Goal: Task Accomplishment & Management: Manage account settings

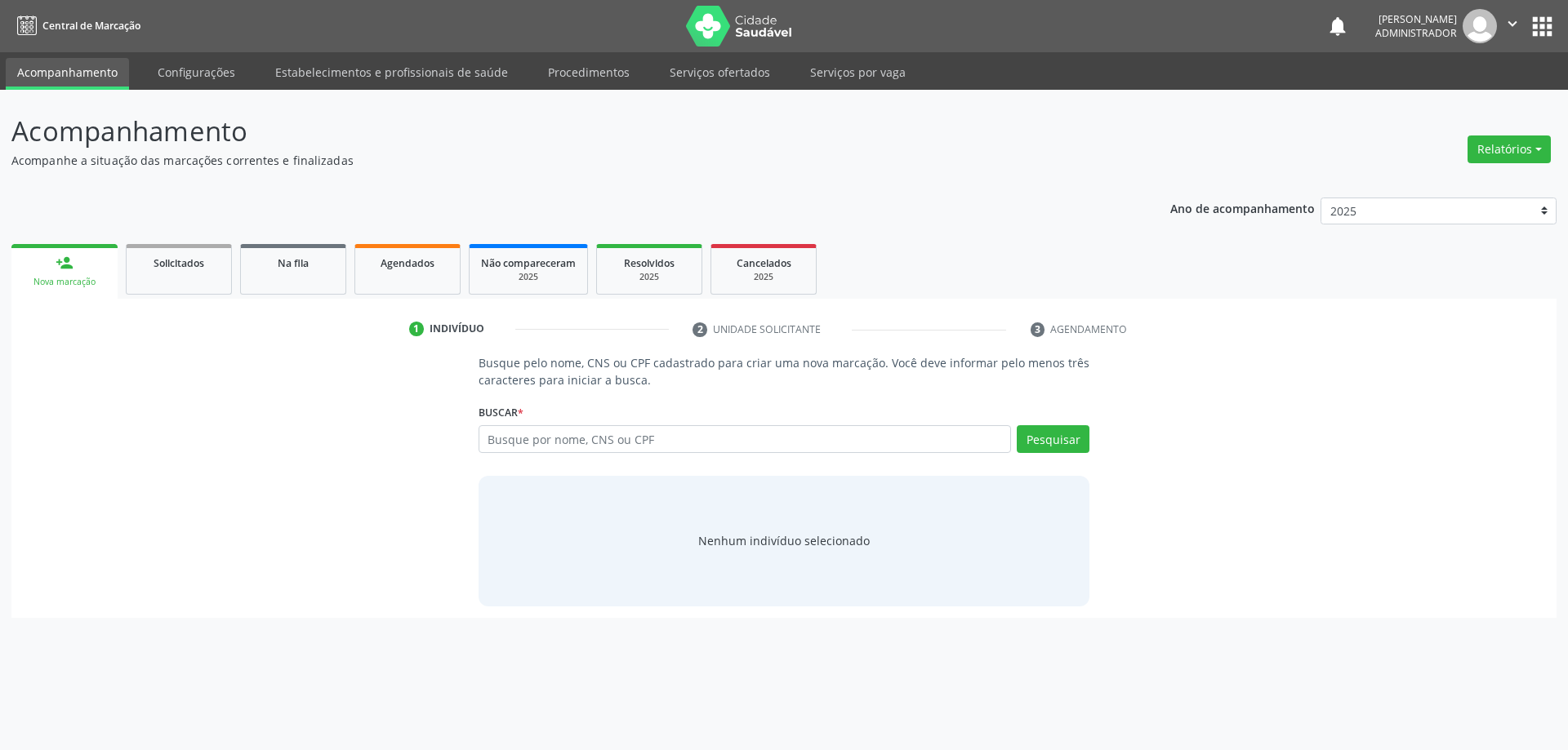
click at [1542, 22] on button "apps" at bounding box center [1541, 26] width 29 height 29
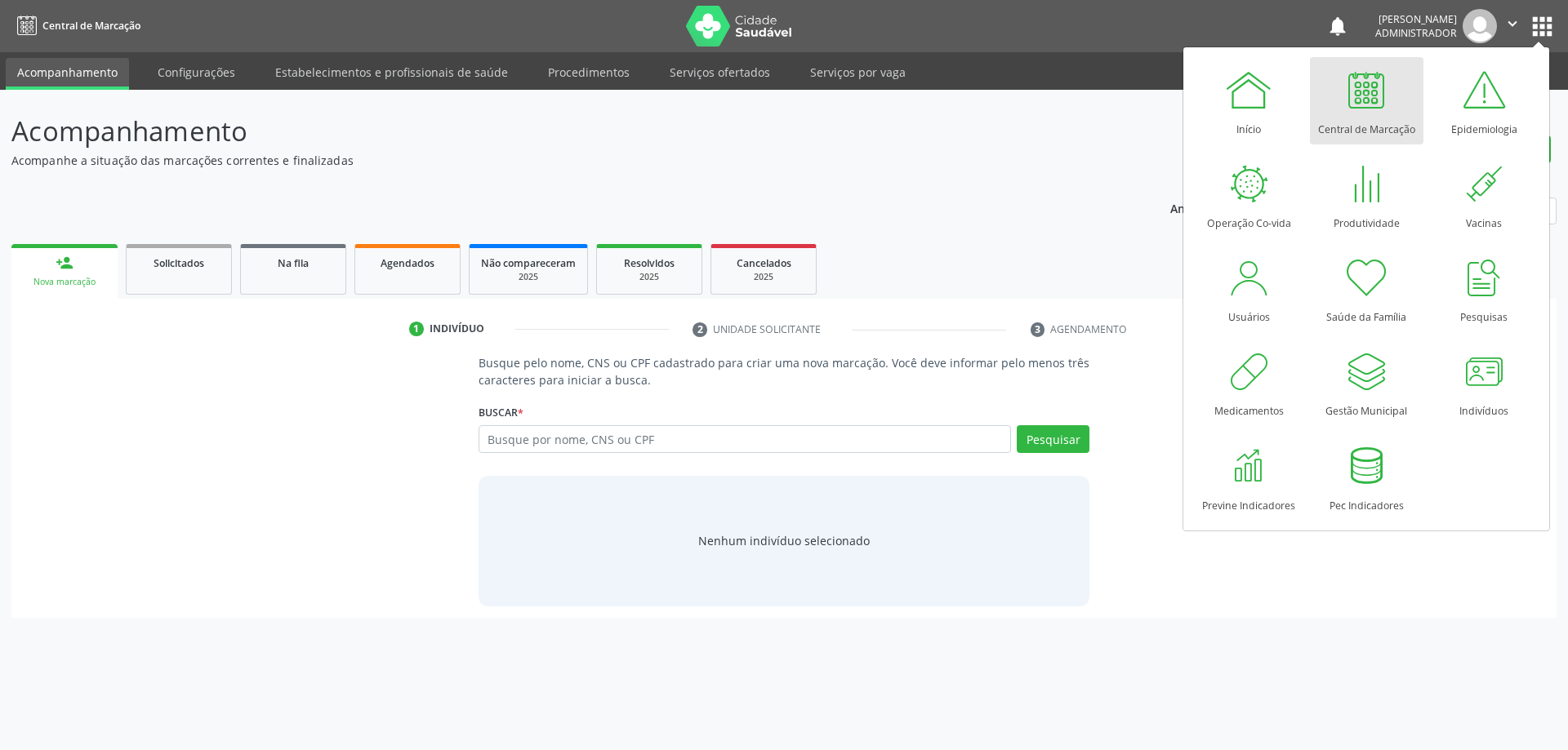
click at [1363, 99] on div at bounding box center [1366, 89] width 49 height 49
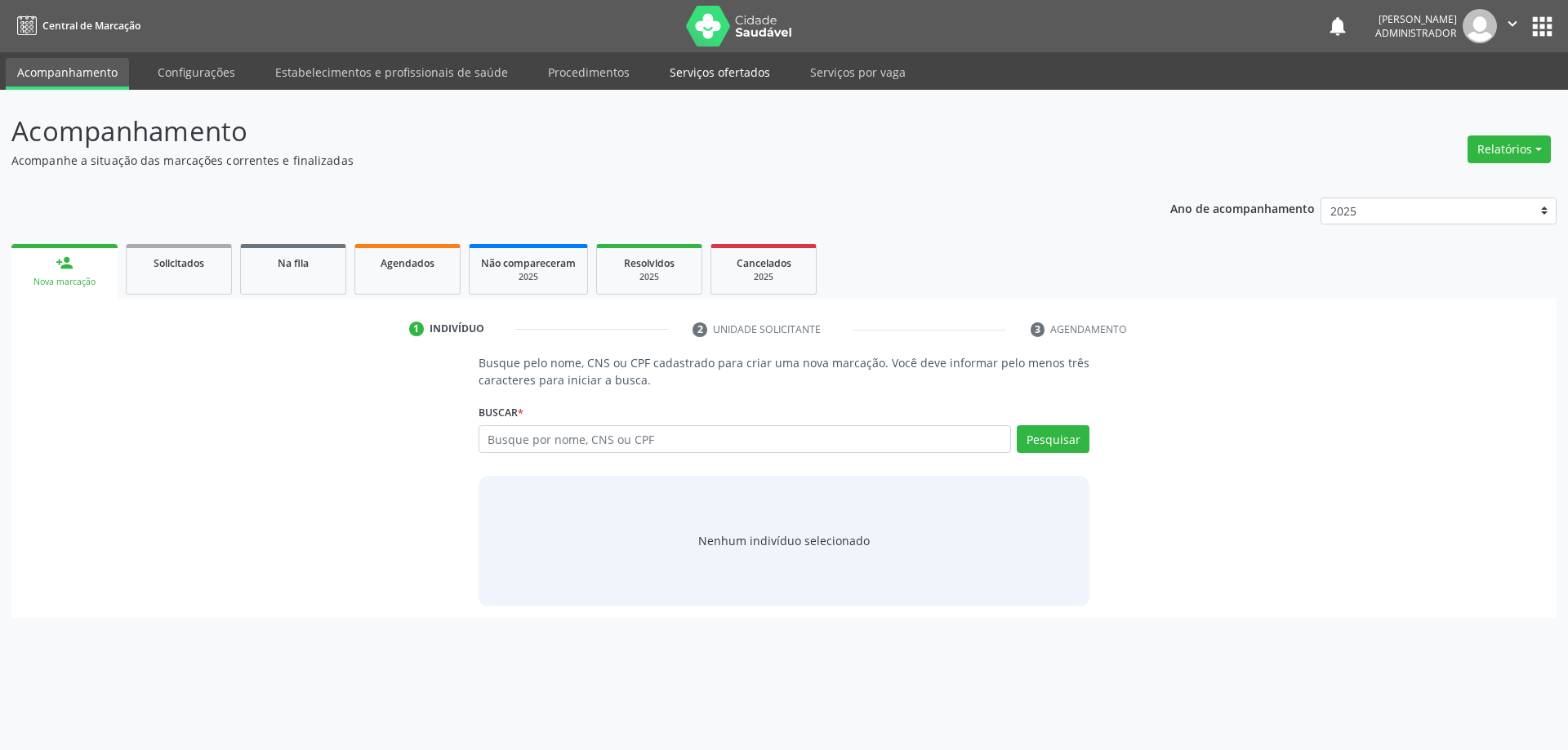
click at [706, 75] on link "Serviços ofertados" at bounding box center [719, 72] width 123 height 29
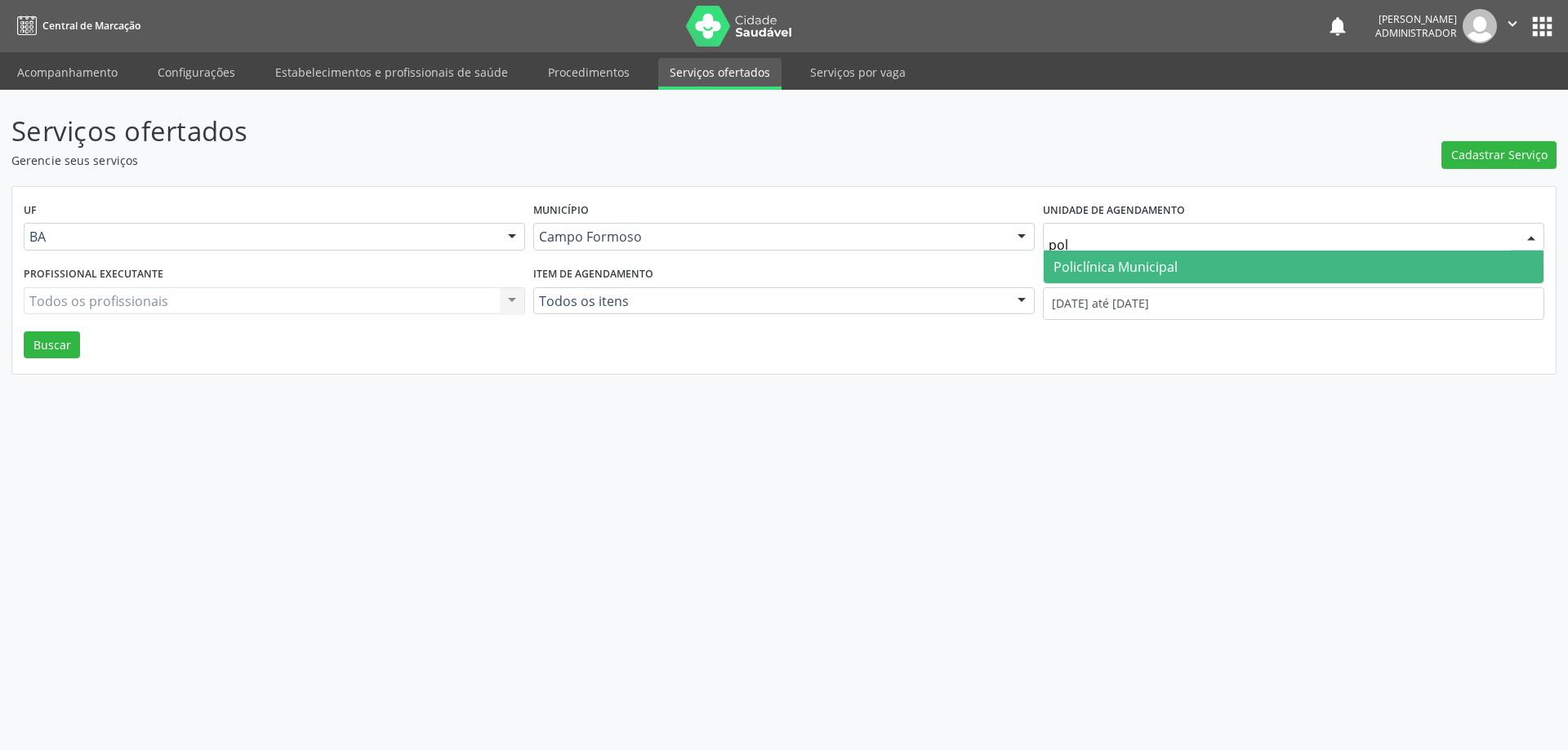
type input "poli"
drag, startPoint x: 1107, startPoint y: 260, endPoint x: 1091, endPoint y: 258, distance: 16.1
click at [1107, 260] on span "Policlínica Municipal" at bounding box center [1115, 266] width 124 height 18
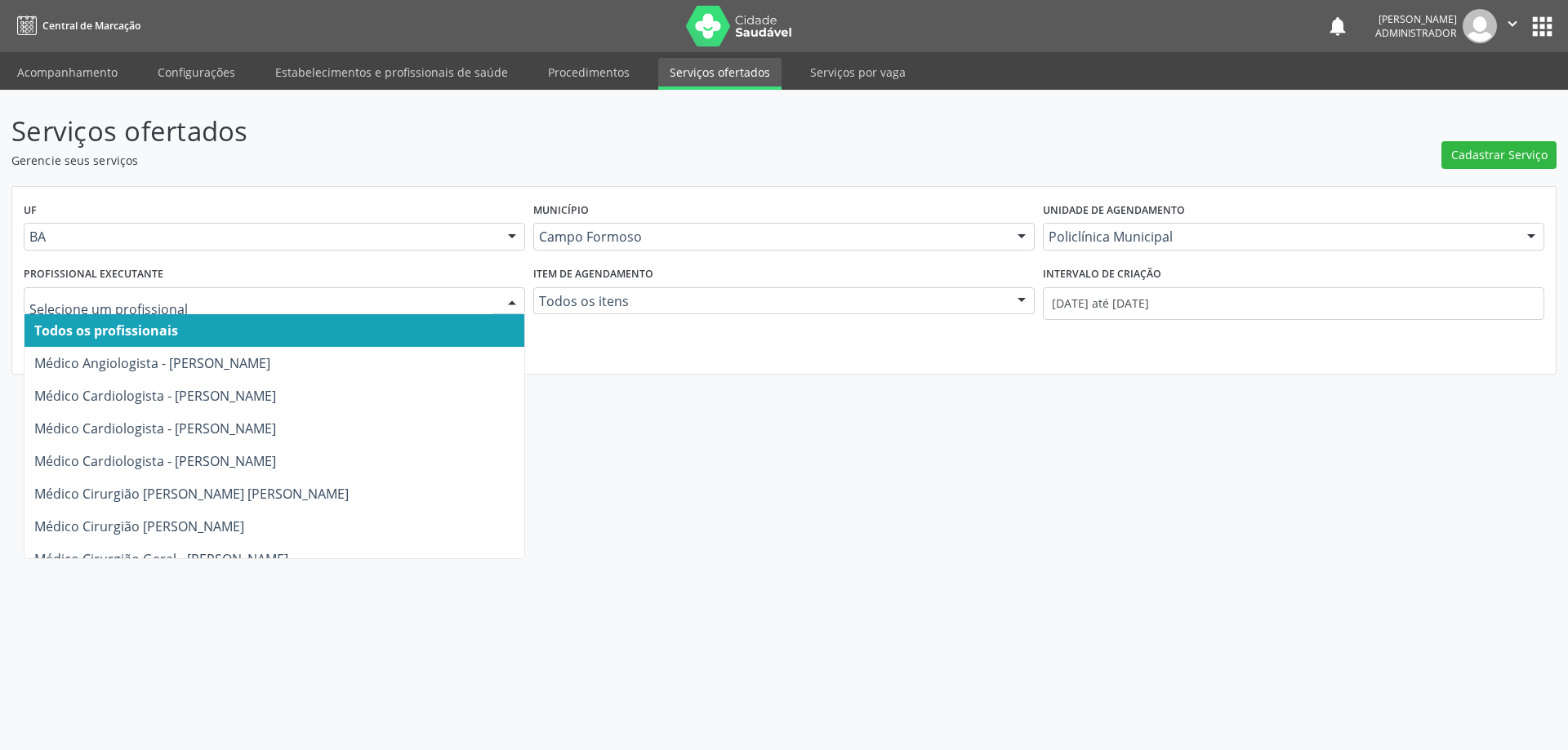
click at [508, 296] on div at bounding box center [511, 302] width 25 height 28
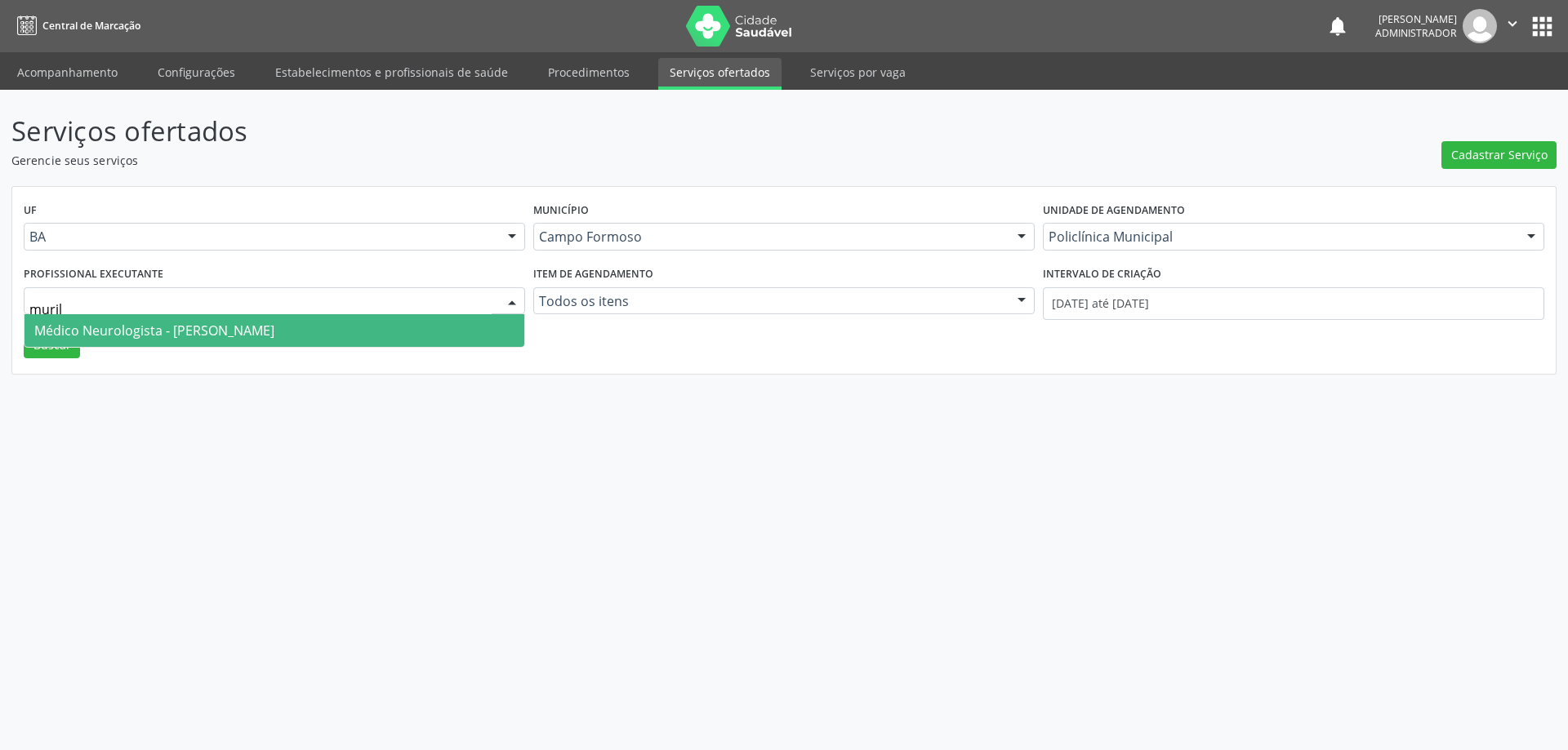
type input "murilo"
click at [397, 332] on span "Médico Neurologista - Murilo Calixto dos Santos" at bounding box center [274, 330] width 499 height 32
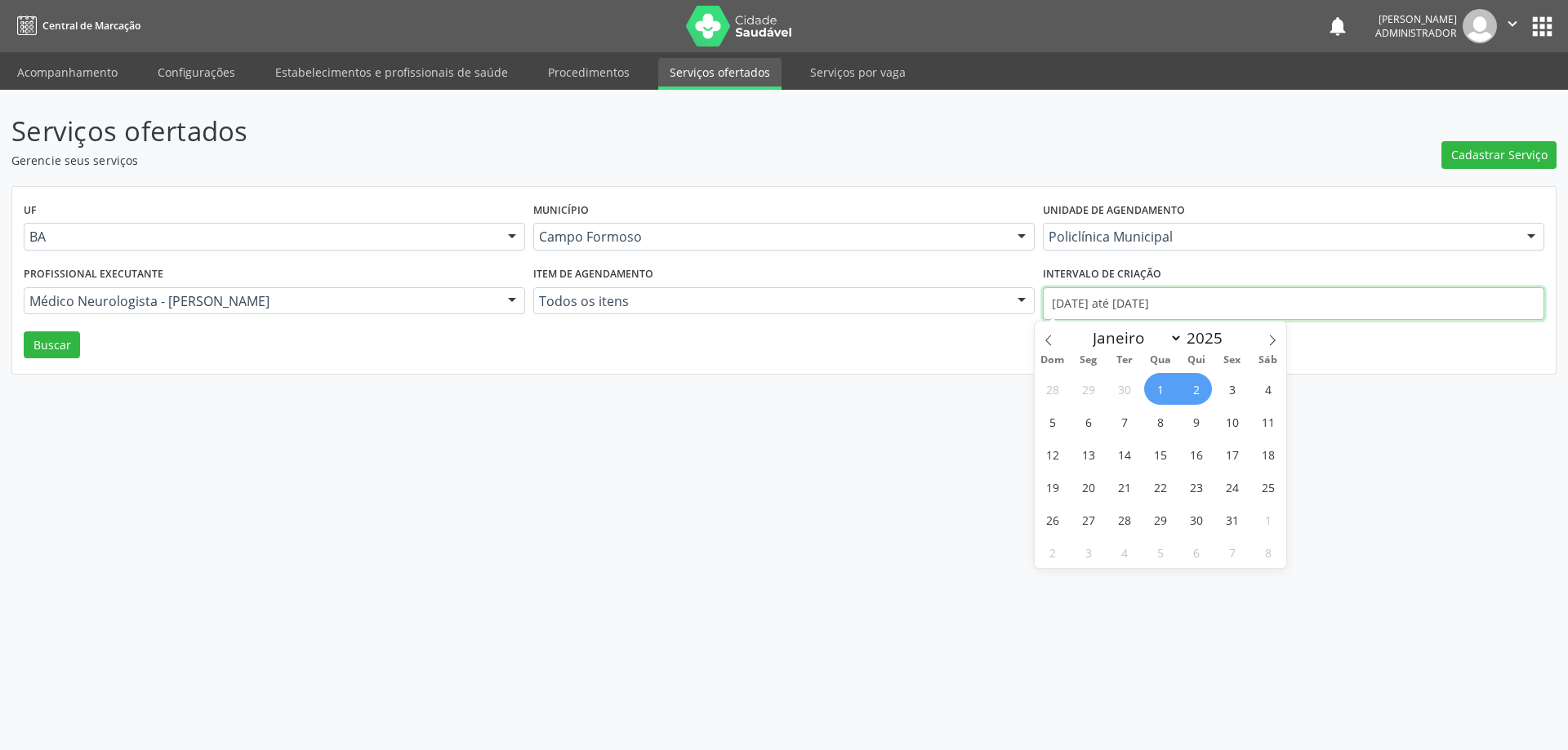
click at [1079, 303] on input "01/10/2025 até 02/10/2025" at bounding box center [1294, 303] width 501 height 32
click at [1051, 335] on icon at bounding box center [1048, 340] width 6 height 11
select select "8"
click at [1084, 390] on span "1" at bounding box center [1087, 389] width 31 height 31
type input "01/09/2025"
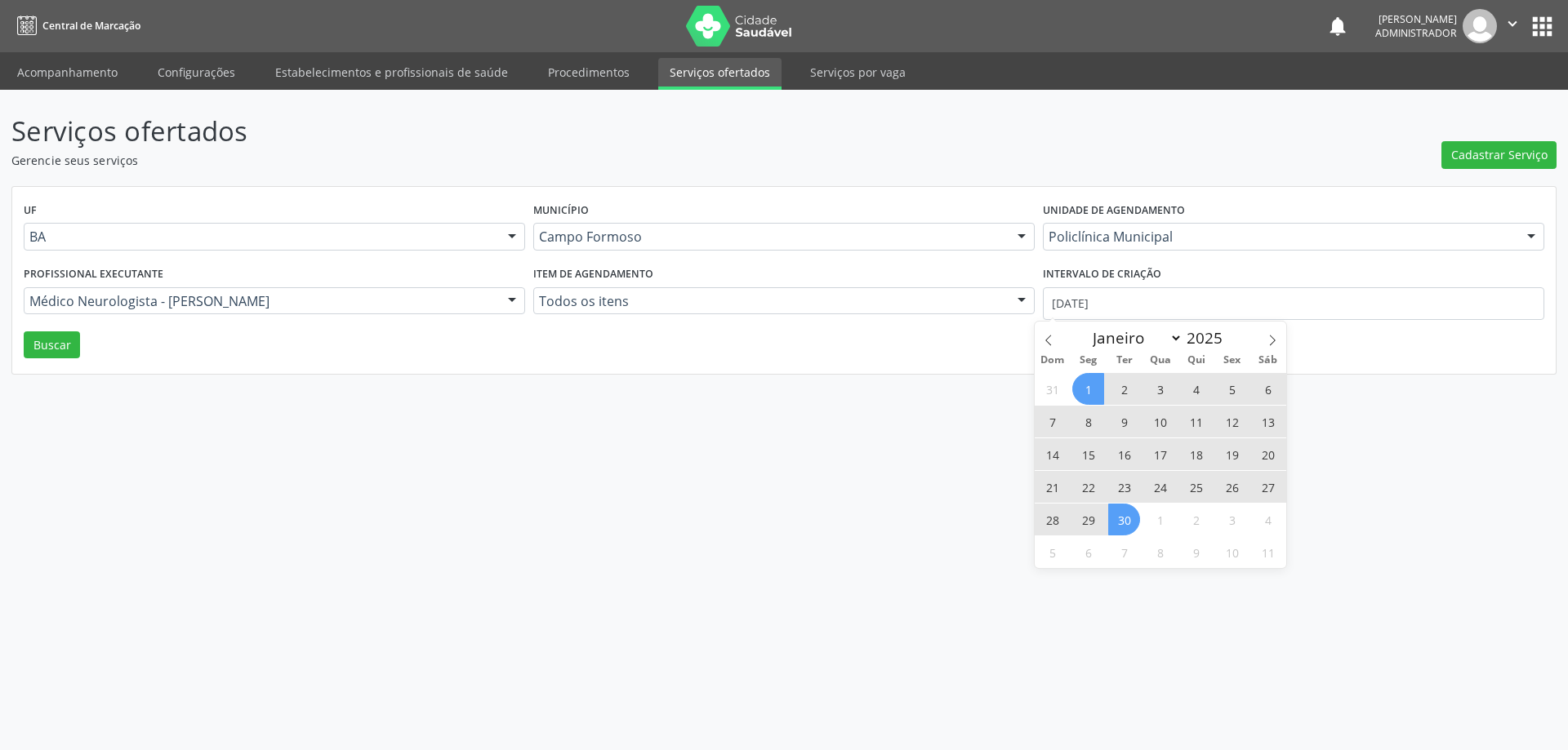
click at [1127, 532] on span "30" at bounding box center [1124, 519] width 31 height 31
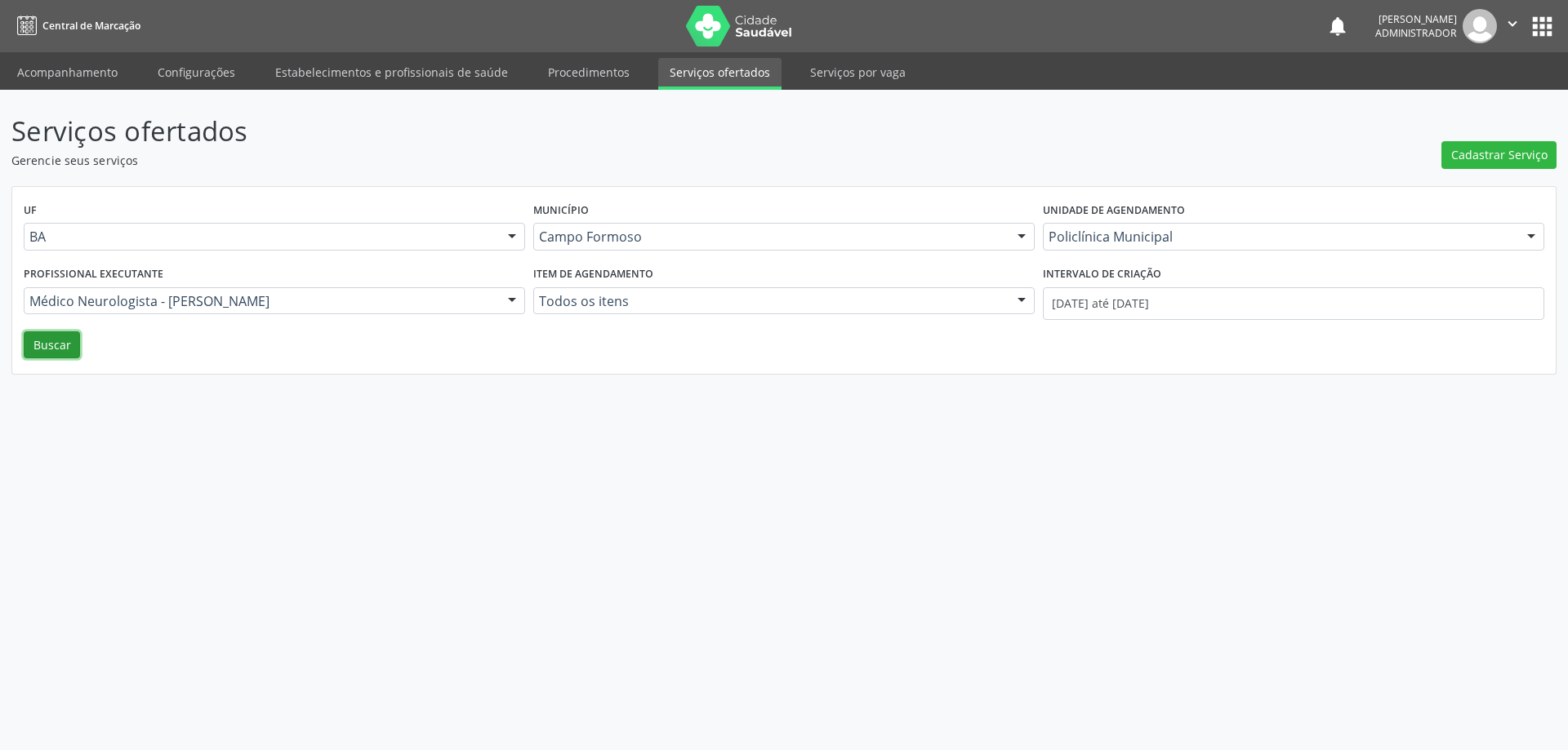
click at [57, 333] on button "Buscar" at bounding box center [51, 345] width 56 height 28
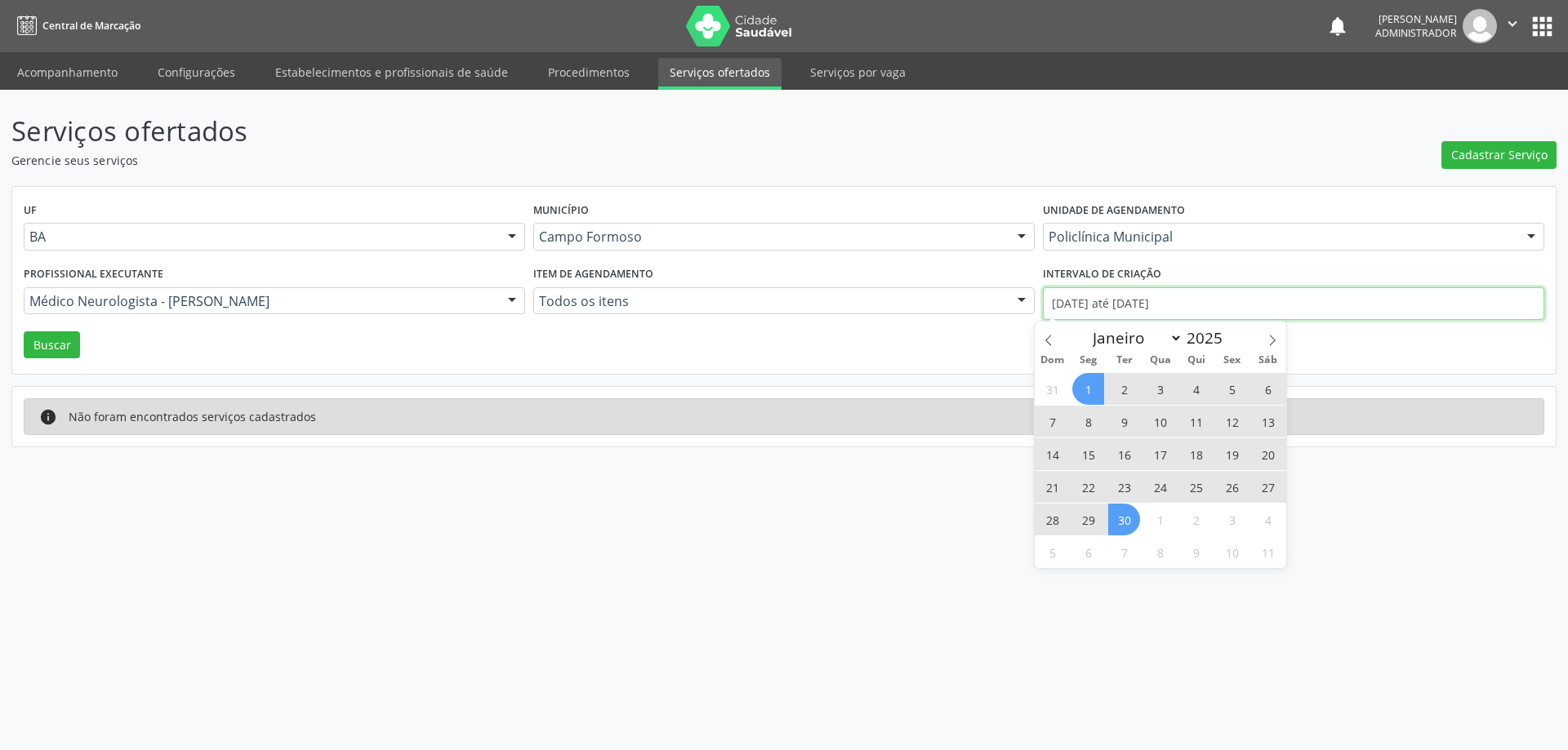
click at [1116, 300] on input "01/09/2025 até 30/09/2025" at bounding box center [1294, 303] width 501 height 32
click at [1268, 339] on icon at bounding box center [1272, 341] width 12 height 12
select select "9"
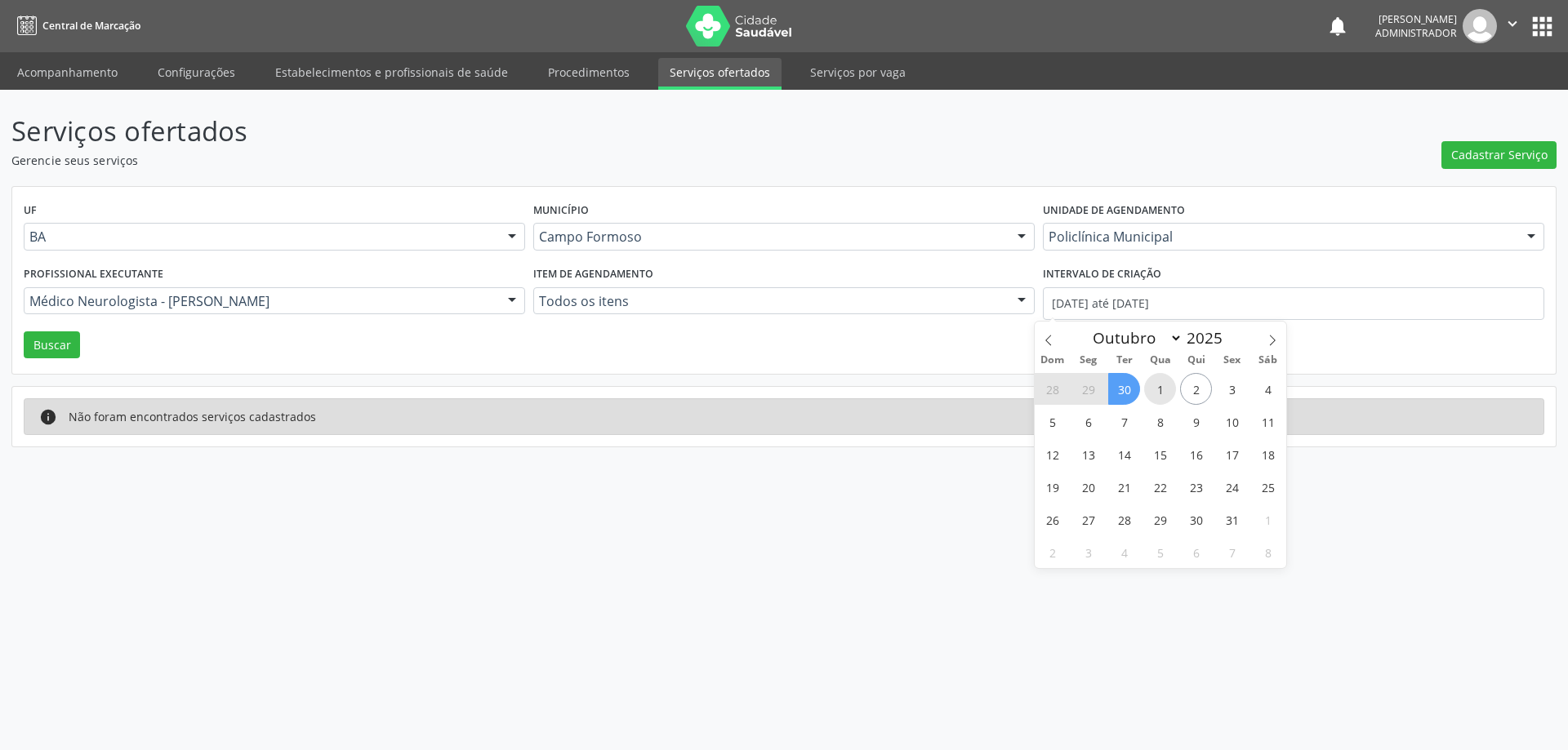
click at [1163, 388] on span "1" at bounding box center [1160, 389] width 31 height 31
type input "01/10/2025"
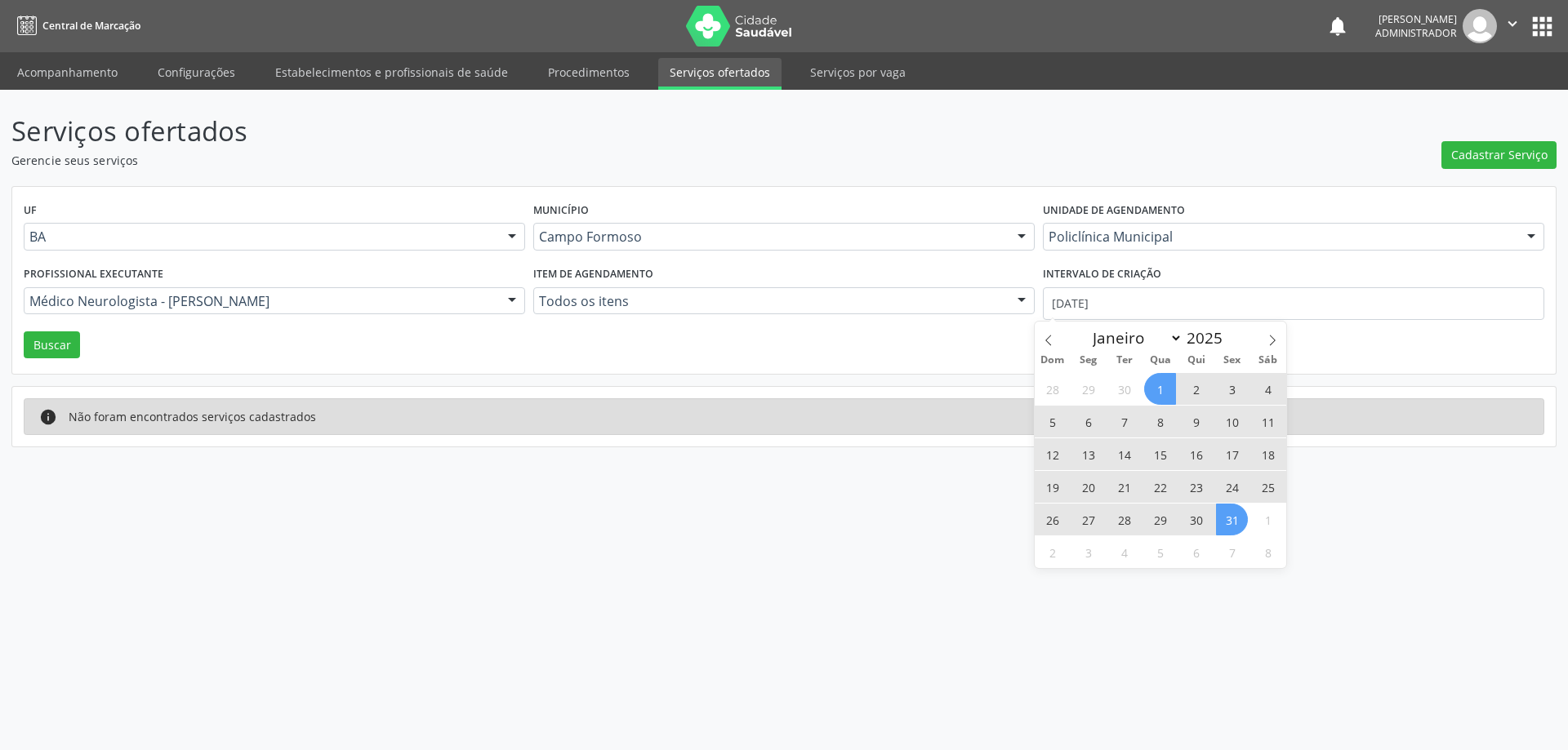
click at [1220, 513] on span "31" at bounding box center [1232, 519] width 31 height 31
select select "9"
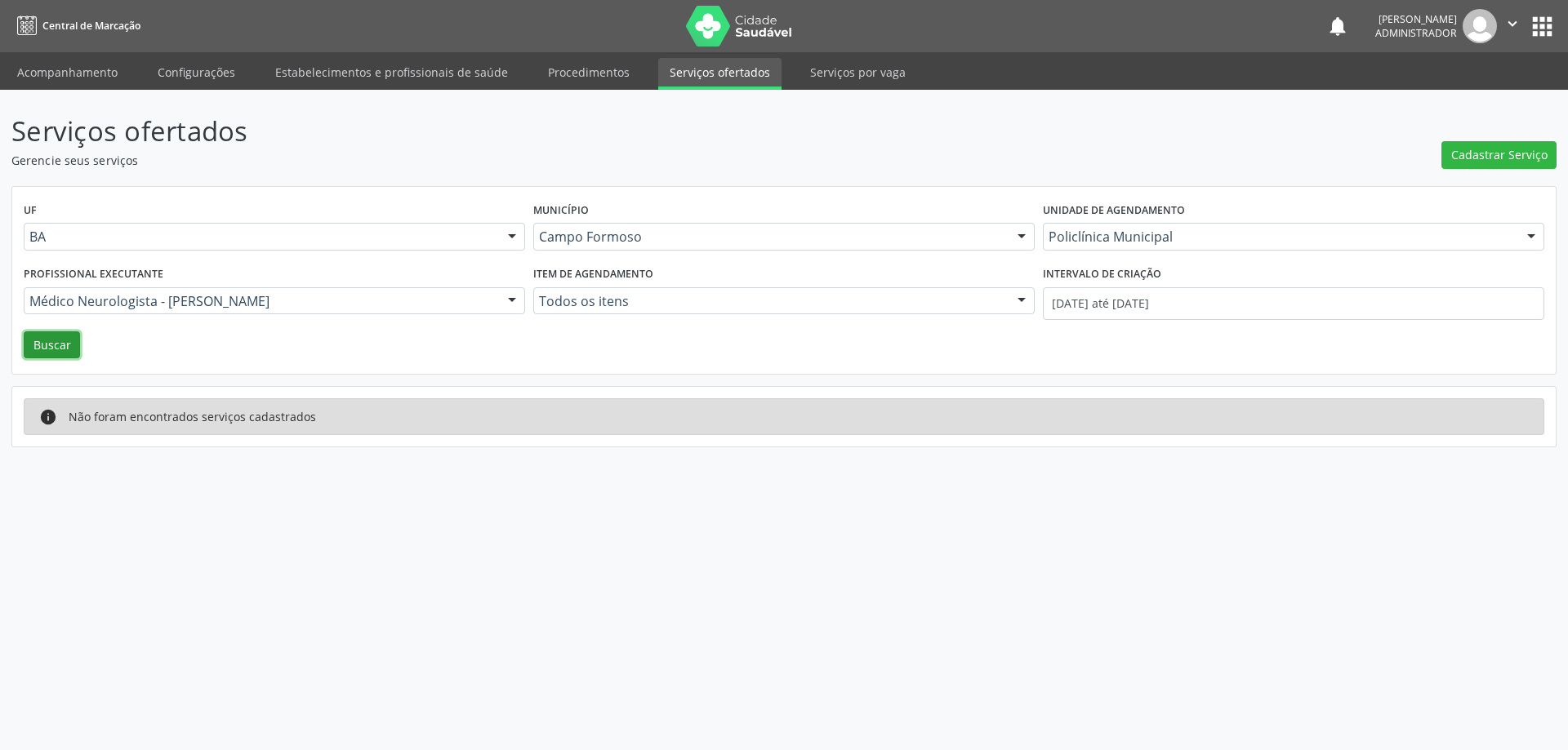
drag, startPoint x: 58, startPoint y: 336, endPoint x: 76, endPoint y: 329, distance: 19.3
click at [60, 336] on button "Buscar" at bounding box center [51, 345] width 56 height 28
click at [1125, 310] on input "01/10/2025 até 31/10/2025" at bounding box center [1294, 303] width 501 height 32
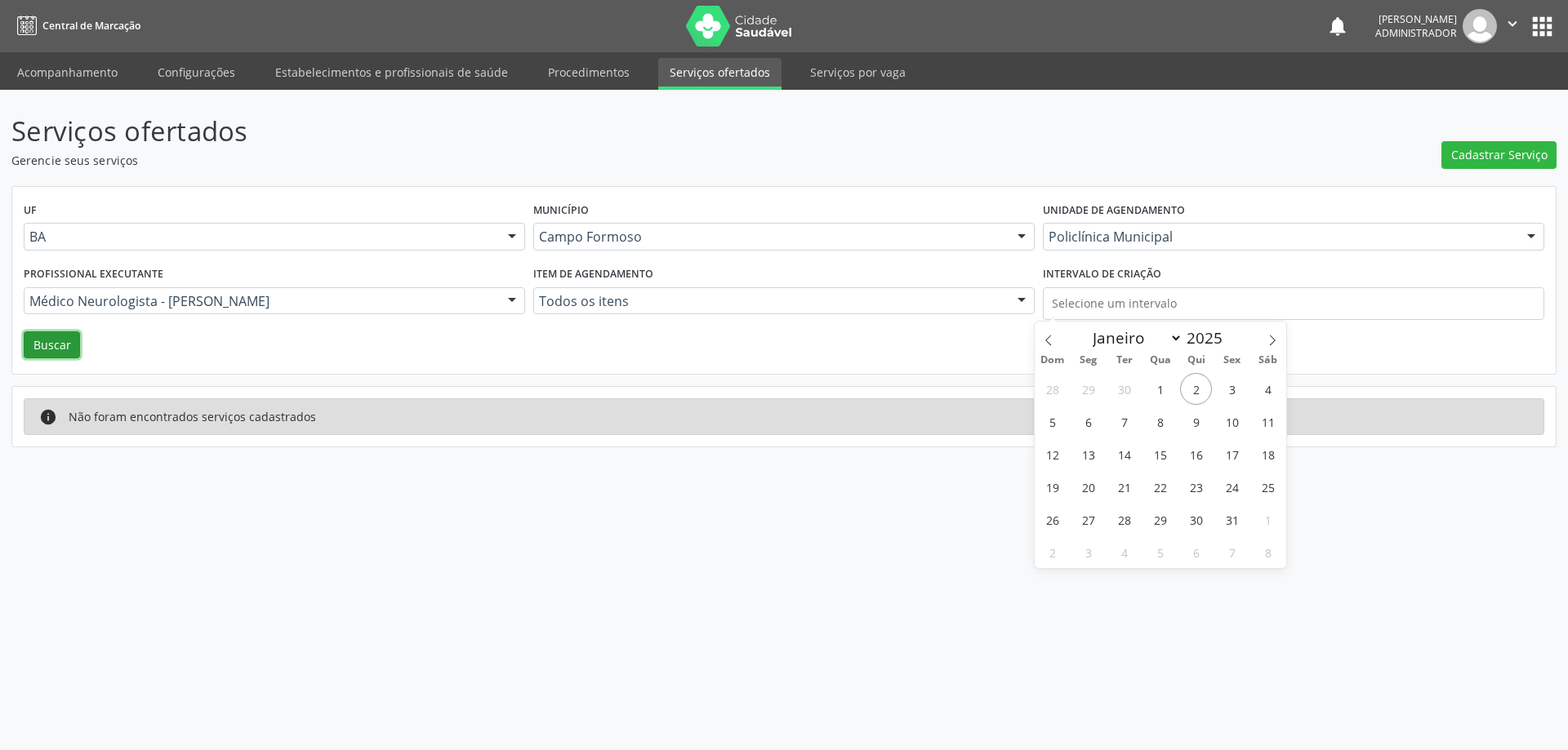
click at [54, 354] on button "Buscar" at bounding box center [51, 345] width 56 height 28
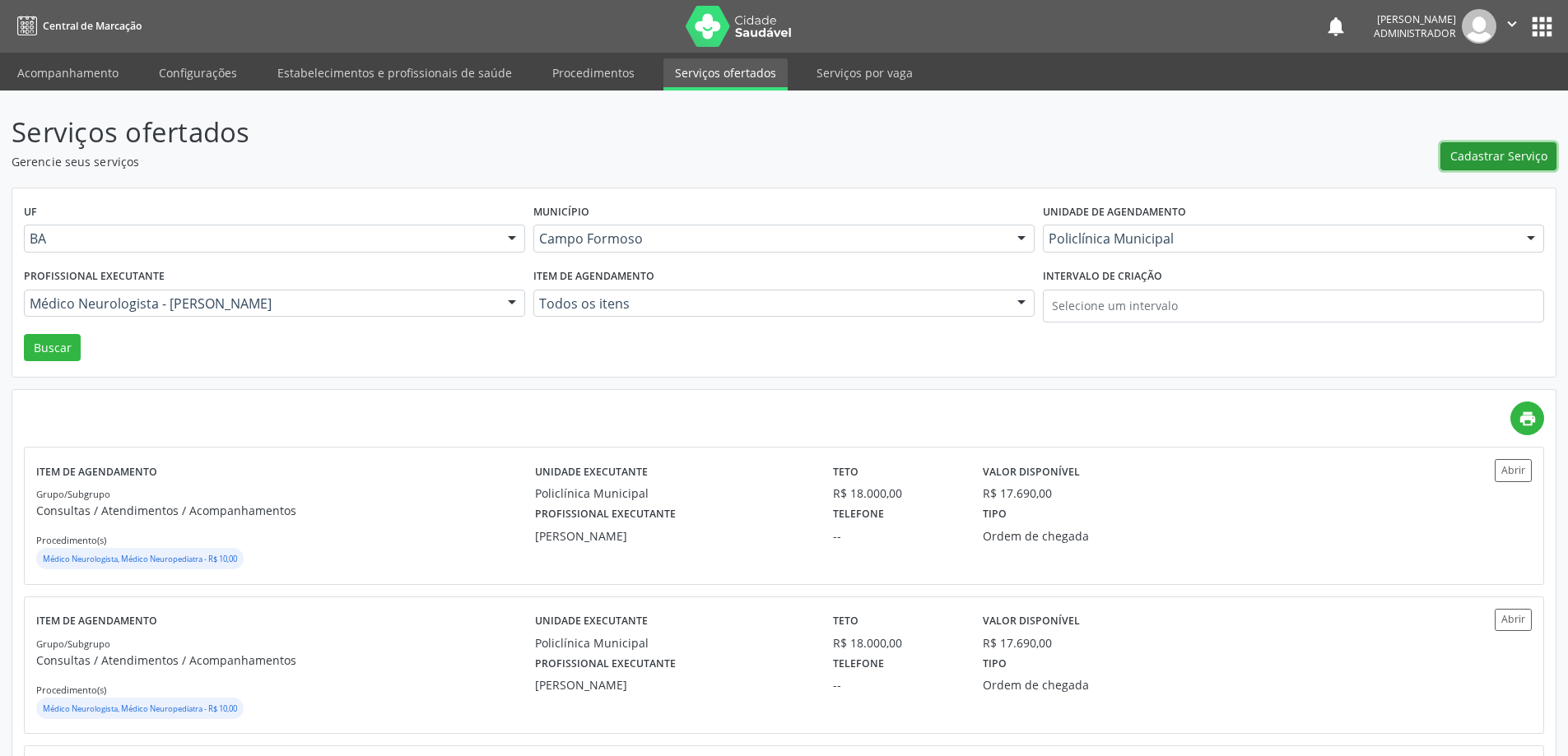
click at [1508, 155] on span "Cadastrar Serviço" at bounding box center [1499, 156] width 97 height 17
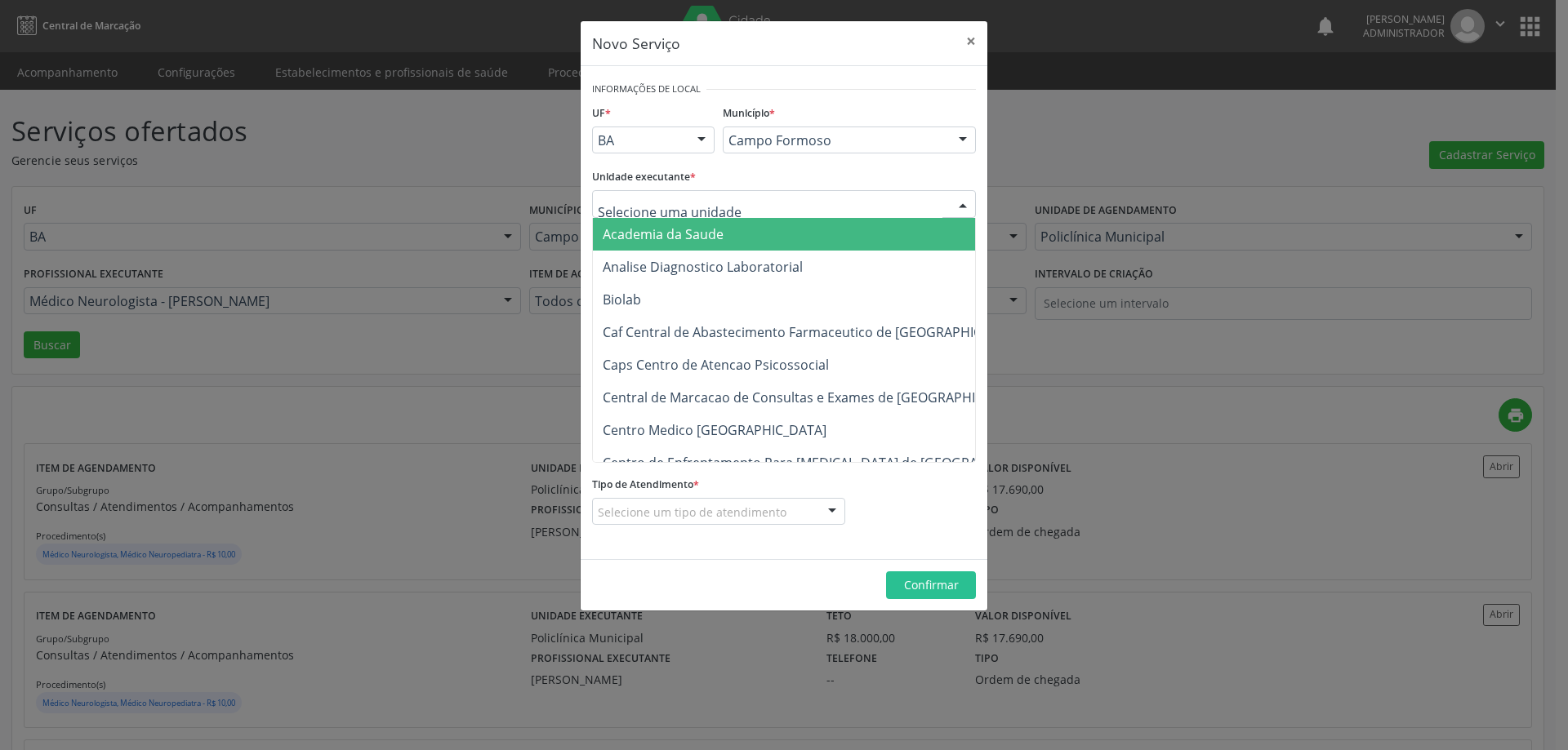
click at [813, 209] on div at bounding box center [784, 204] width 383 height 28
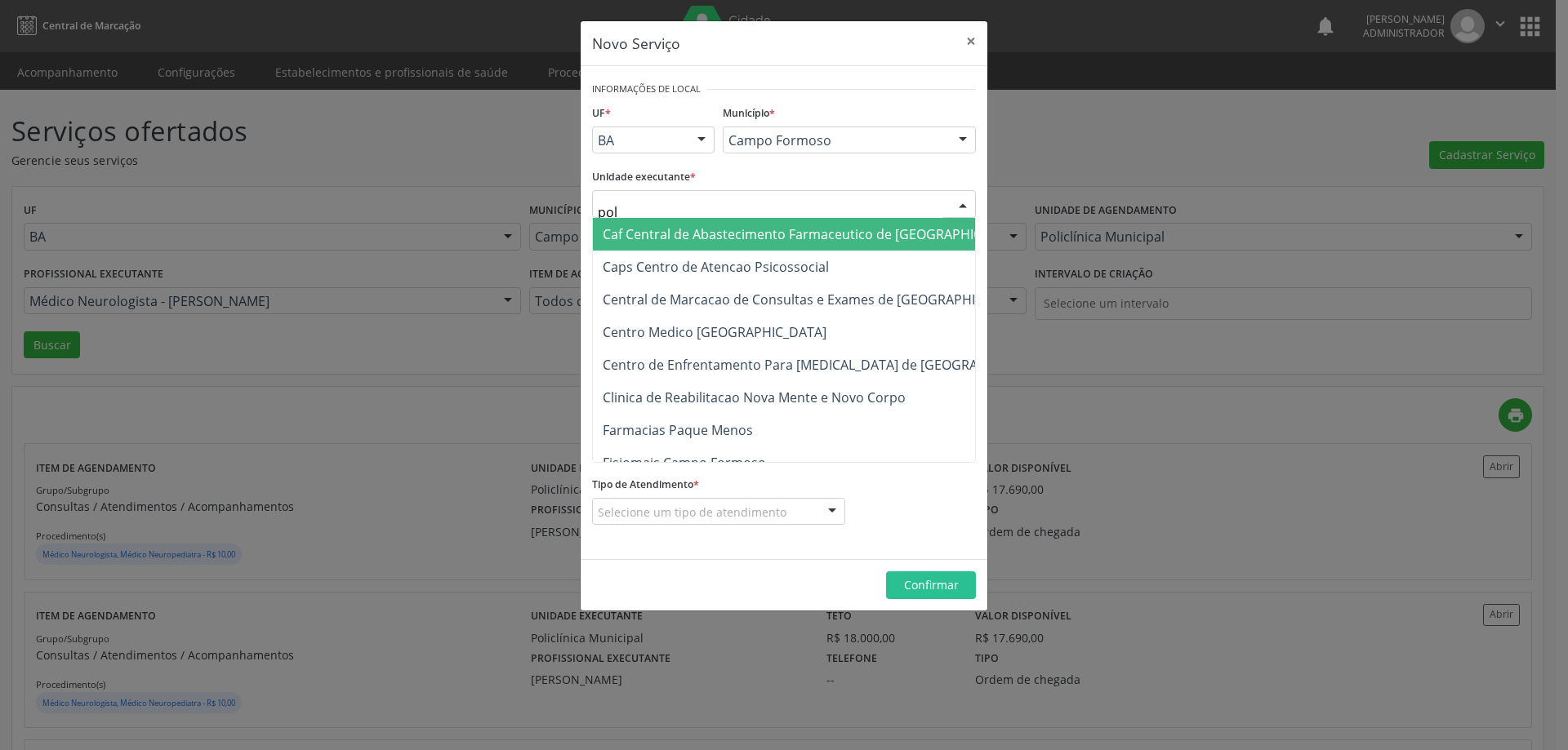
type input "poli"
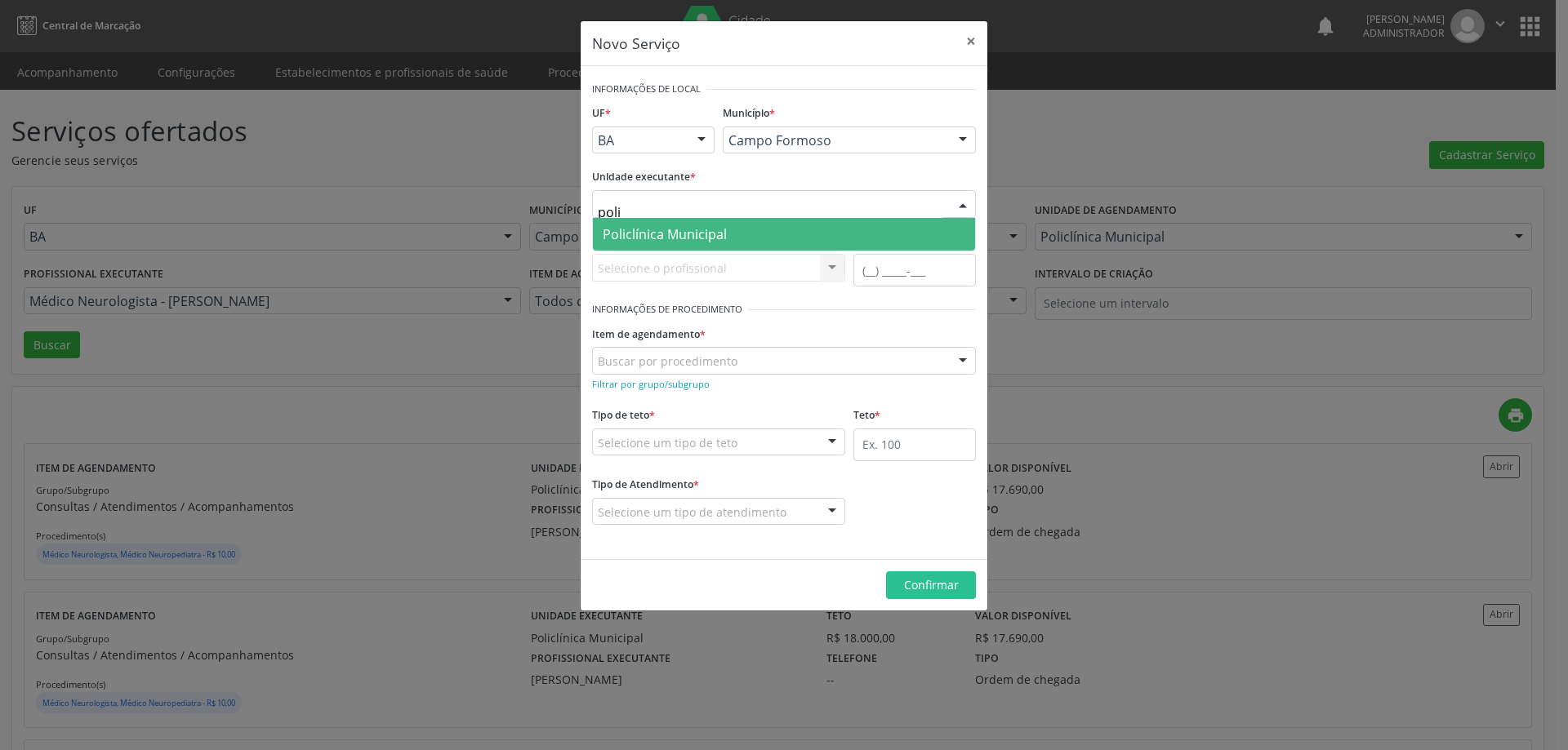
click at [816, 225] on span "Policlínica Municipal" at bounding box center [784, 234] width 382 height 32
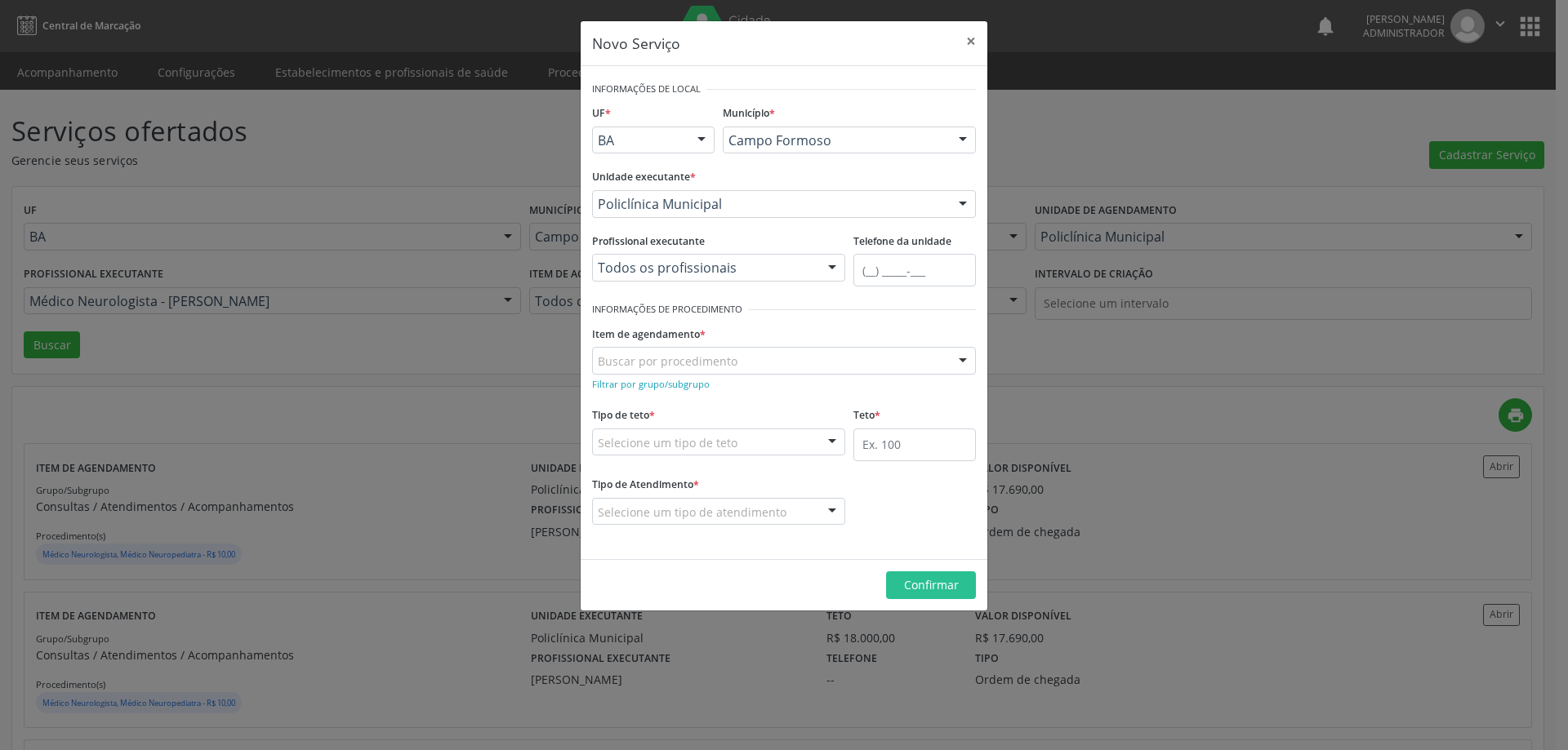
click at [840, 267] on div at bounding box center [832, 268] width 25 height 28
type input "muril"
click at [802, 282] on span "Médico Neurologista - Murilo Calixto dos Santos" at bounding box center [723, 298] width 260 height 32
click at [652, 387] on small "Filtrar por grupo/subgrupo" at bounding box center [651, 384] width 118 height 12
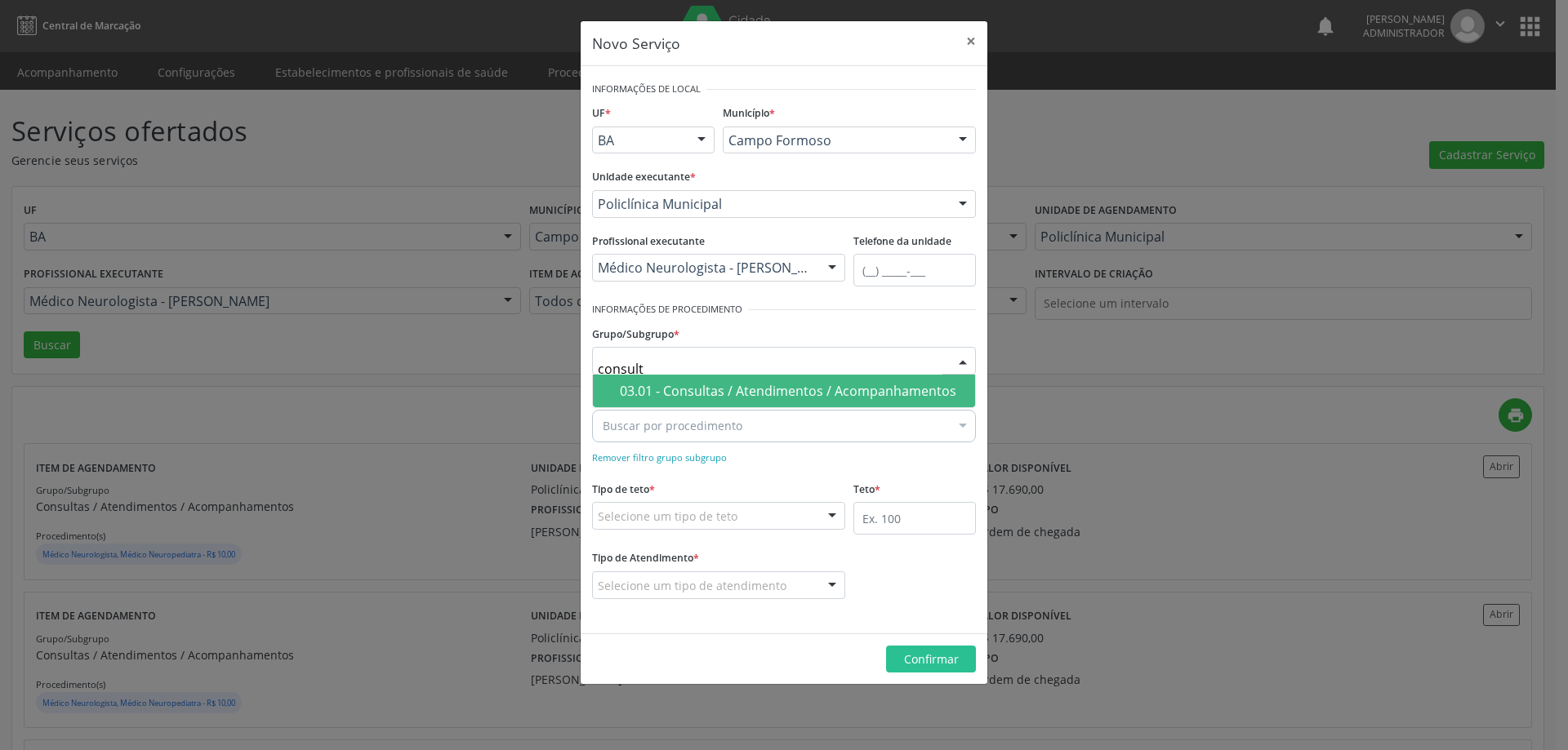
type input "consulta"
click at [691, 392] on div "03.01 - Consultas / Atendimentos / Acompanhamentos" at bounding box center [791, 390] width 345 height 13
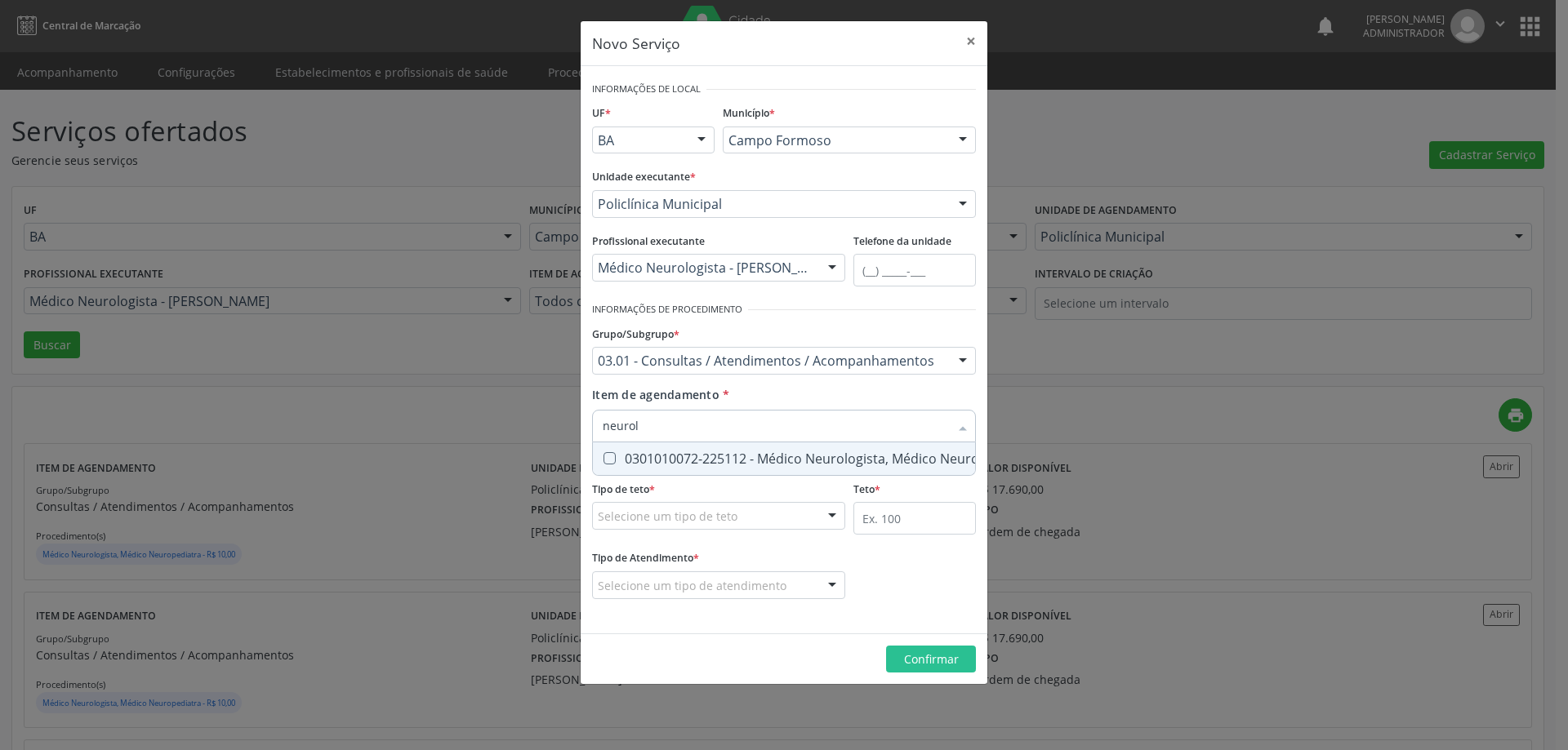
type input "neurolo"
click at [716, 452] on div "0301010072-225112 - Médico Neurologista, Médico Neuropediatra" at bounding box center [817, 458] width 429 height 13
checkbox Neuropediatra "true"
click at [827, 514] on div at bounding box center [832, 517] width 25 height 28
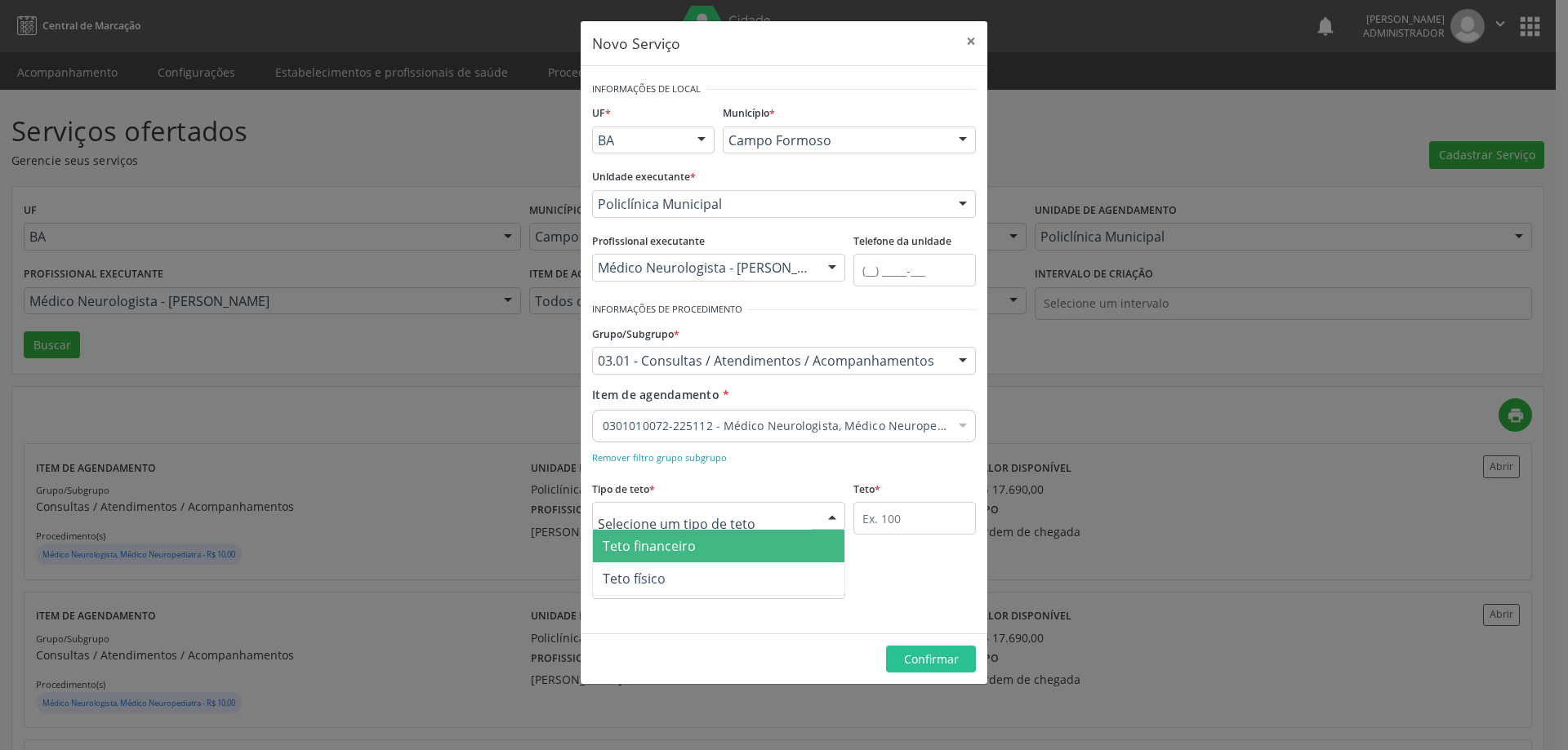
click at [800, 547] on span "Teto financeiro" at bounding box center [719, 546] width 252 height 32
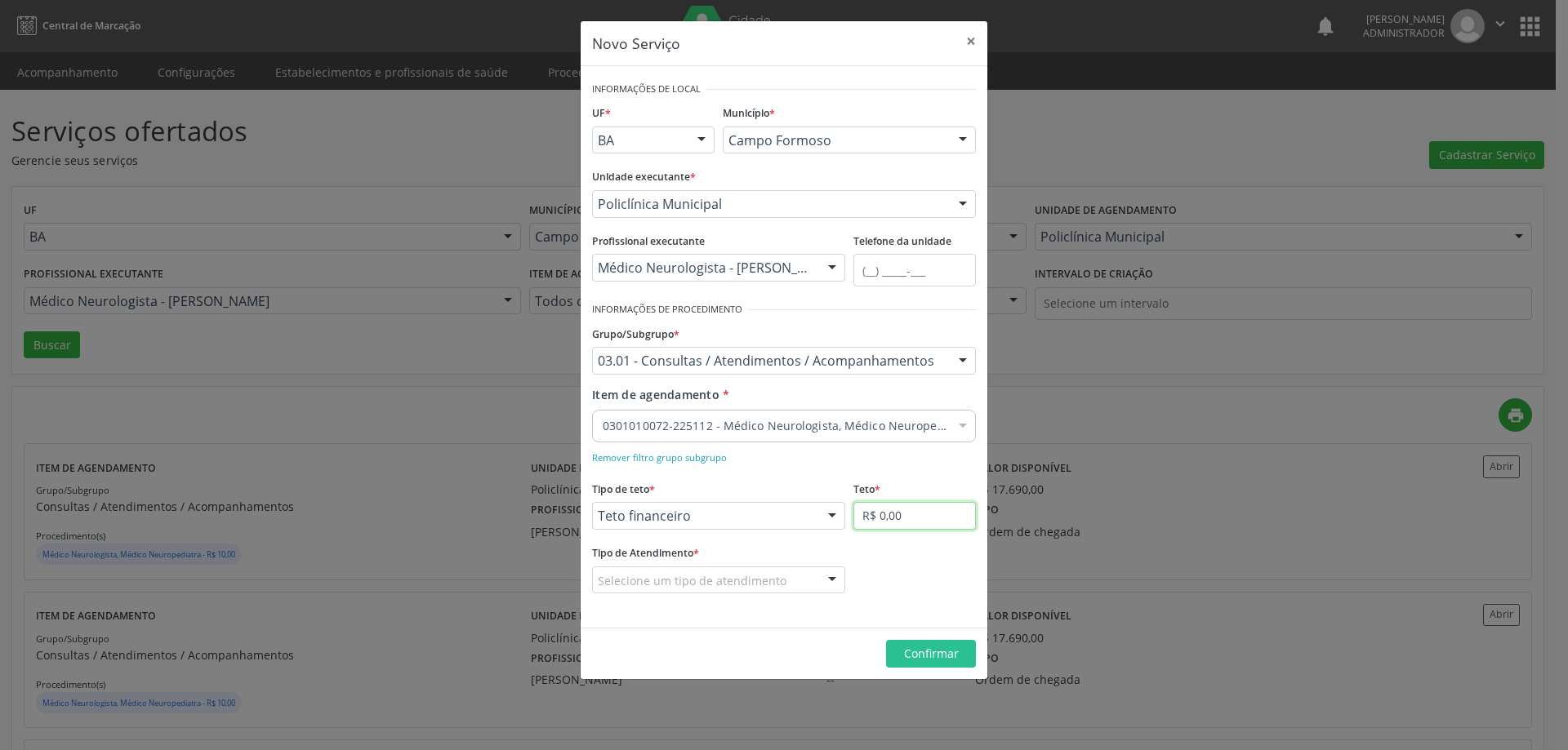
drag, startPoint x: 918, startPoint y: 518, endPoint x: 927, endPoint y: 514, distance: 9.8
click at [922, 517] on input "R$ 0,00" at bounding box center [914, 516] width 123 height 28
type input "R$ 18.000,00"
click at [831, 576] on div at bounding box center [832, 581] width 25 height 28
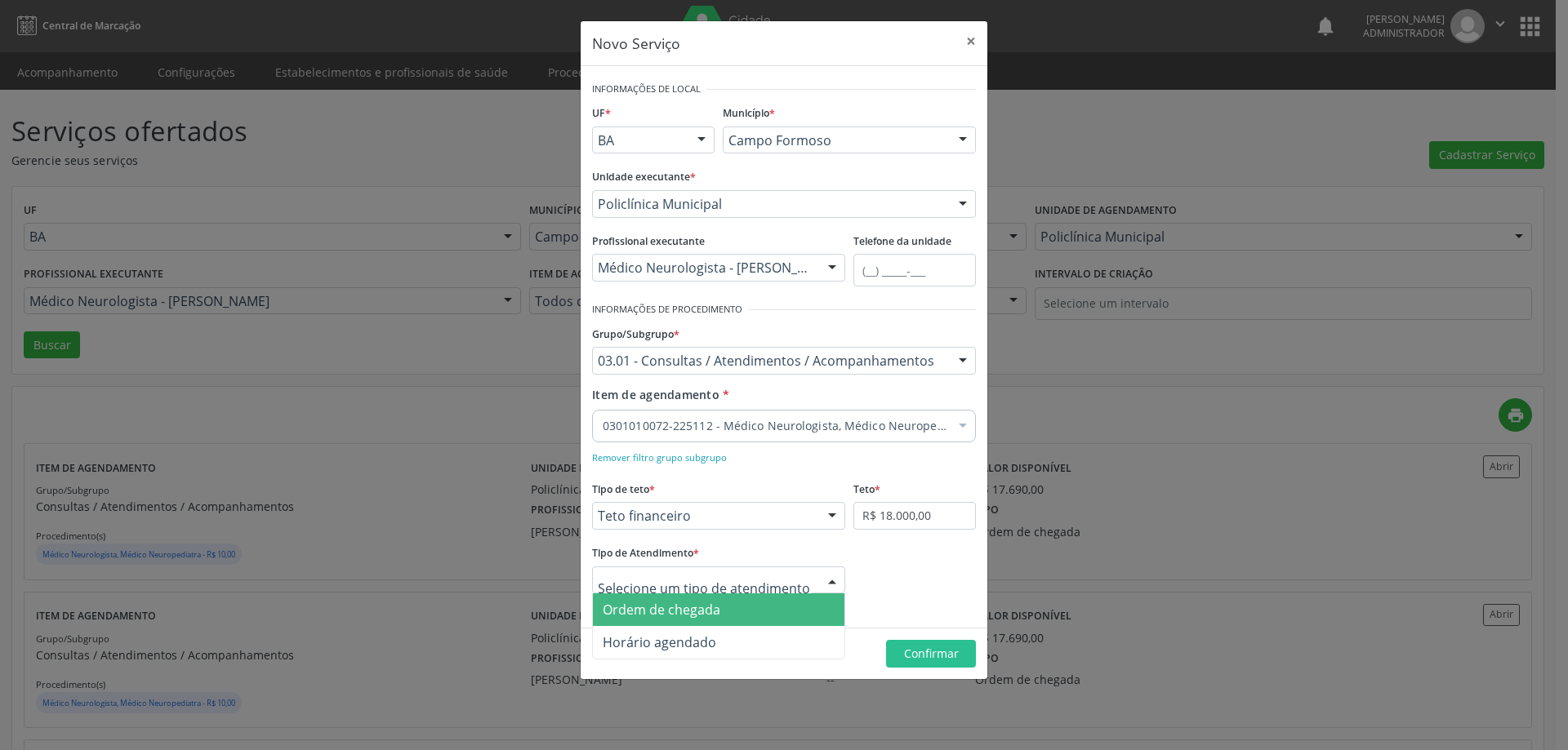
click at [798, 606] on span "Ordem de chegada" at bounding box center [719, 609] width 252 height 32
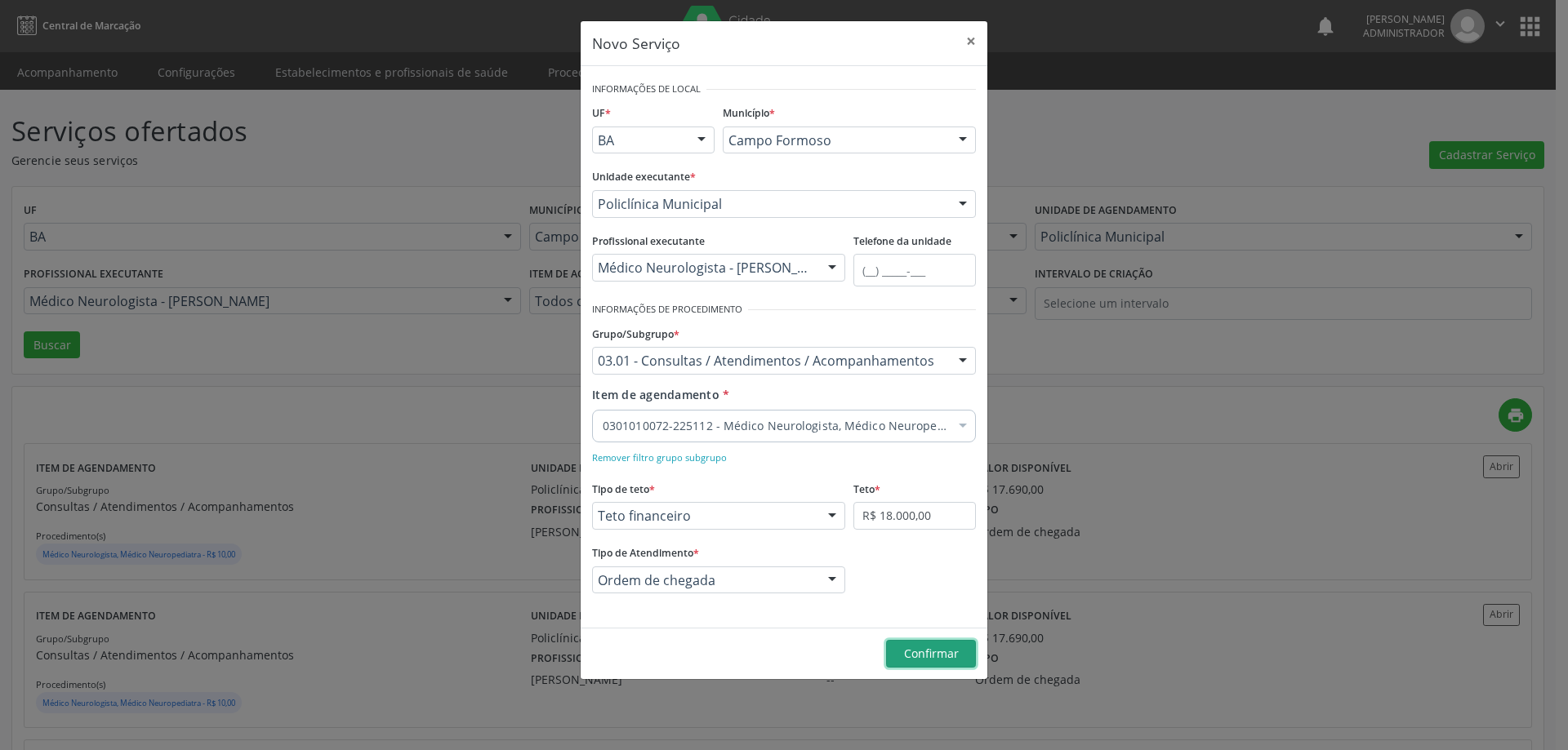
click at [936, 657] on span "Confirmar" at bounding box center [931, 654] width 55 height 16
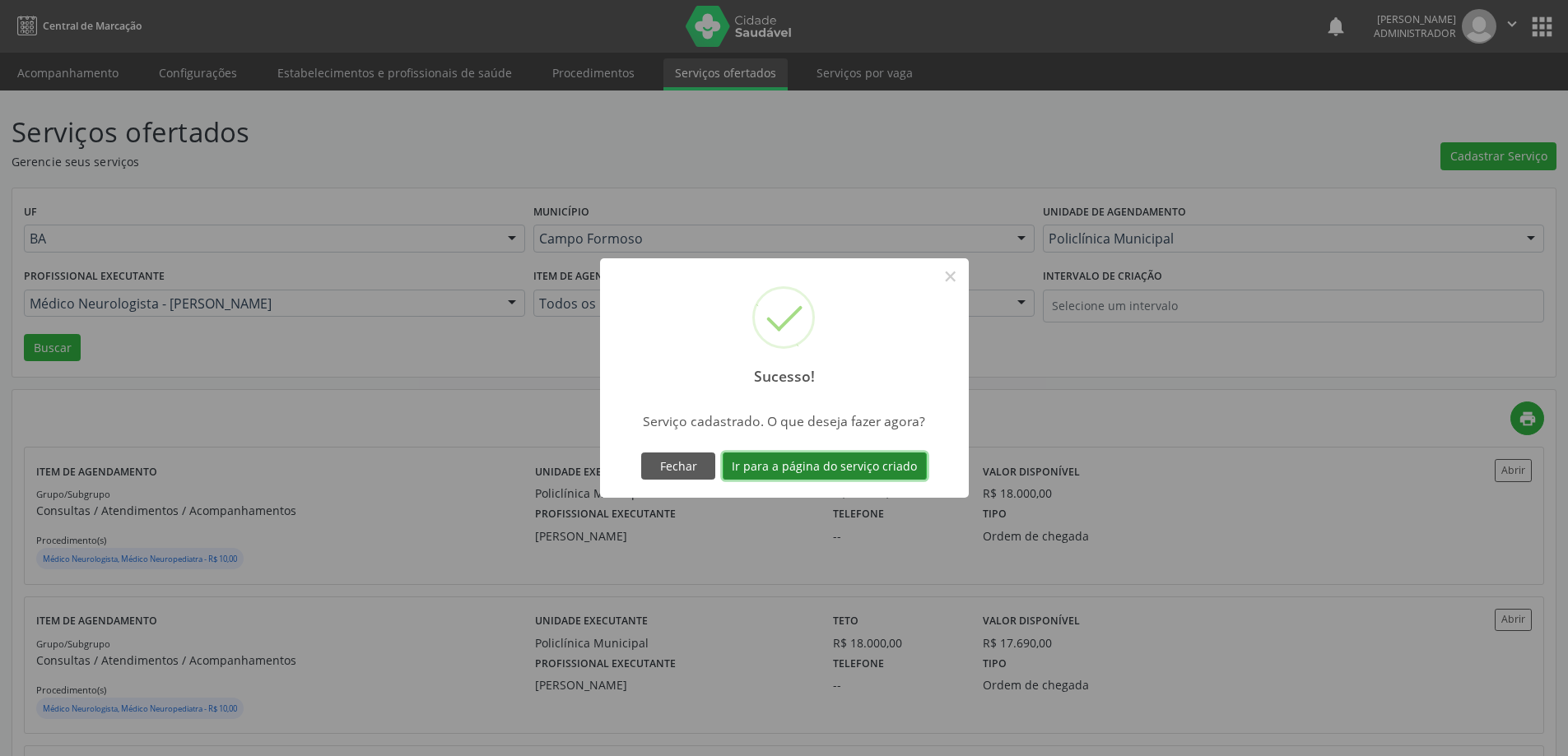
click at [809, 468] on button "Ir para a página do serviço criado" at bounding box center [825, 467] width 204 height 28
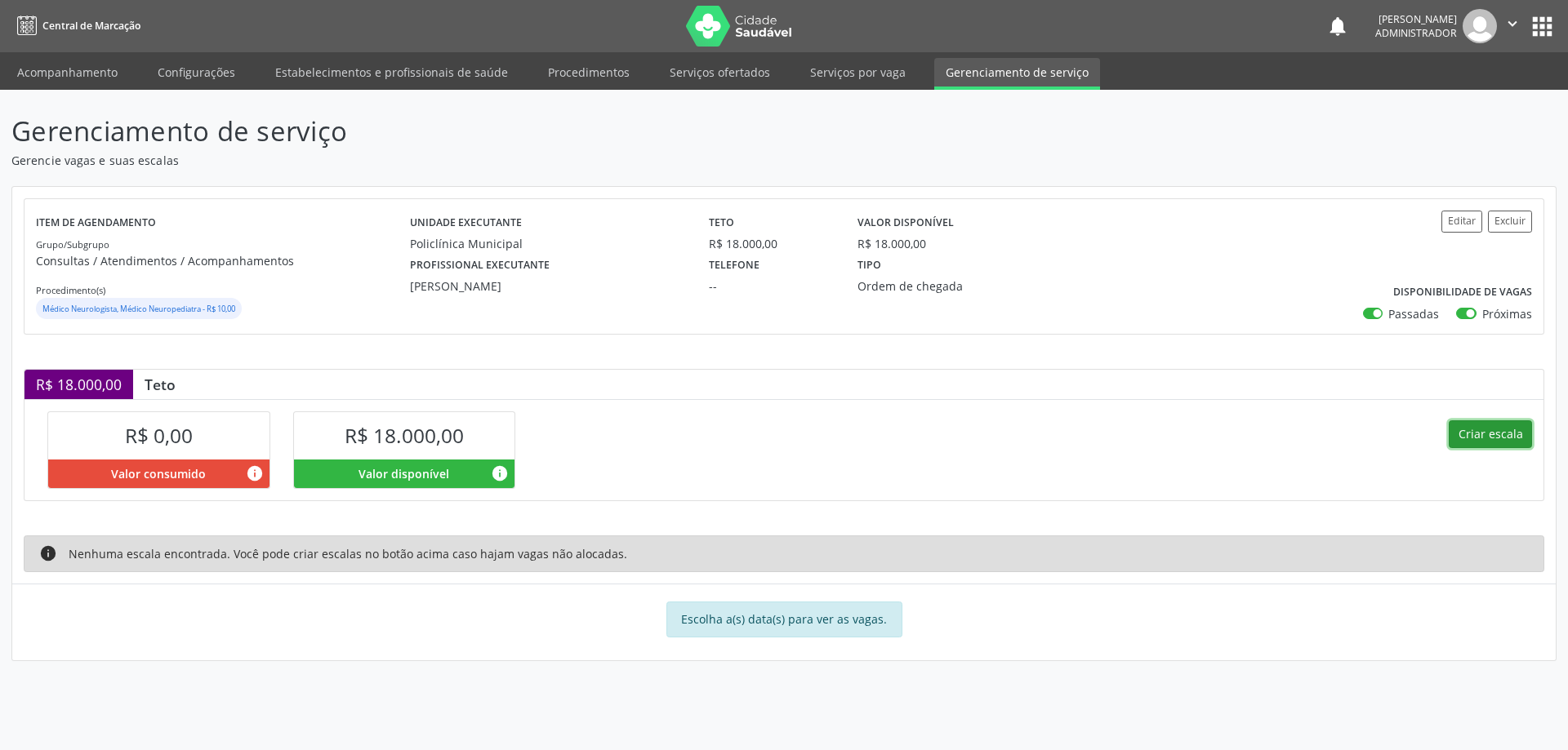
click at [1465, 429] on button "Criar escala" at bounding box center [1489, 434] width 84 height 28
select select "9"
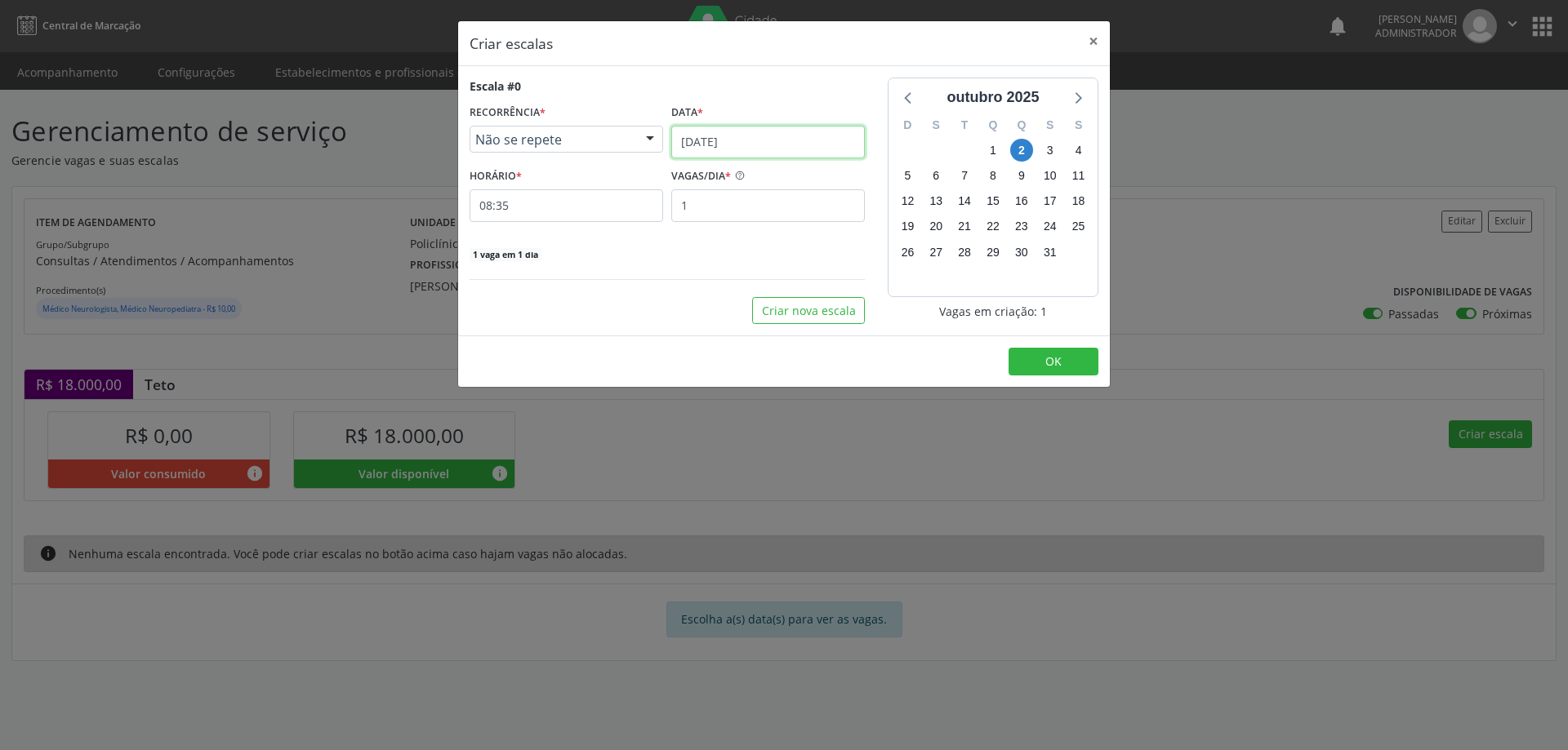
click at [778, 135] on input "[DATE]" at bounding box center [768, 142] width 194 height 32
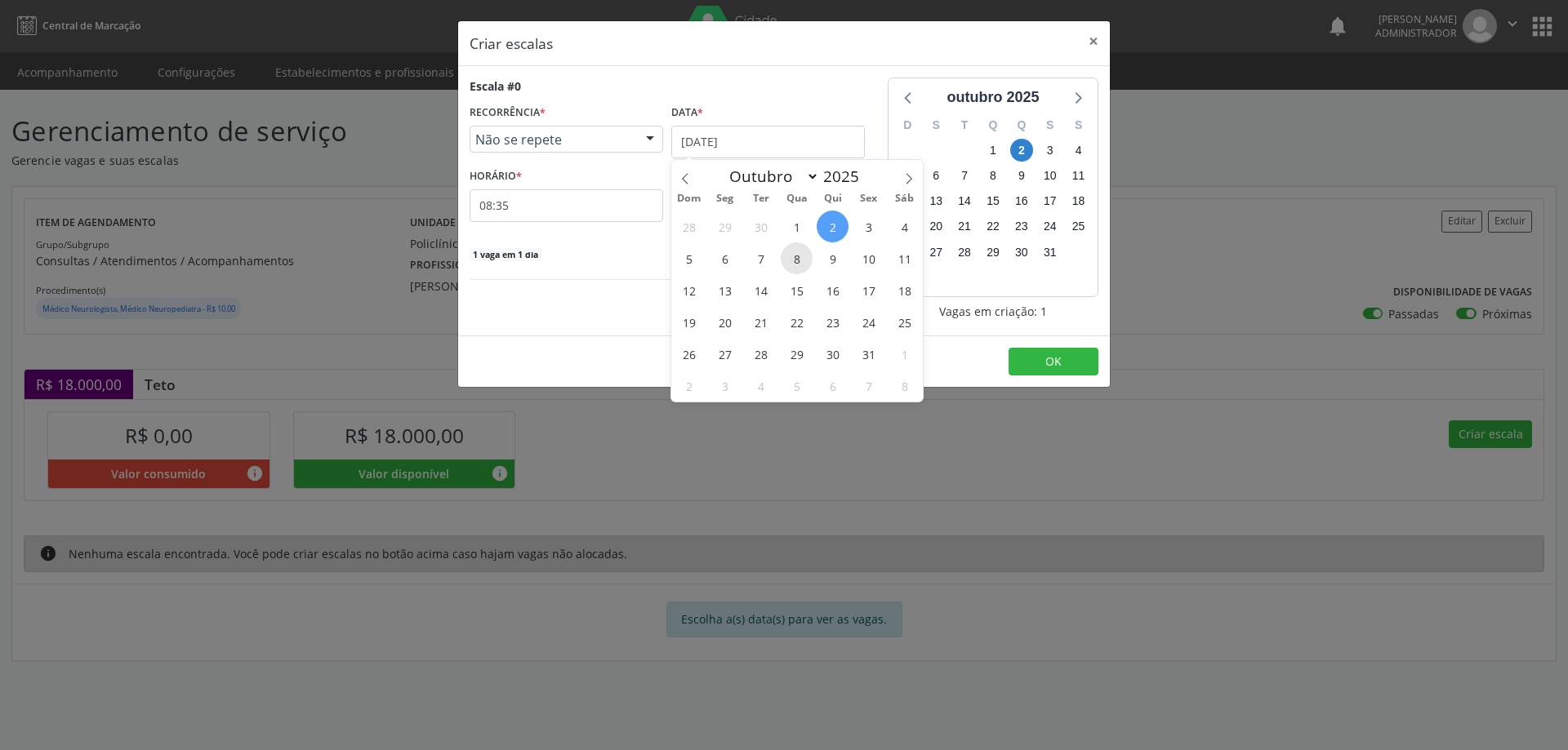
click at [792, 255] on span "8" at bounding box center [796, 259] width 31 height 31
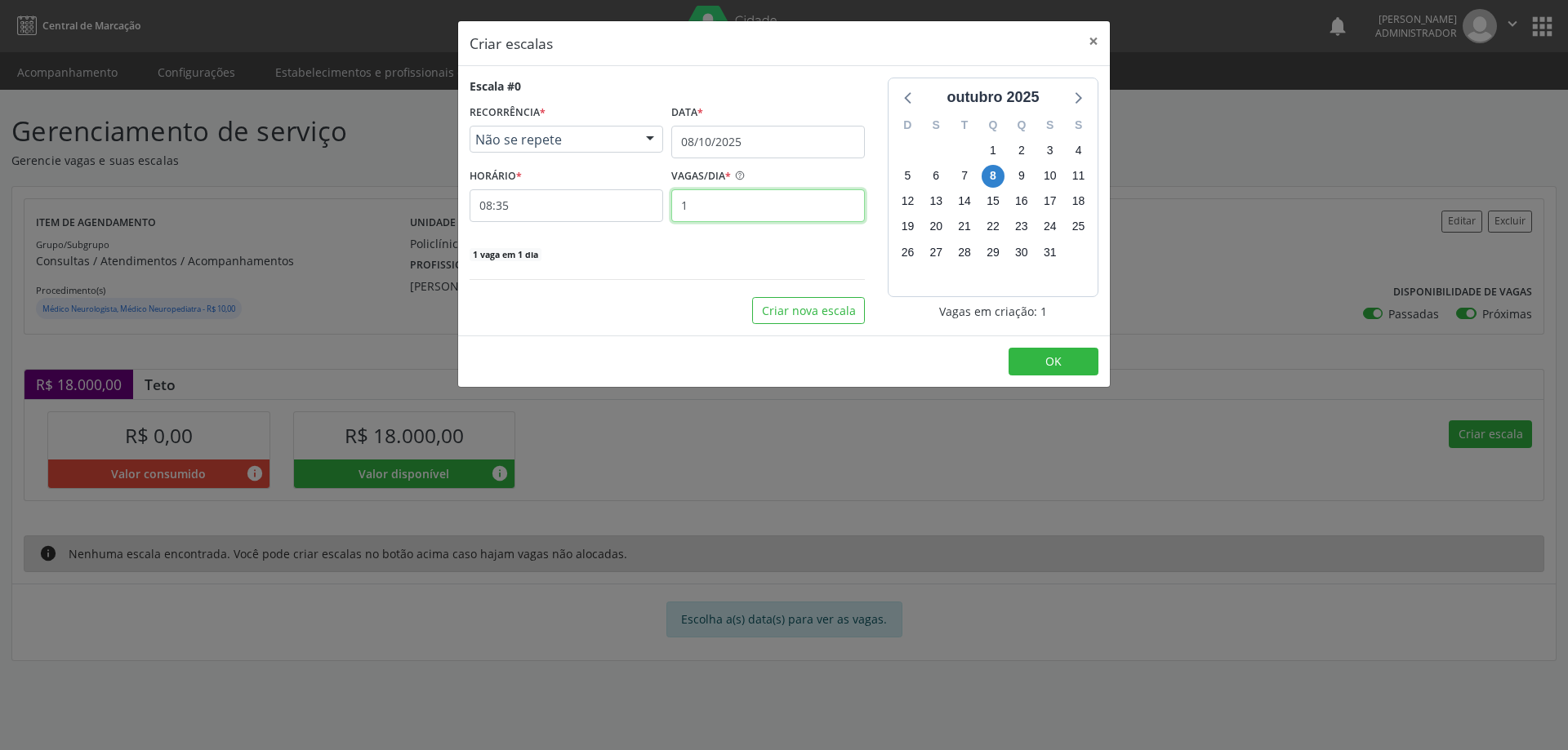
click at [700, 214] on input "1" at bounding box center [768, 205] width 194 height 32
type input "8"
click at [624, 208] on input "08:35" at bounding box center [566, 205] width 194 height 32
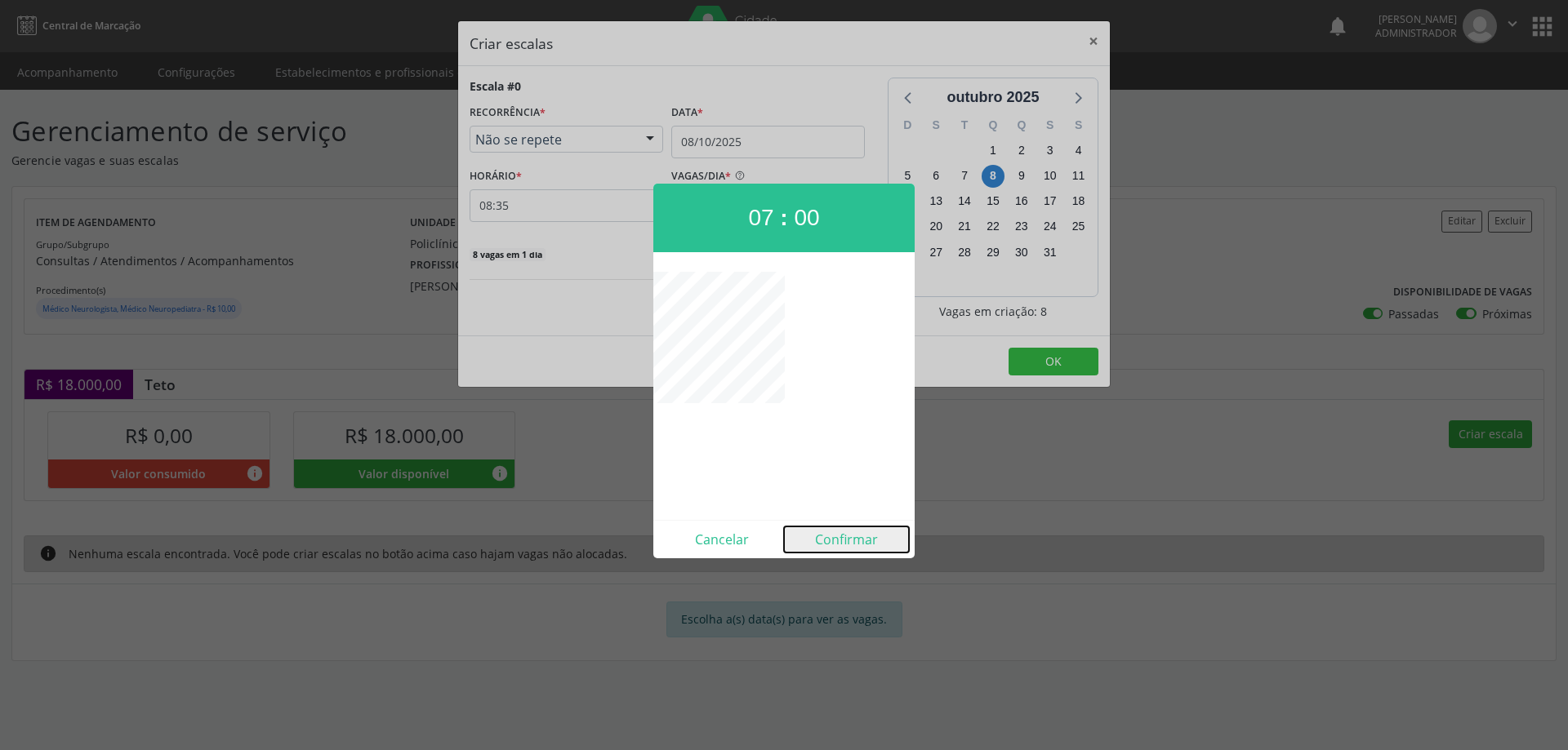
click at [828, 531] on button "Confirmar" at bounding box center [845, 540] width 125 height 27
type input "07:00"
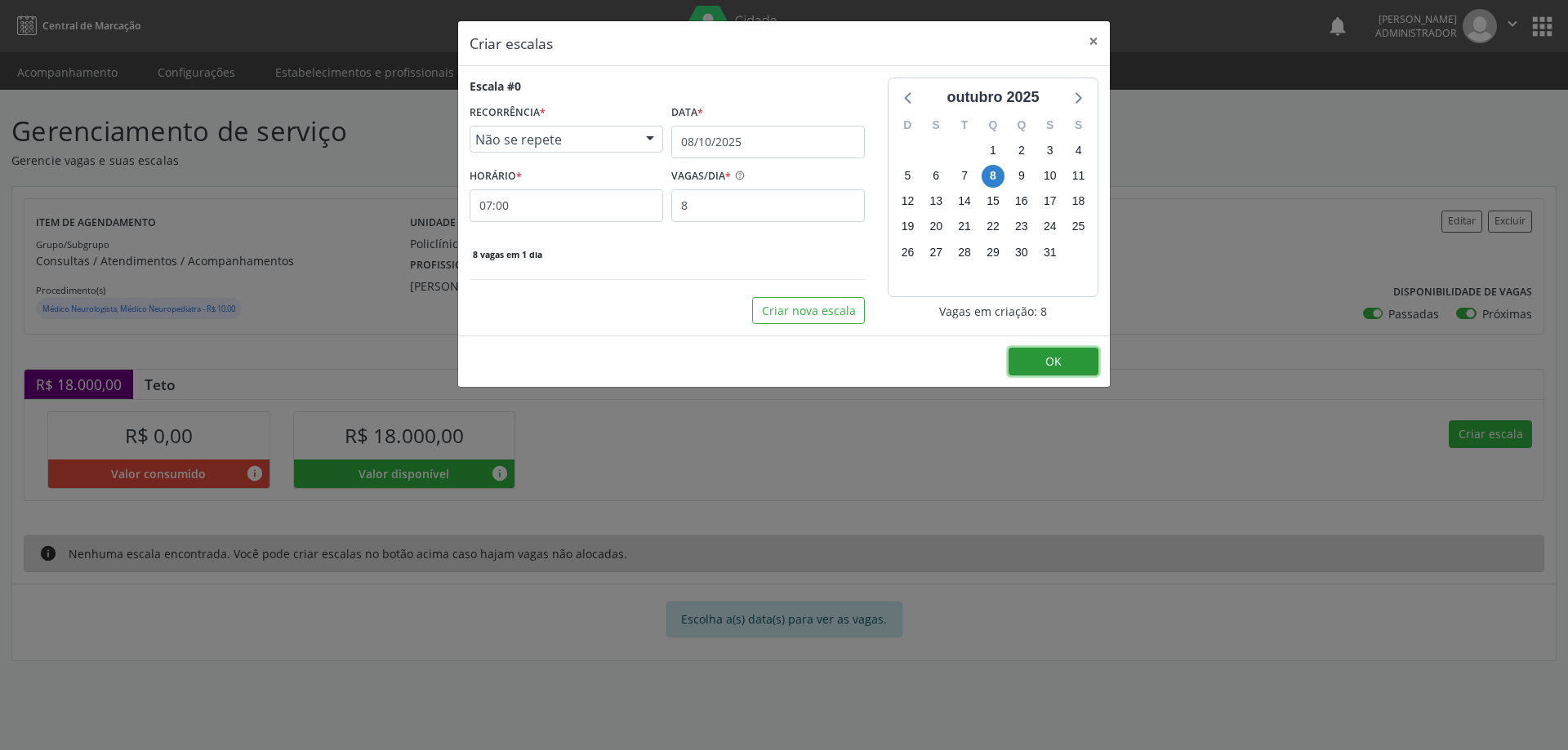
click at [1063, 371] on button "OK" at bounding box center [1053, 362] width 89 height 28
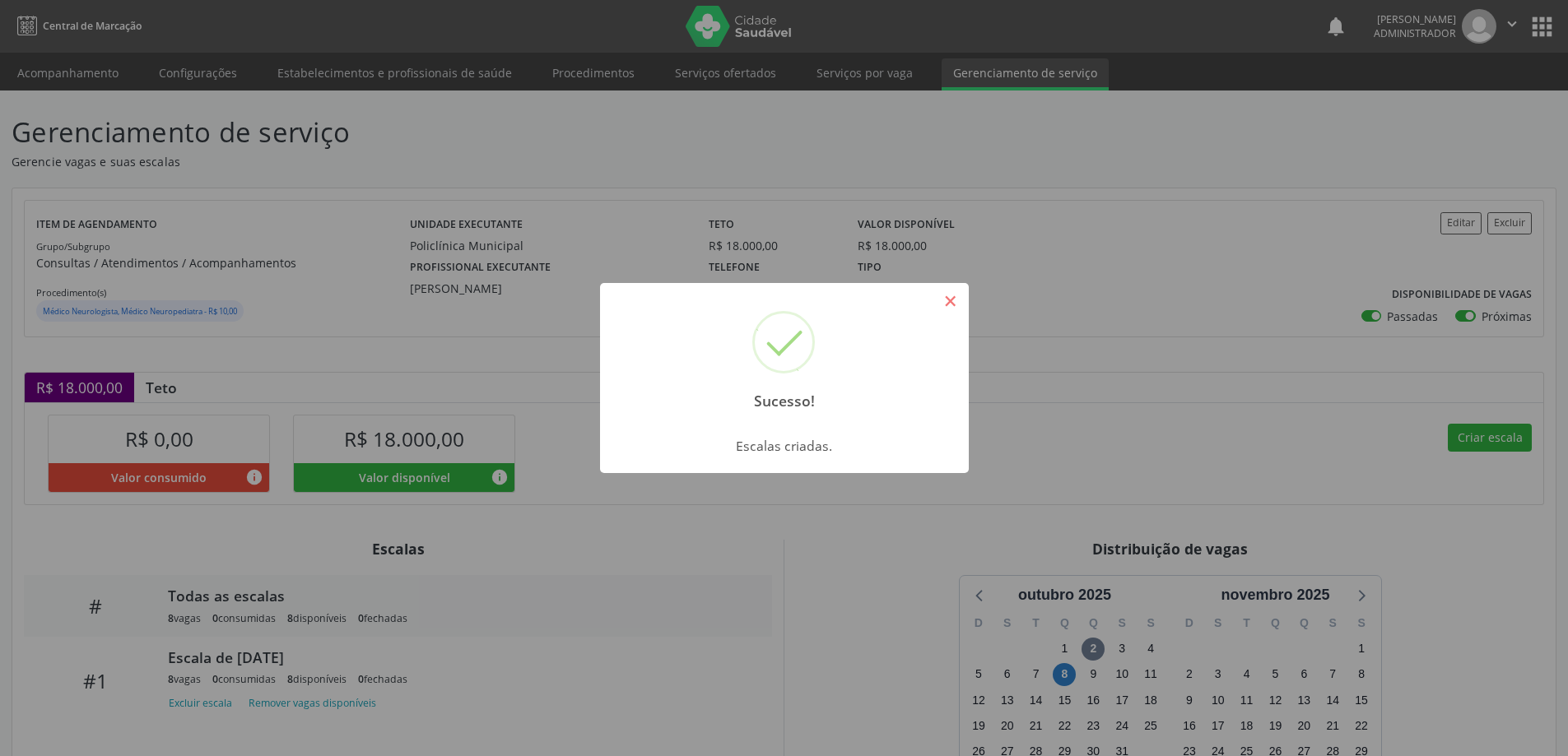
drag, startPoint x: 955, startPoint y: 306, endPoint x: 860, endPoint y: 123, distance: 206.2
click at [954, 306] on button "×" at bounding box center [951, 301] width 28 height 28
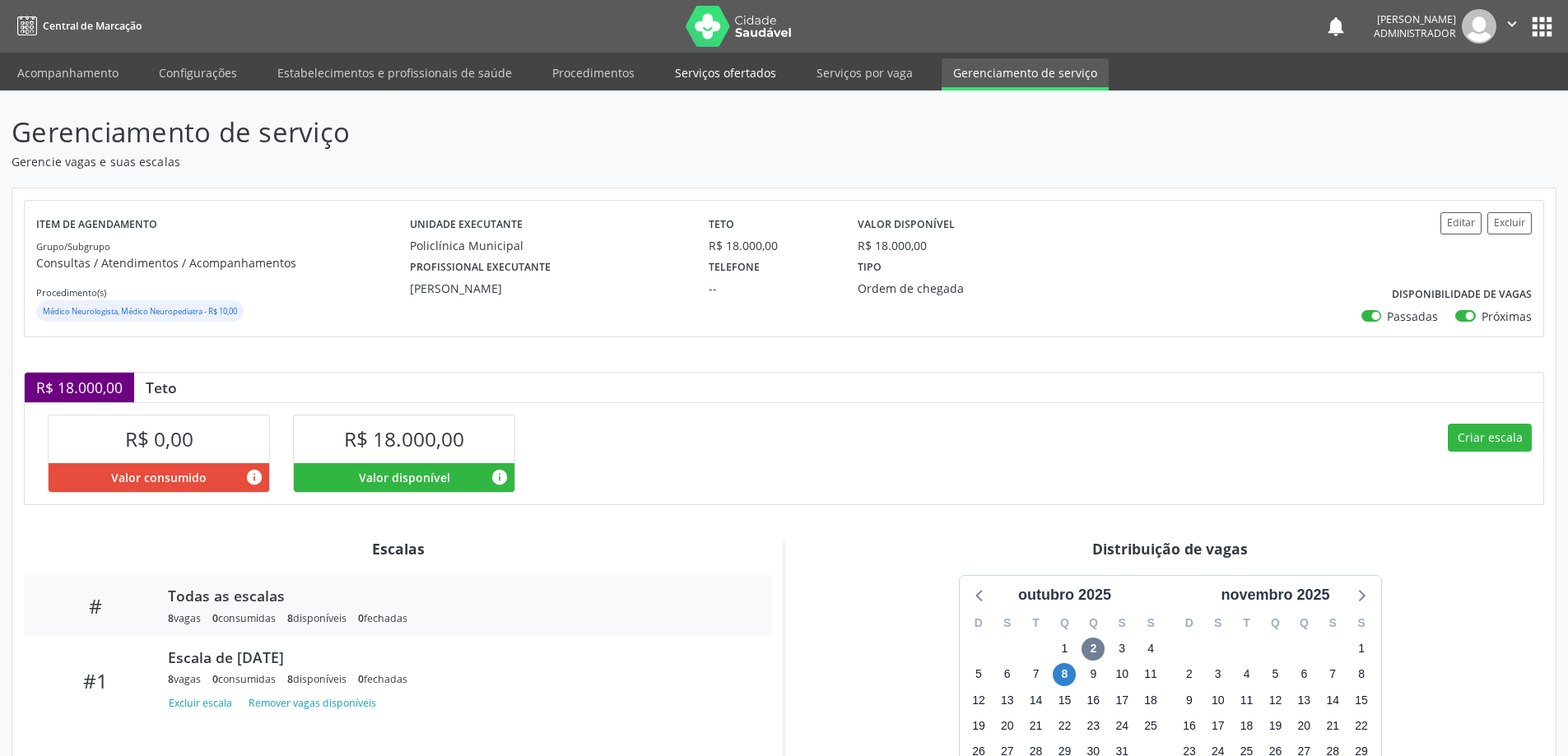
click at [738, 73] on link "Serviços ofertados" at bounding box center [725, 72] width 124 height 29
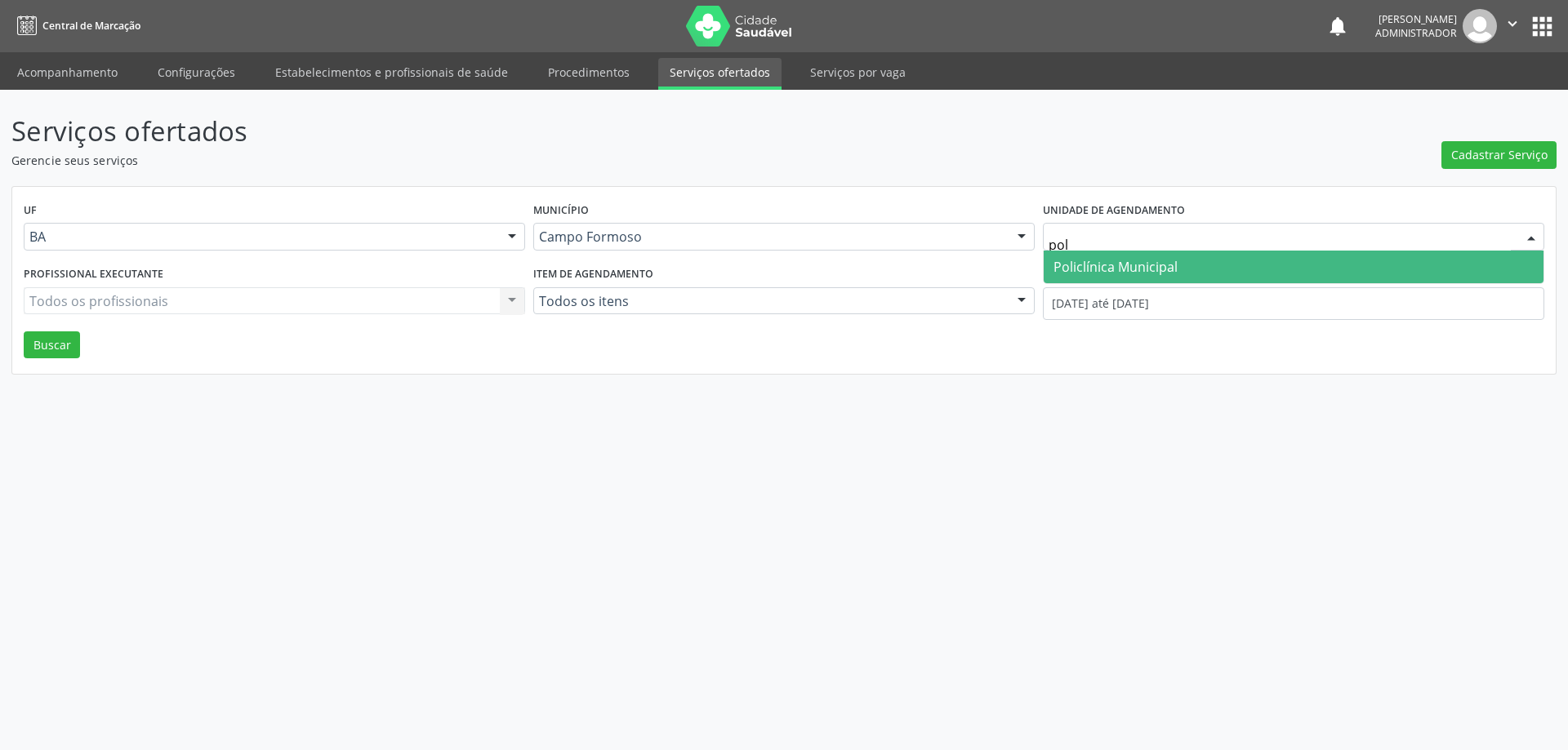
type input "poli"
click at [1150, 262] on span "Policlínica Municipal" at bounding box center [1115, 266] width 124 height 18
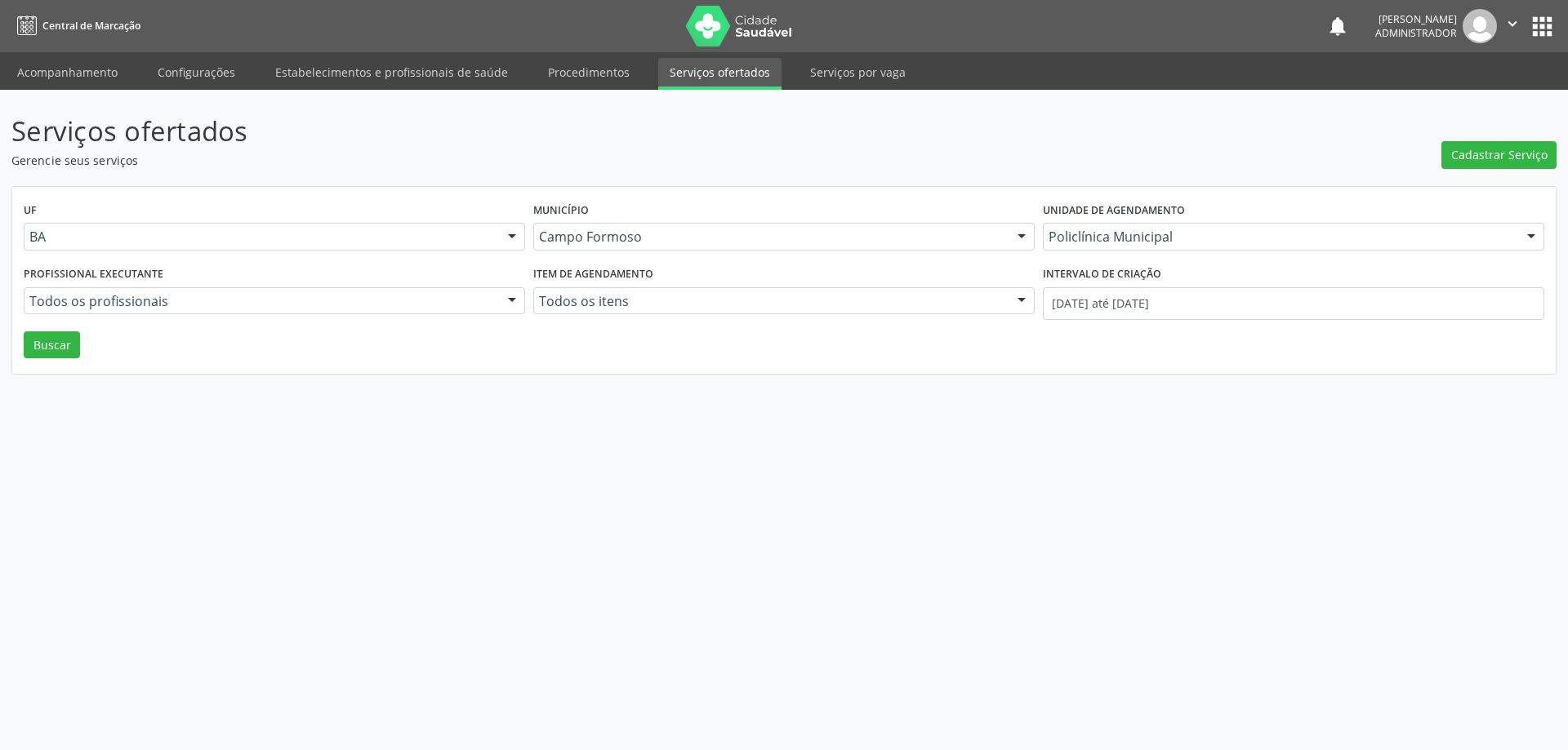
click at [512, 296] on div at bounding box center [511, 302] width 25 height 28
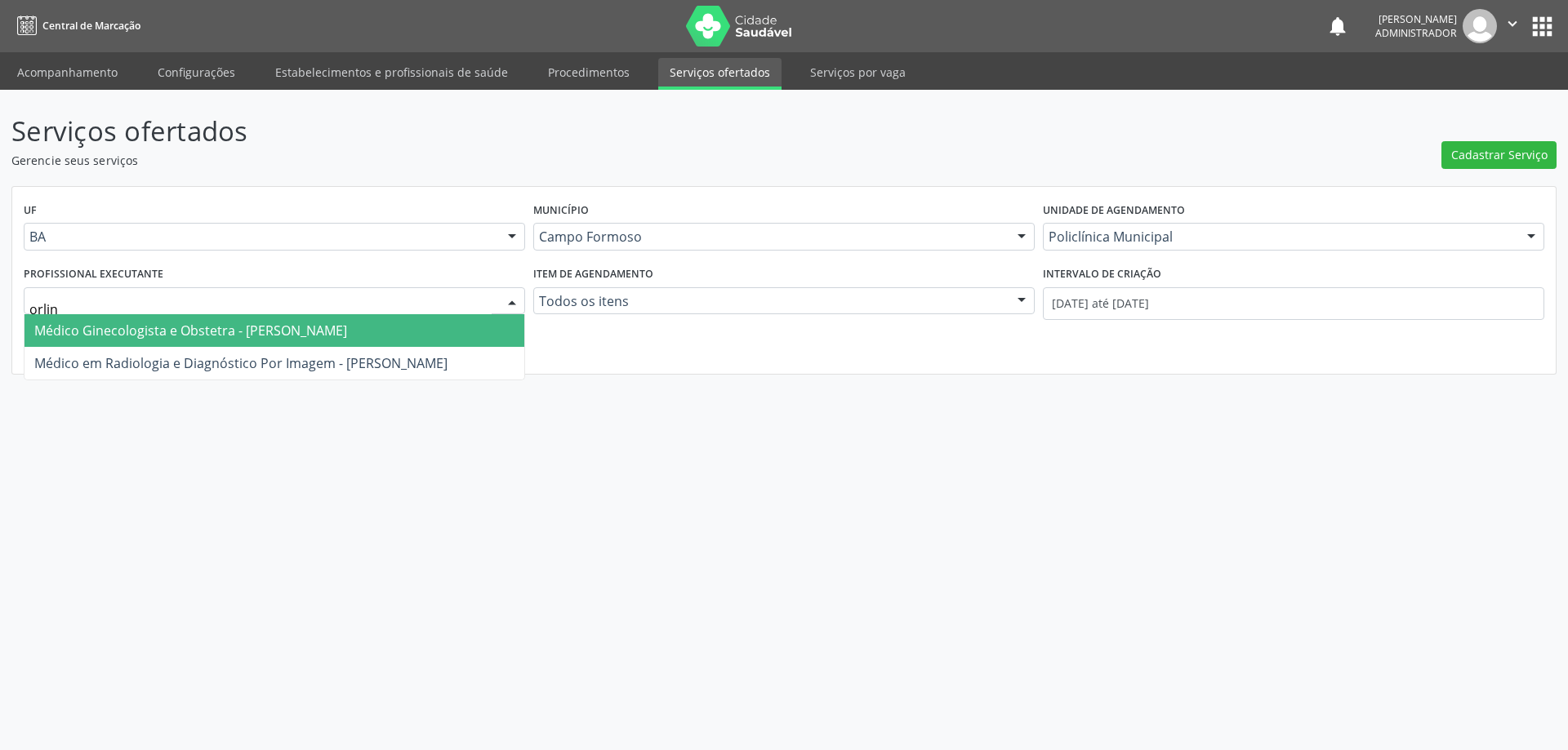
type input "orlind"
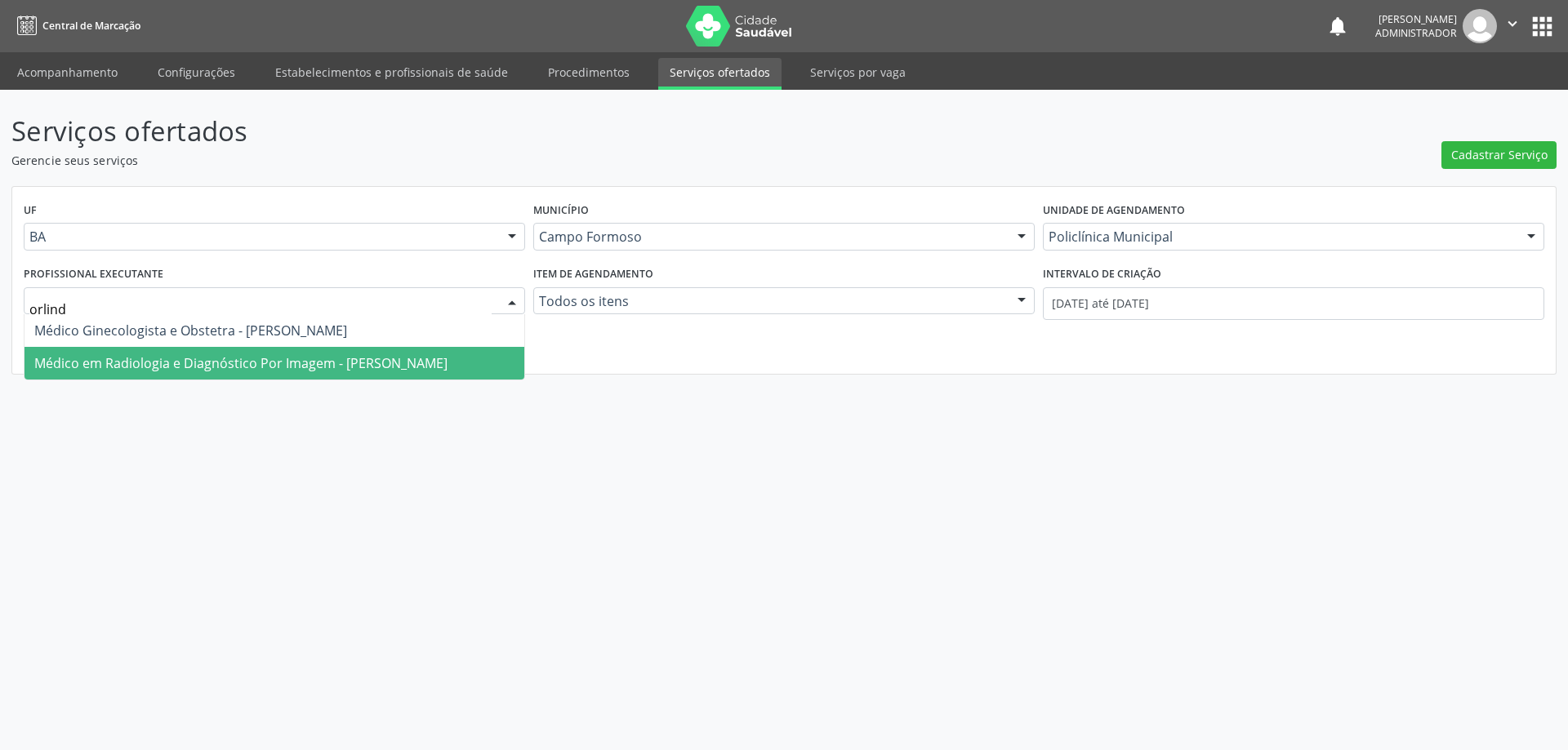
click at [436, 357] on span "Médico em Radiologia e Diagnóstico Por Imagem - Orlindo Carvalho dos Santos" at bounding box center [241, 363] width 413 height 18
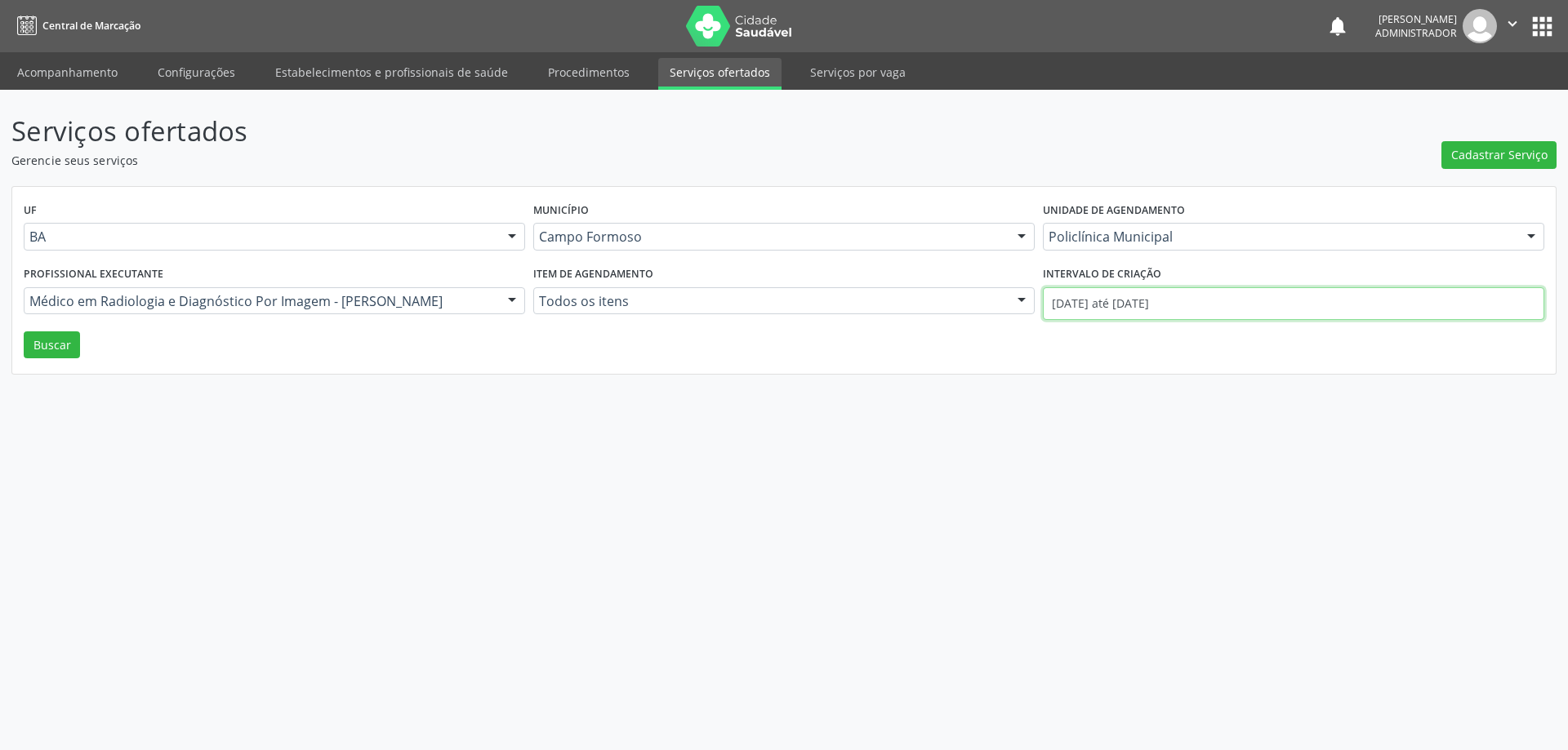
click at [1088, 302] on input "01/10/2025 até 02/10/2025" at bounding box center [1294, 303] width 501 height 32
click at [1047, 342] on icon at bounding box center [1049, 341] width 12 height 12
select select "8"
click at [1091, 390] on span "1" at bounding box center [1087, 389] width 31 height 31
type input "01/09/2025"
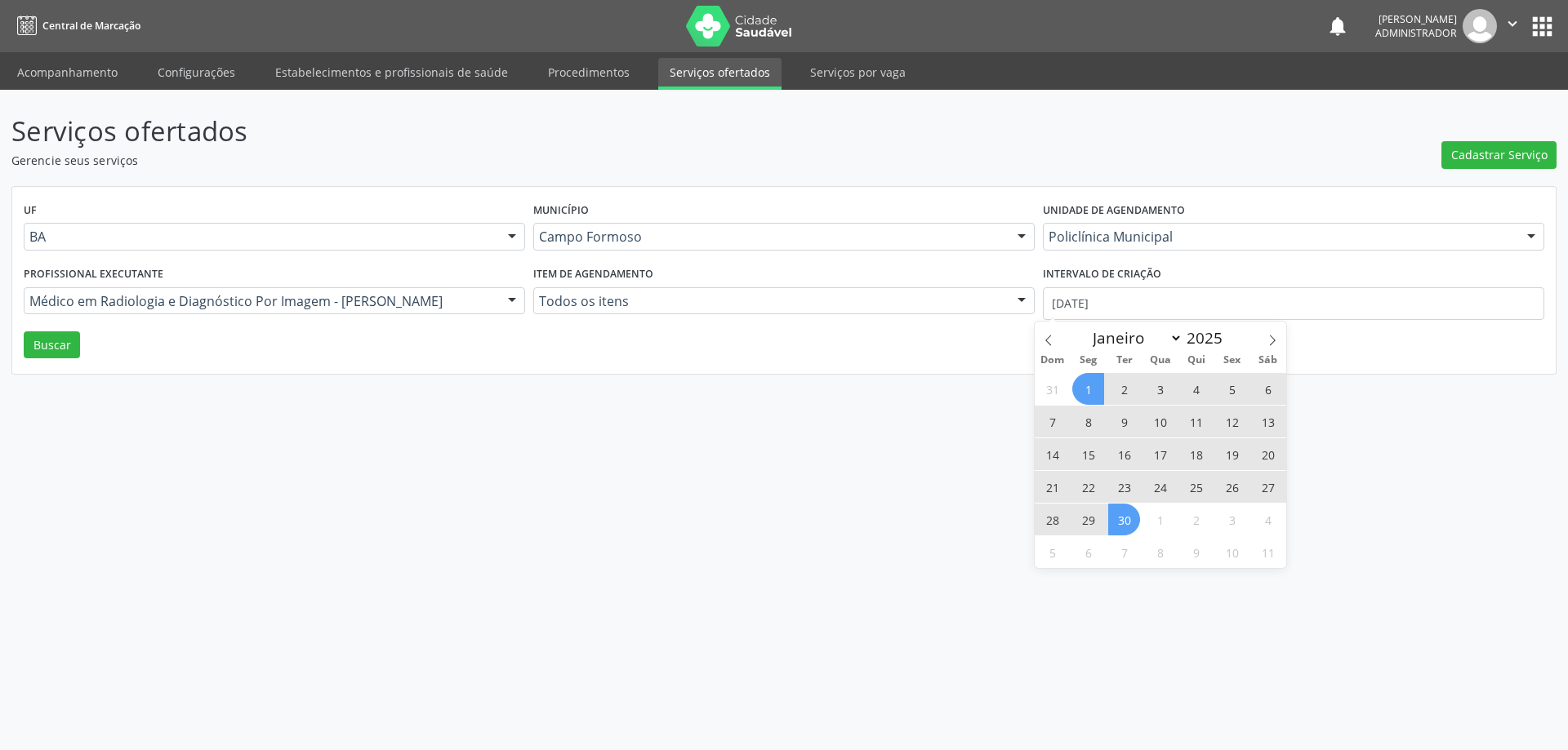
click at [1132, 520] on span "30" at bounding box center [1124, 519] width 31 height 31
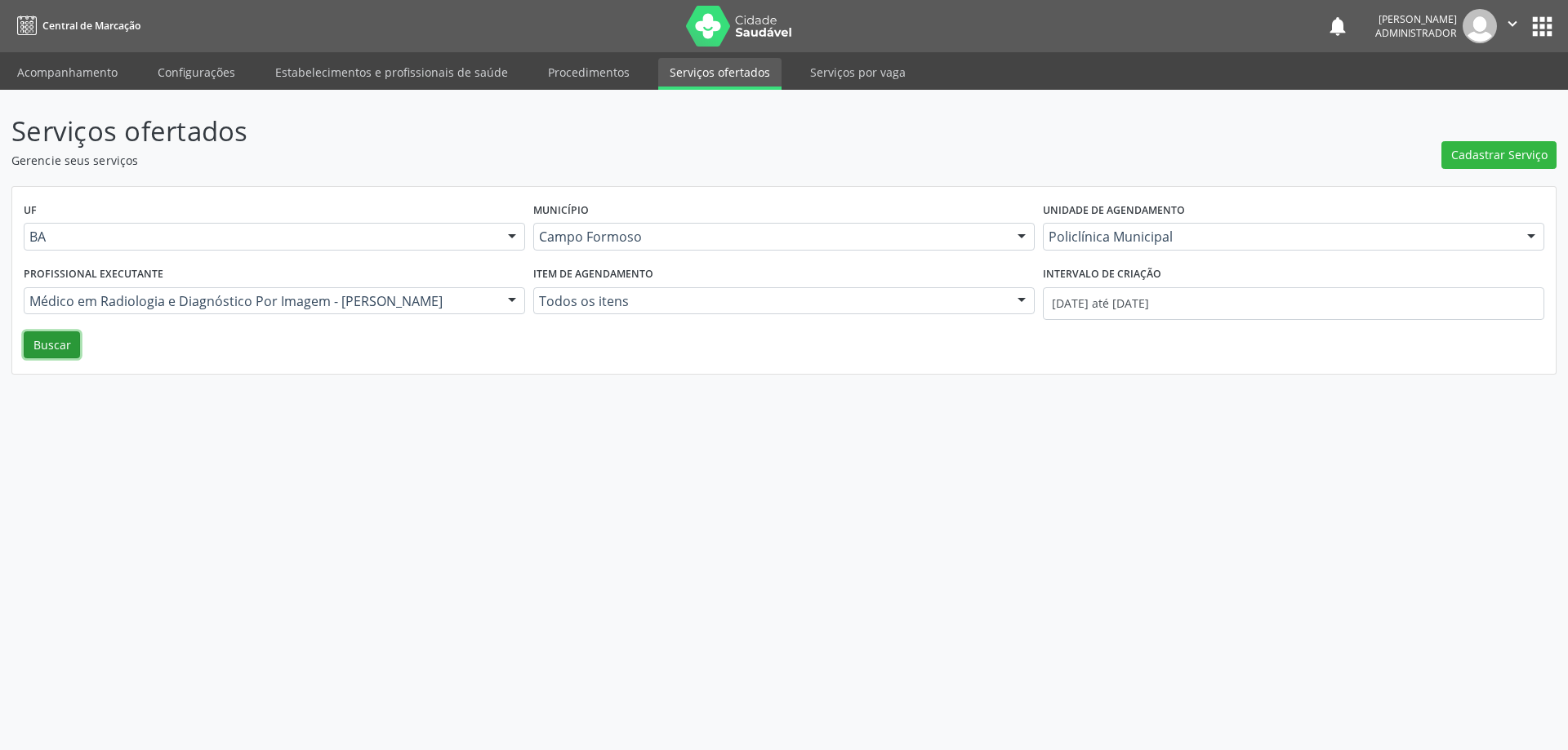
click at [45, 341] on button "Buscar" at bounding box center [51, 345] width 56 height 28
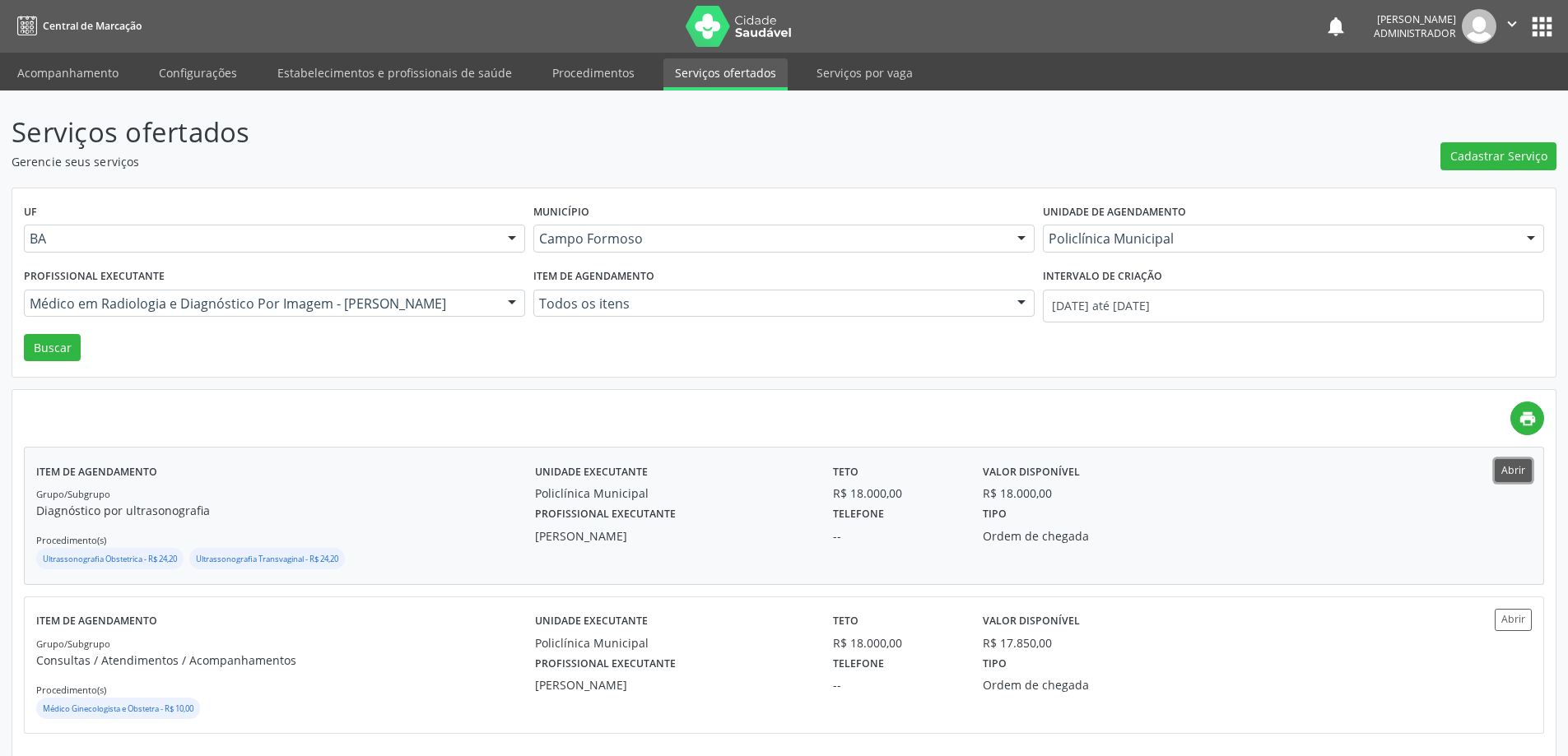
click at [1509, 473] on button "Abrir" at bounding box center [1512, 470] width 37 height 22
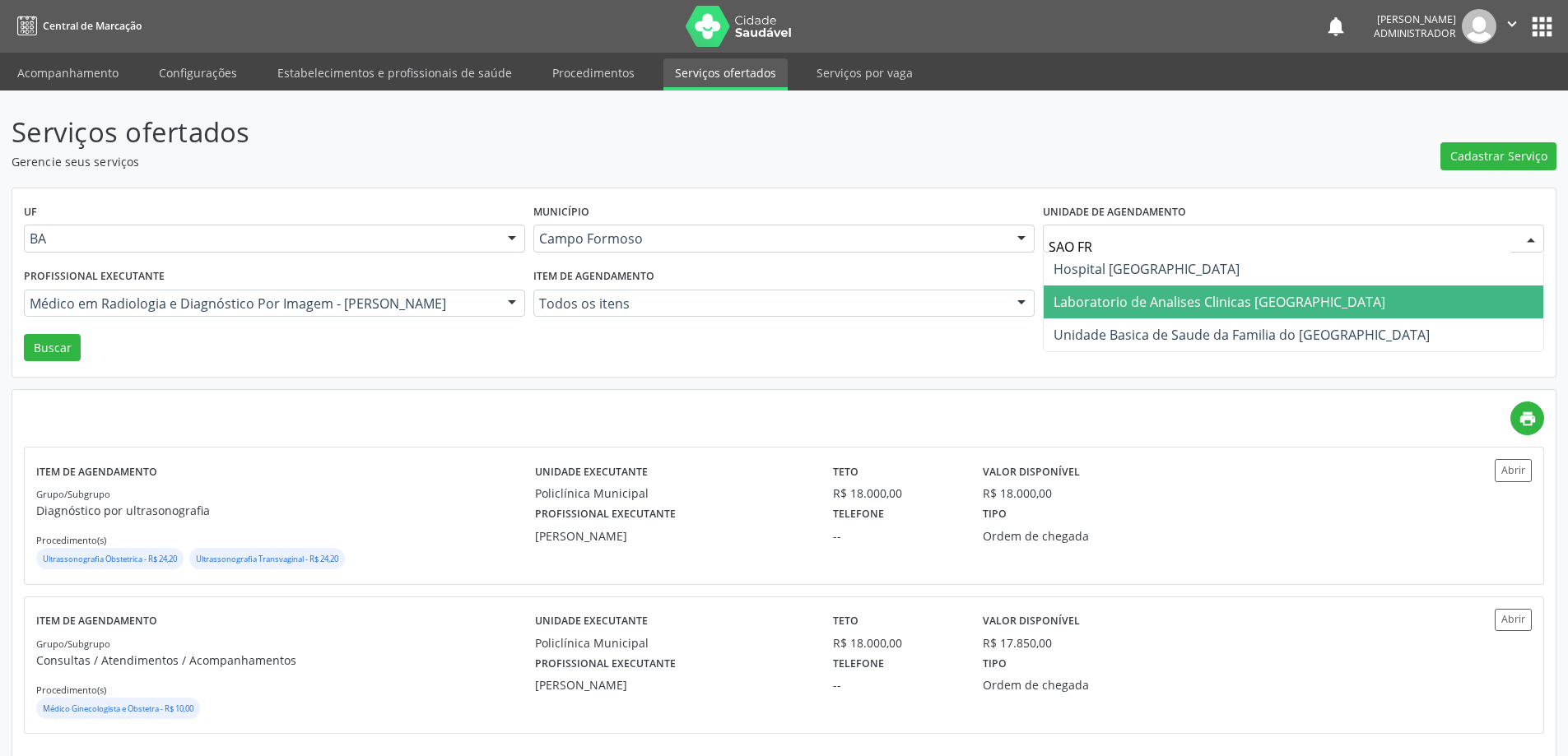
drag, startPoint x: 1119, startPoint y: 308, endPoint x: 1252, endPoint y: 277, distance: 136.6
click at [1118, 303] on span "Laboratorio de Analises Clinicas Sao Francisco" at bounding box center [1219, 302] width 332 height 18
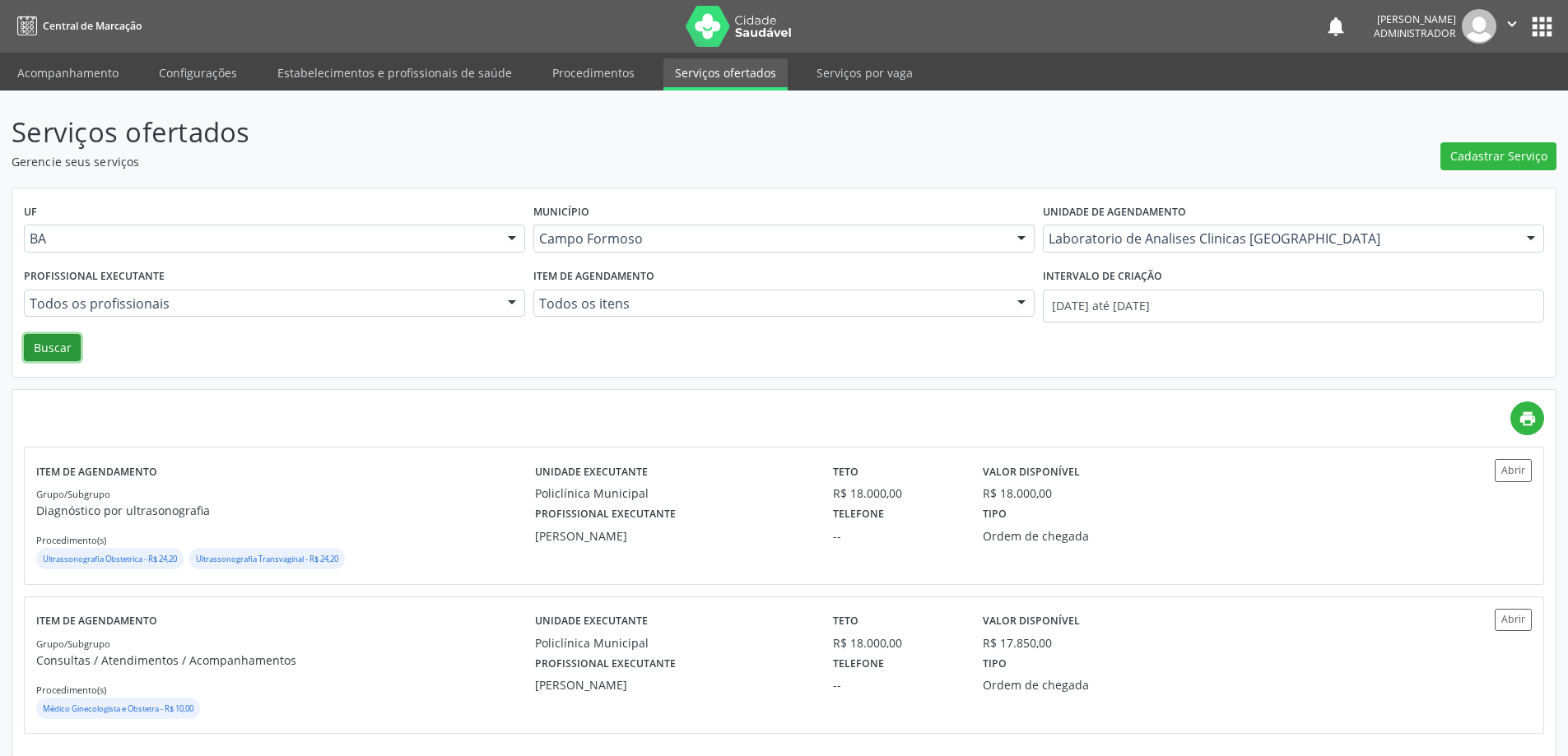
click at [56, 349] on button "Buscar" at bounding box center [52, 348] width 56 height 28
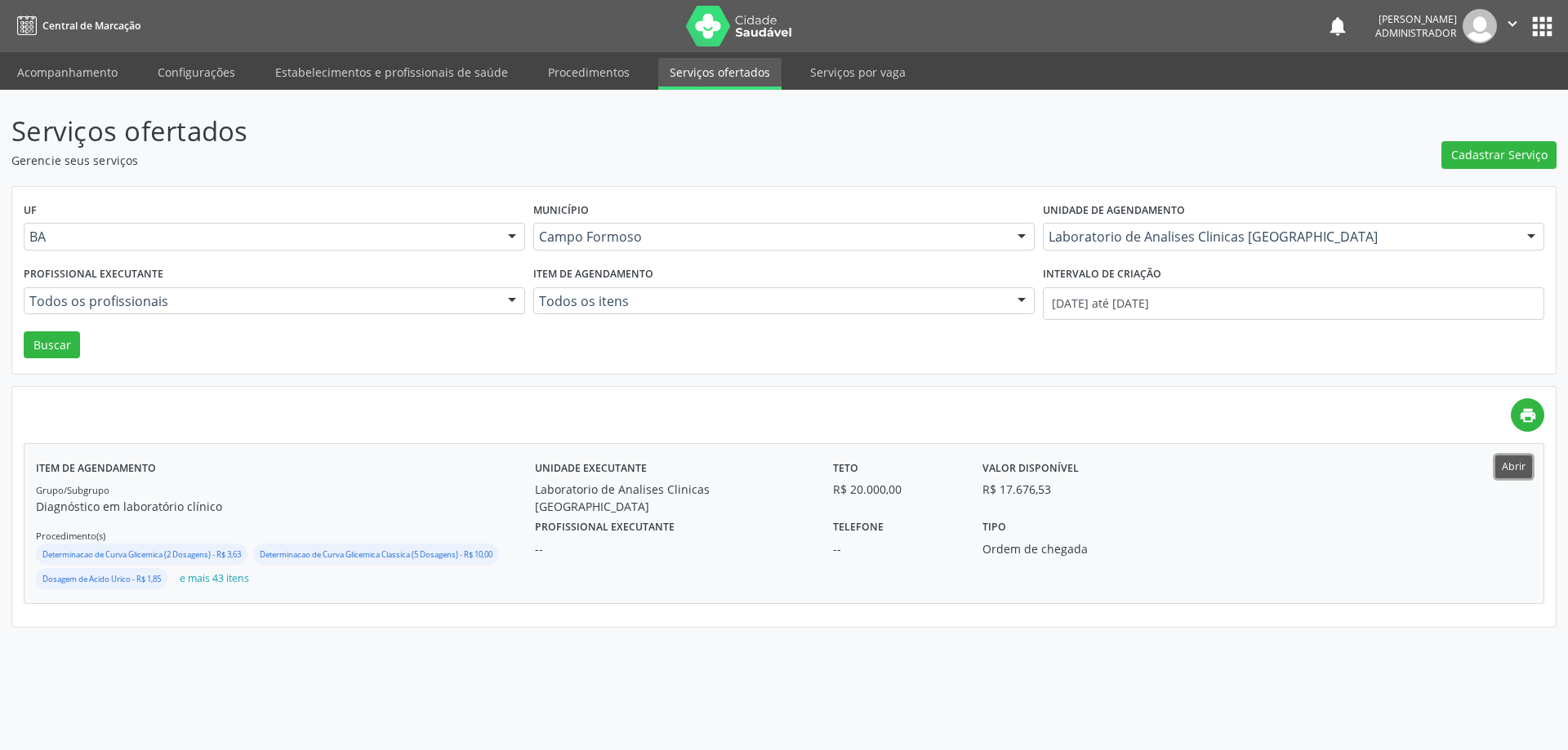
click at [1516, 468] on button "Abrir" at bounding box center [1513, 466] width 36 height 22
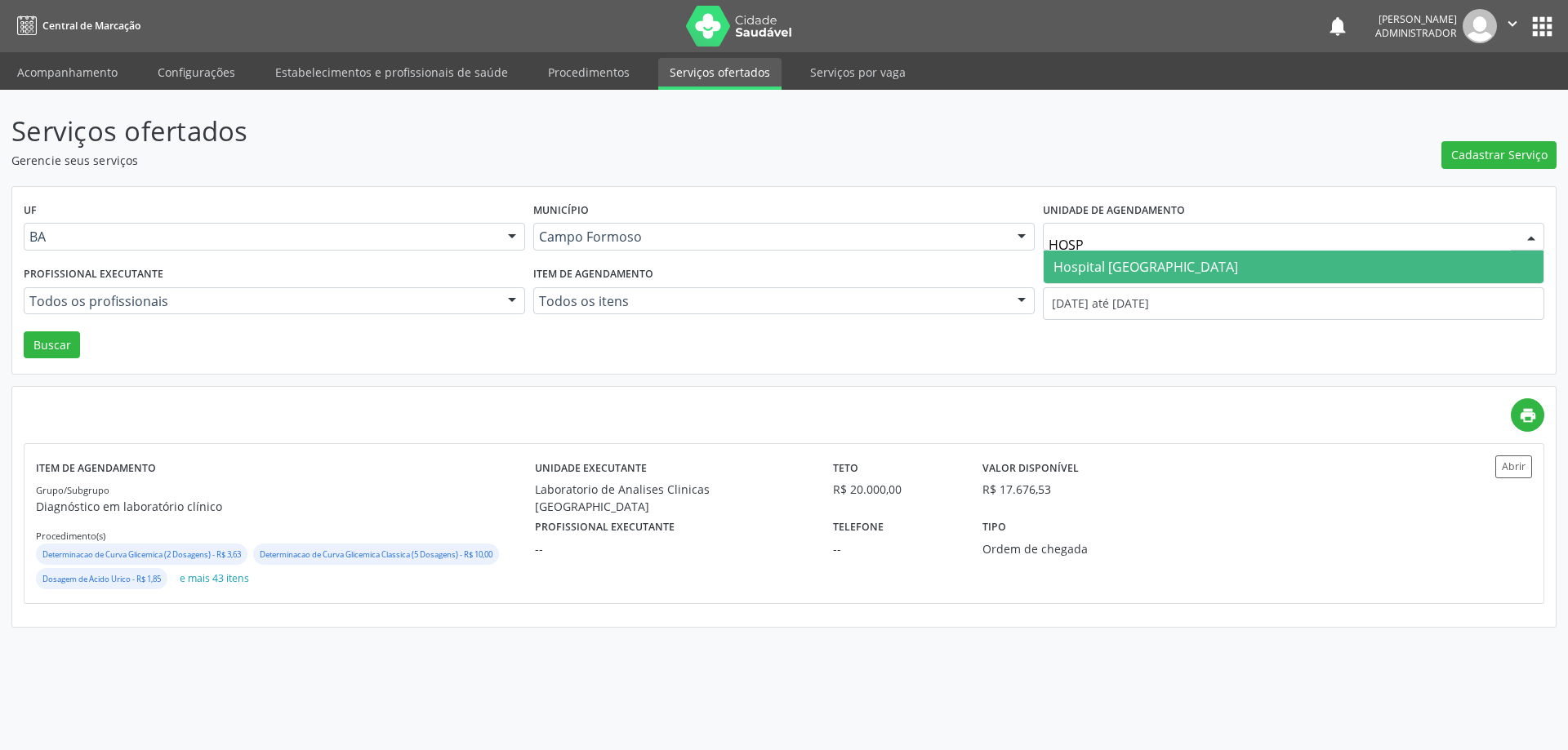
type input "HOSPI"
click at [1141, 262] on span "Hospital [GEOGRAPHIC_DATA]" at bounding box center [1145, 266] width 185 height 18
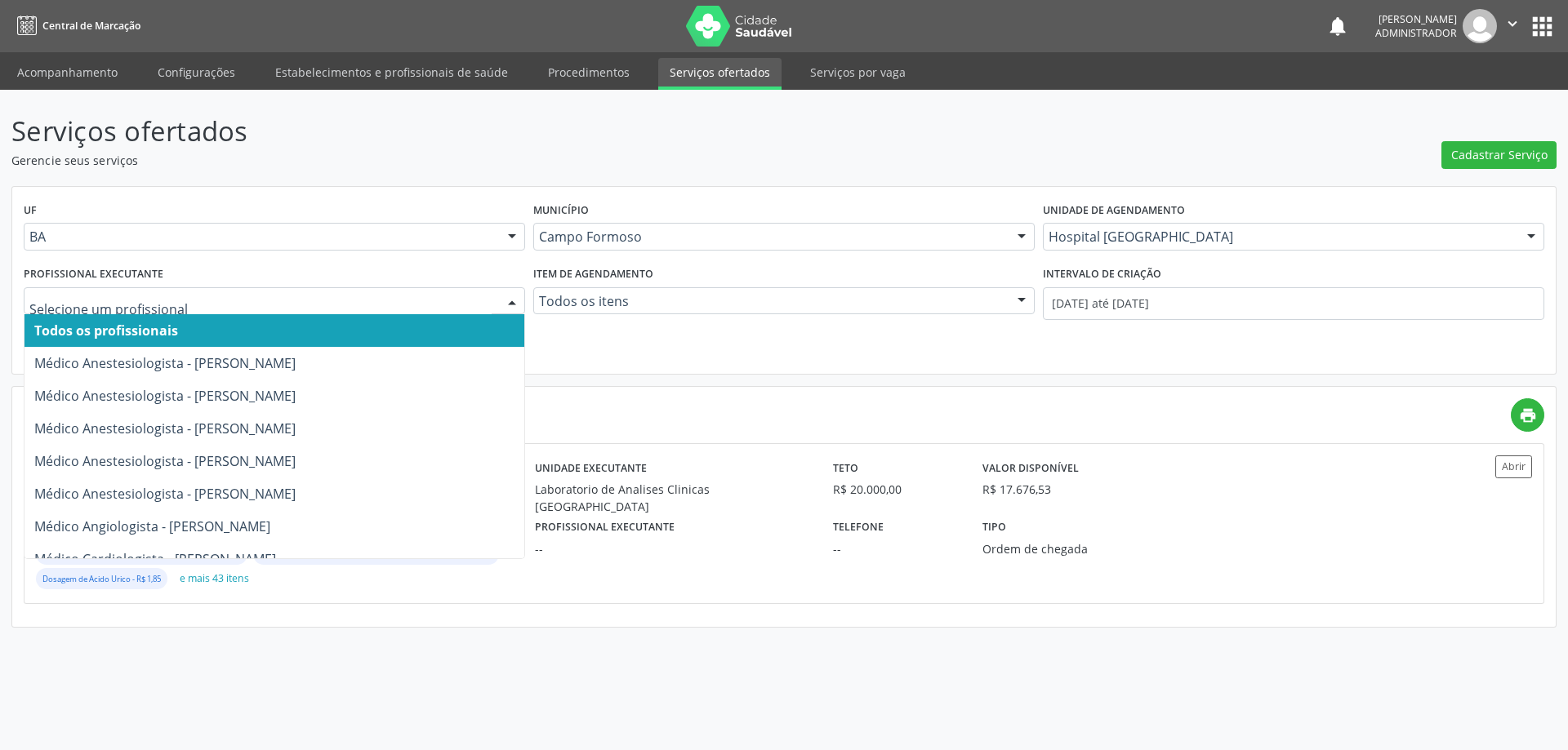
click at [511, 297] on div at bounding box center [511, 302] width 25 height 28
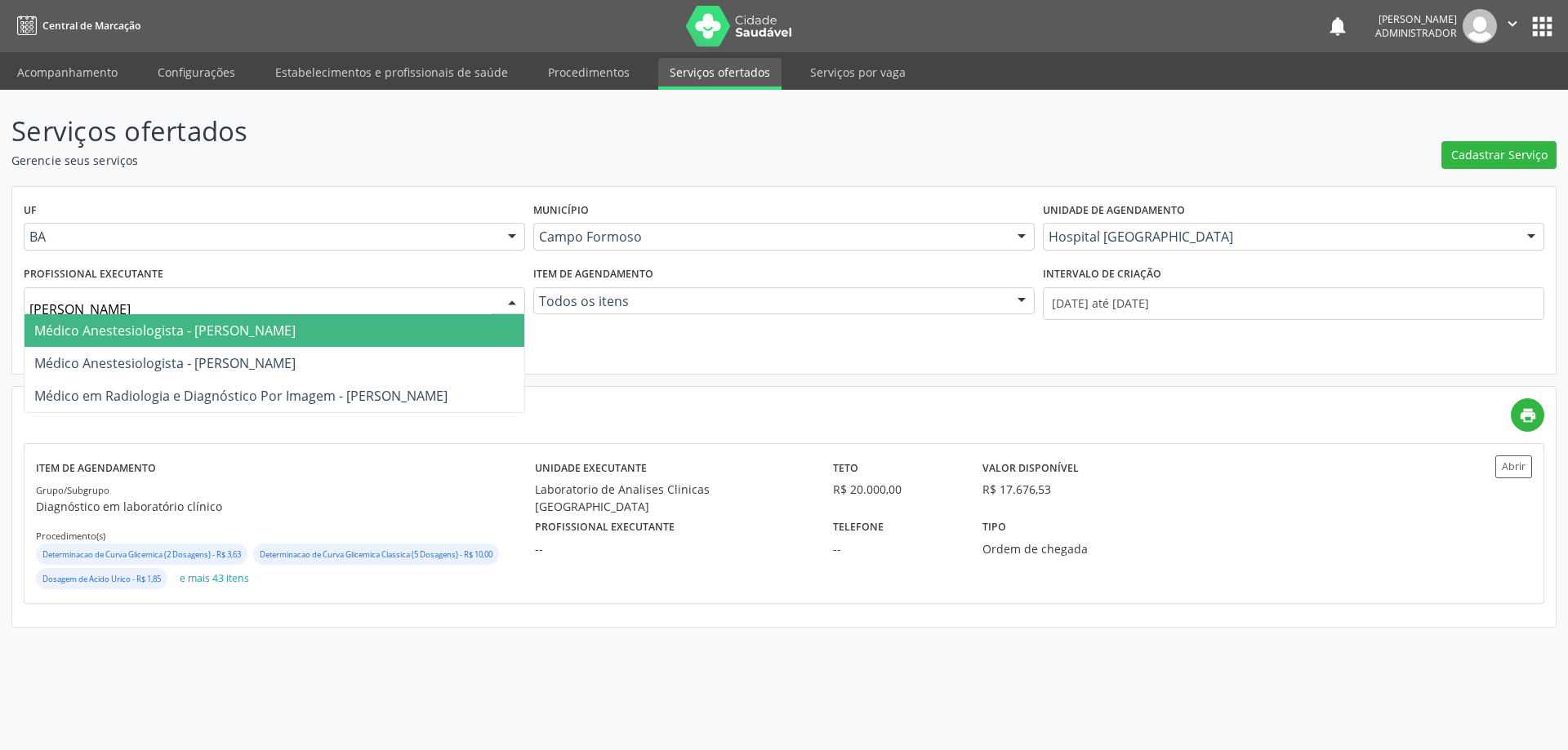
type input "JOEL"
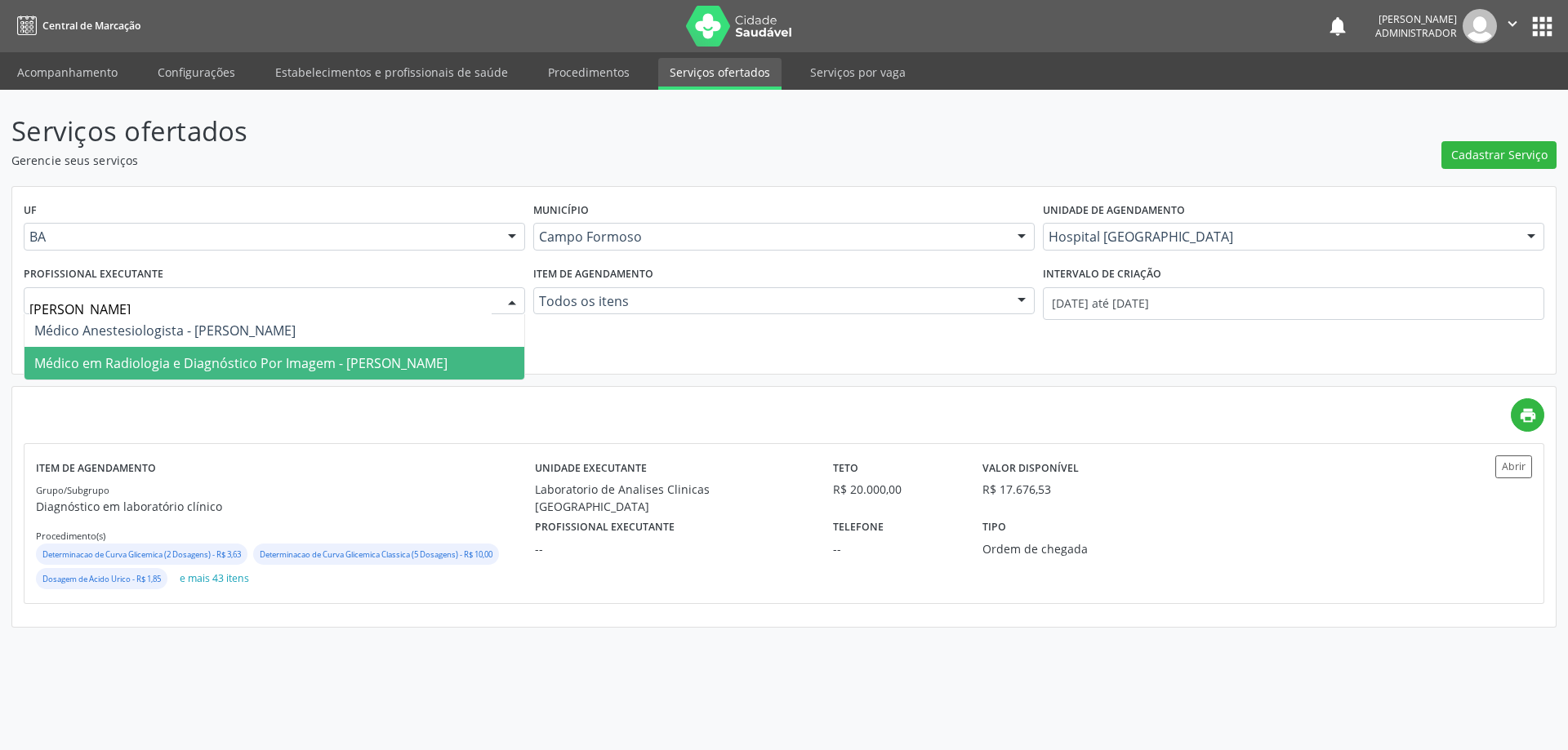
click at [400, 362] on span "Médico em Radiologia e Diagnóstico Por Imagem - Joel da Rocha Almeida" at bounding box center [241, 363] width 413 height 18
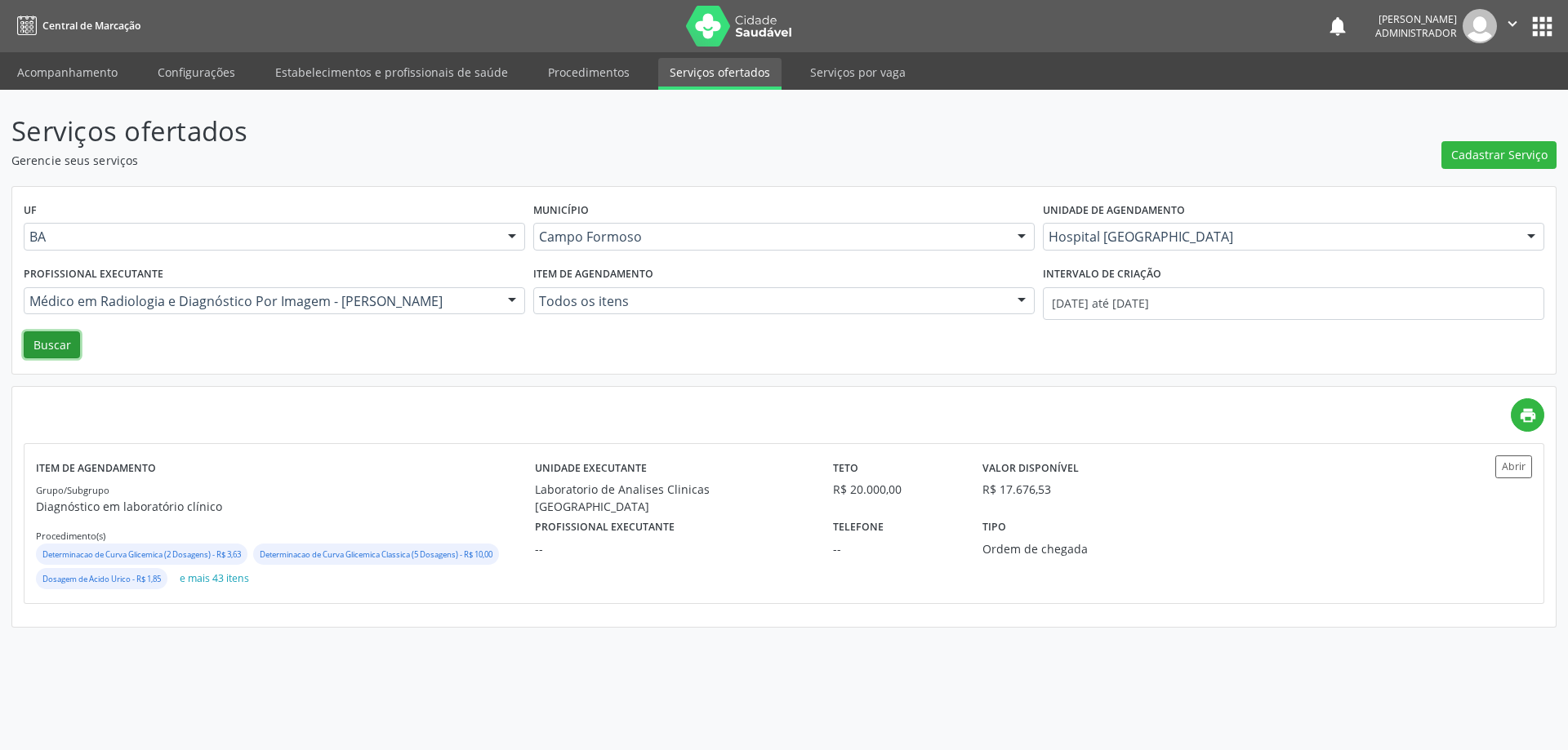
click at [32, 344] on button "Buscar" at bounding box center [51, 345] width 56 height 28
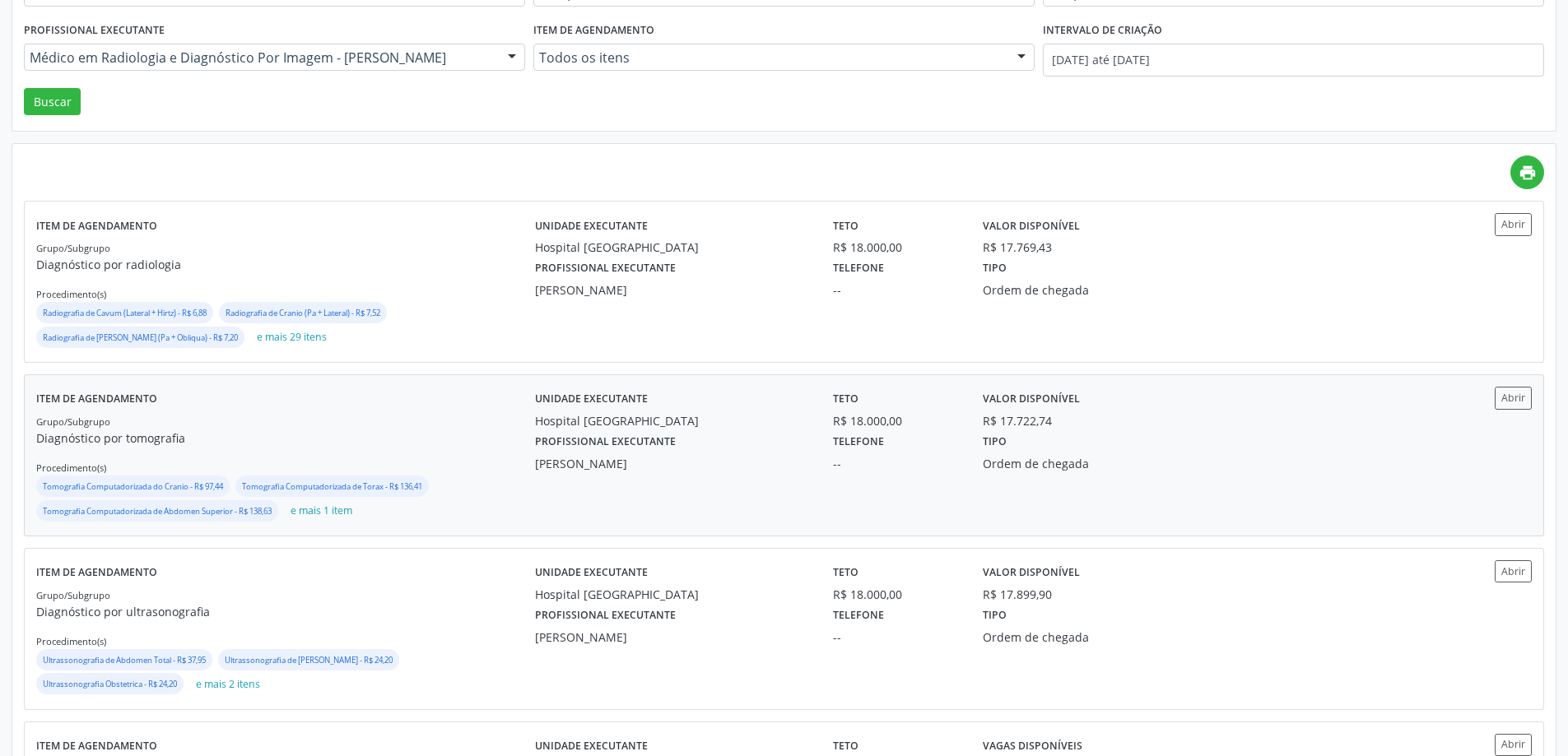
scroll to position [247, 0]
click at [1508, 395] on button "Abrir" at bounding box center [1512, 397] width 37 height 22
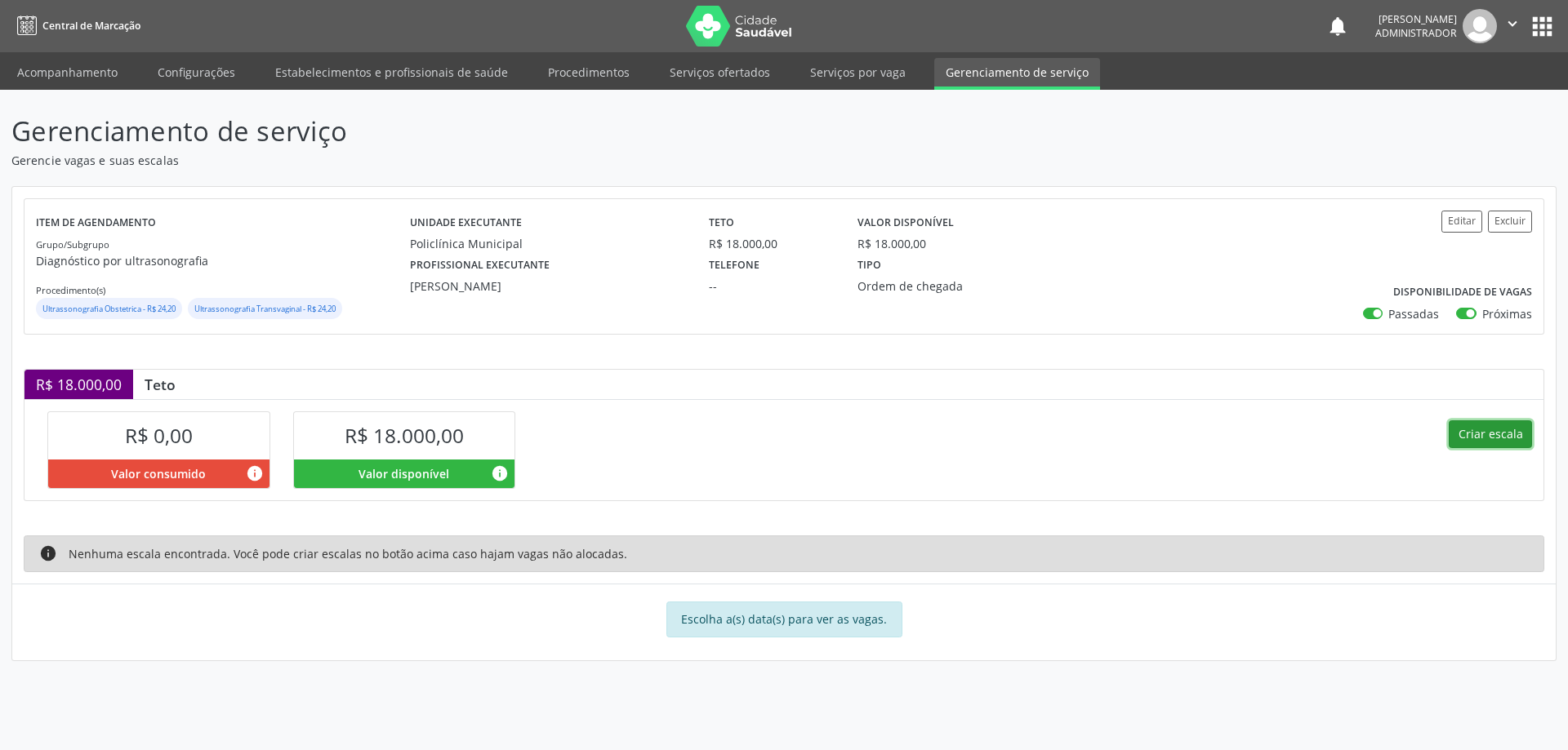
click at [1474, 433] on button "Criar escala" at bounding box center [1489, 434] width 84 height 28
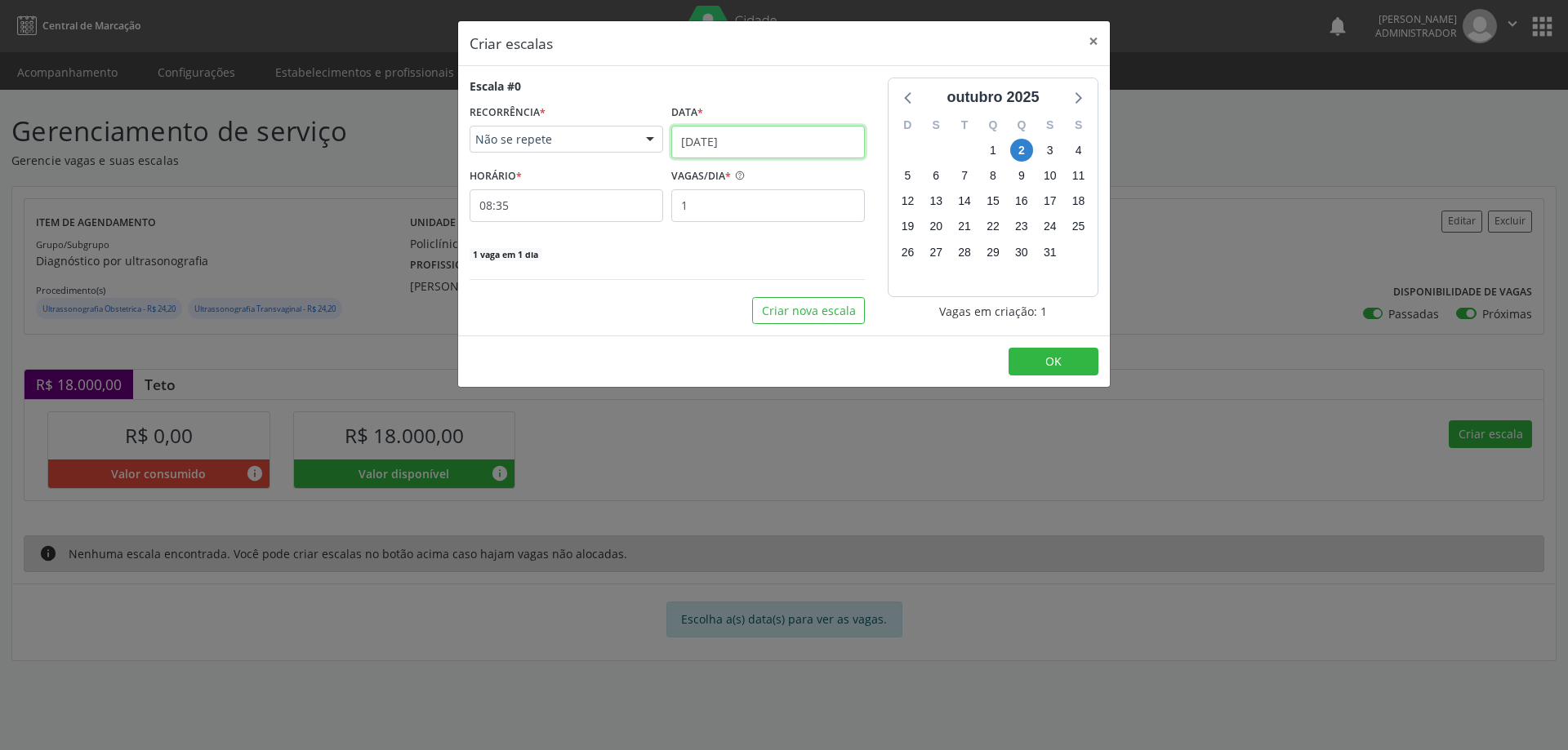
click at [716, 143] on input "[DATE]" at bounding box center [768, 142] width 194 height 32
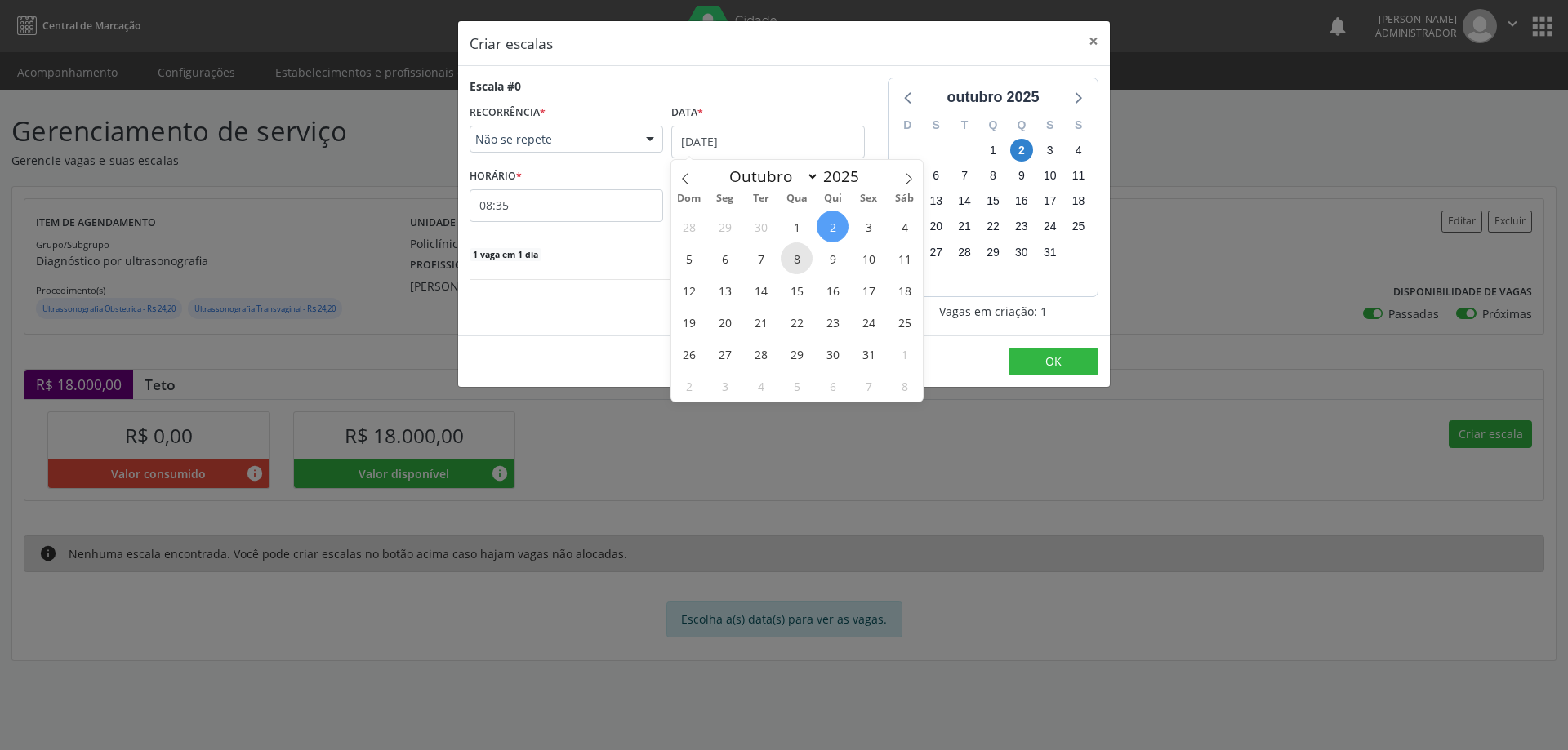
click at [800, 260] on span "8" at bounding box center [796, 259] width 31 height 31
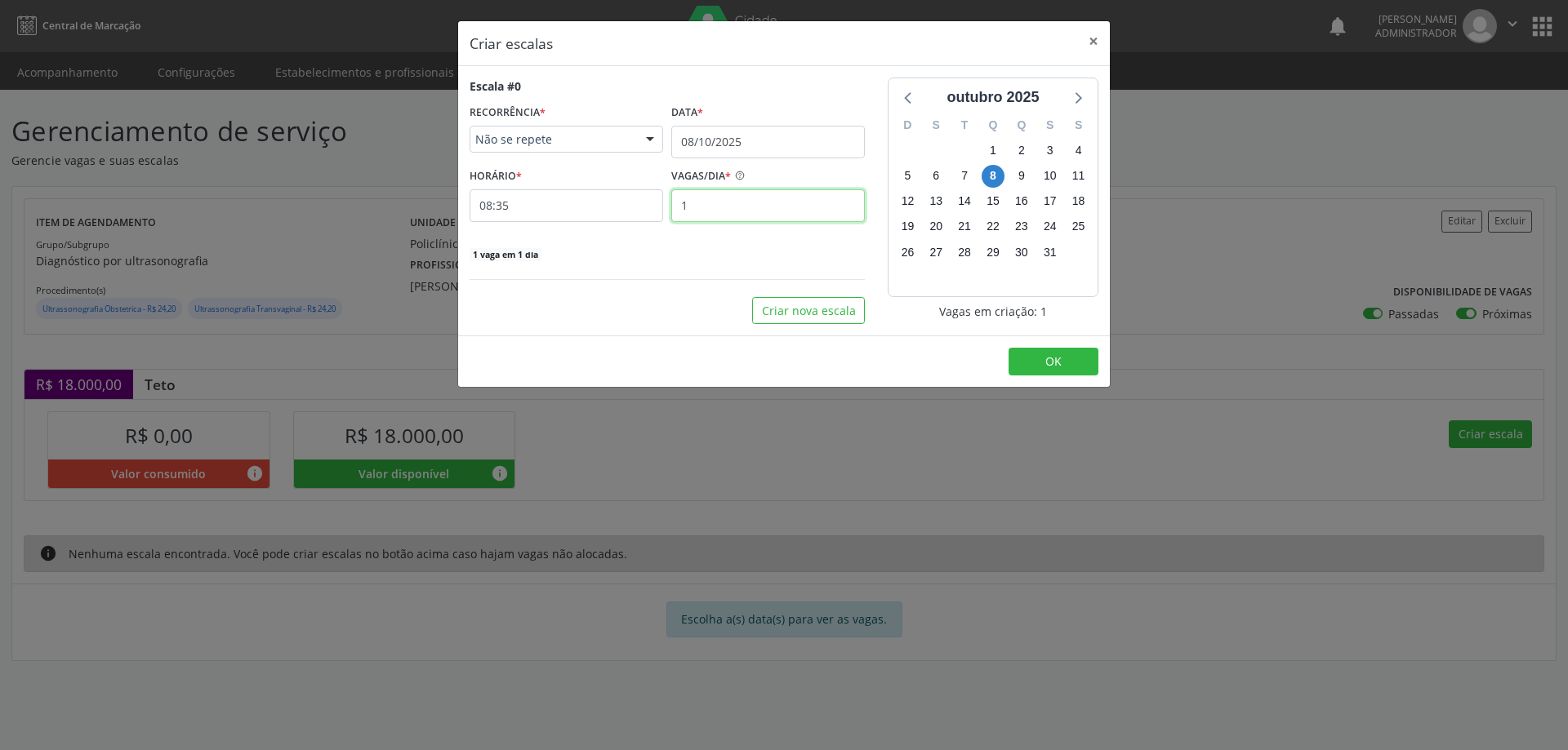
click at [723, 201] on input "1" at bounding box center [768, 205] width 194 height 32
type input "25"
click at [607, 209] on input "08:35" at bounding box center [566, 205] width 194 height 32
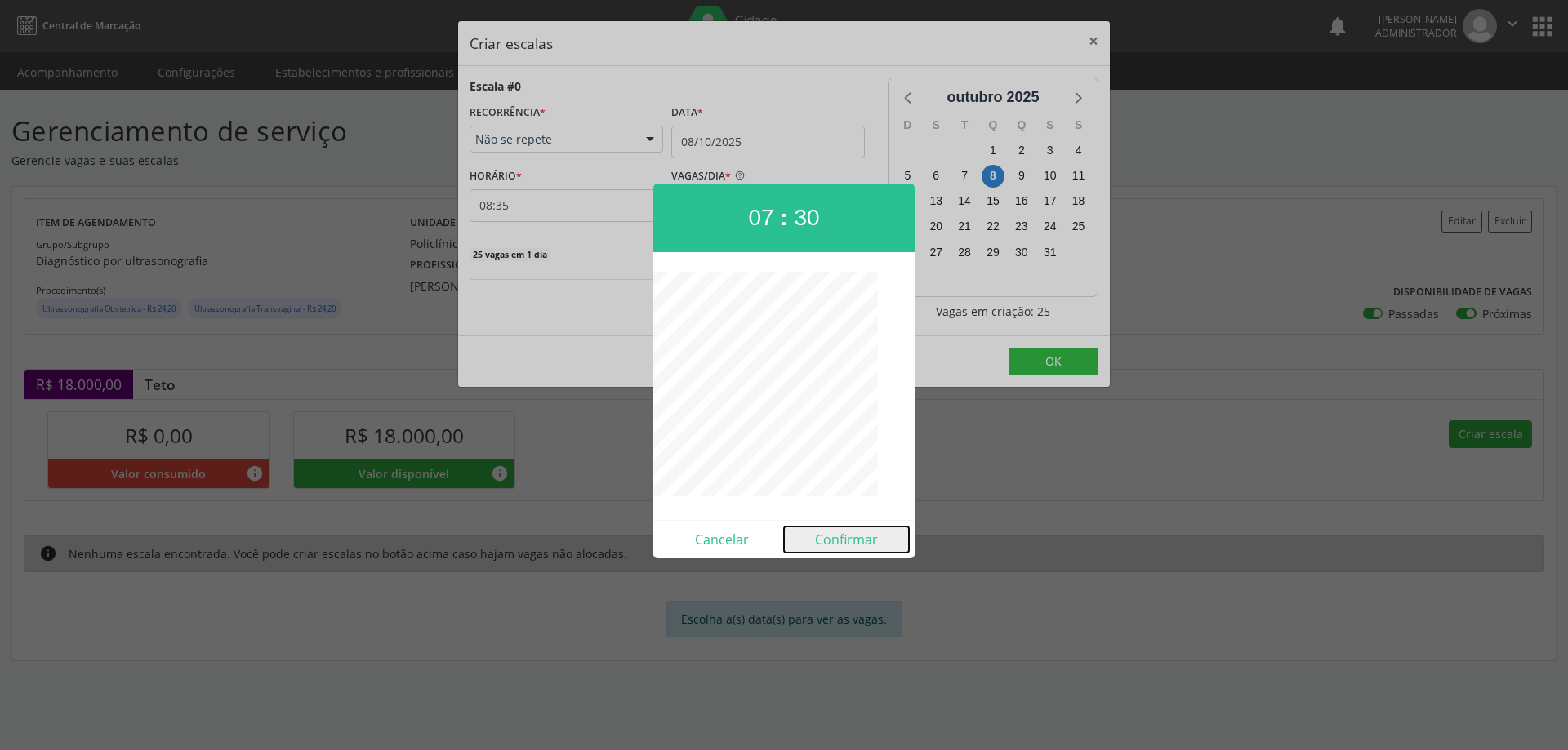
click at [831, 537] on button "Confirmar" at bounding box center [845, 540] width 125 height 27
type input "07:30"
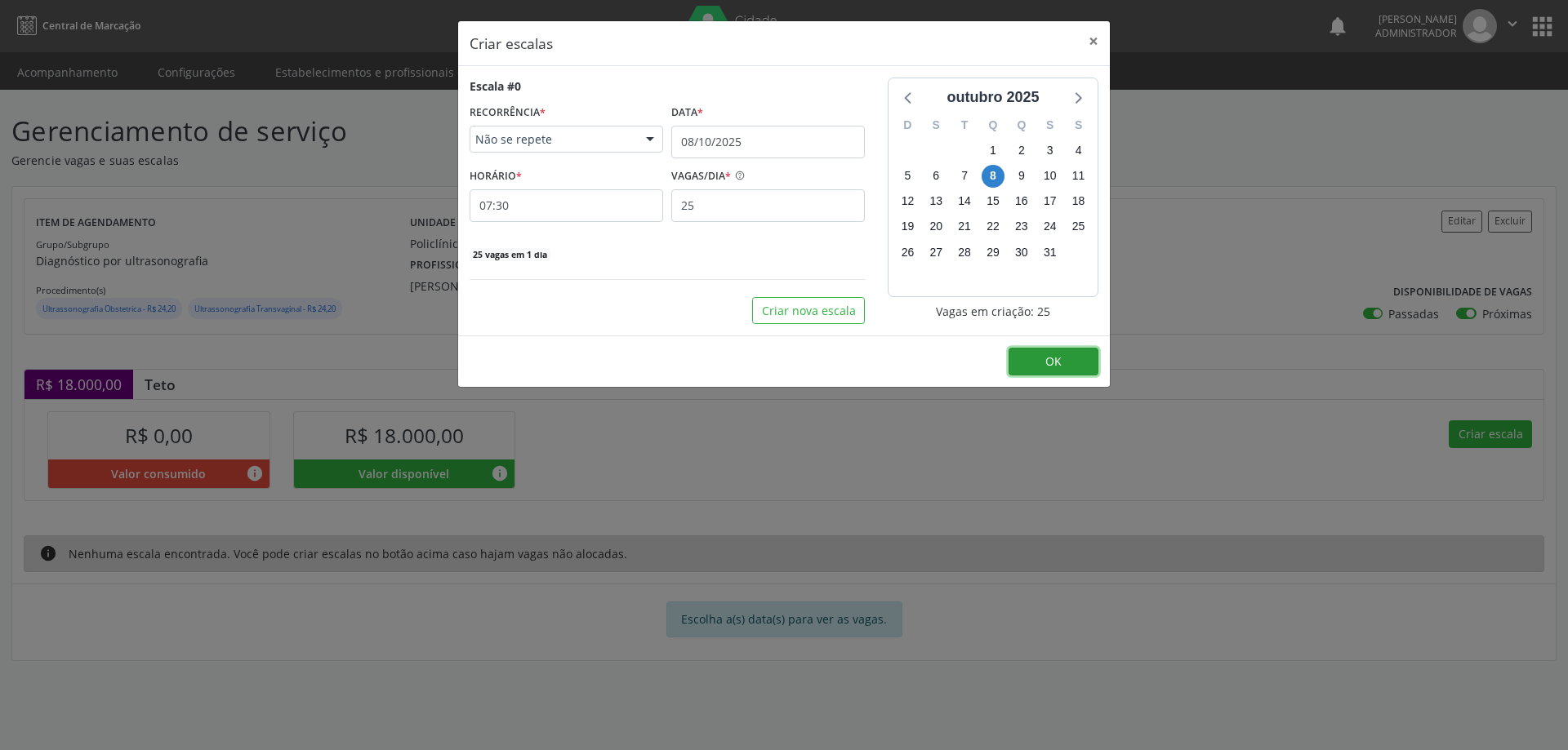
click at [1051, 359] on span "OK" at bounding box center [1053, 362] width 17 height 16
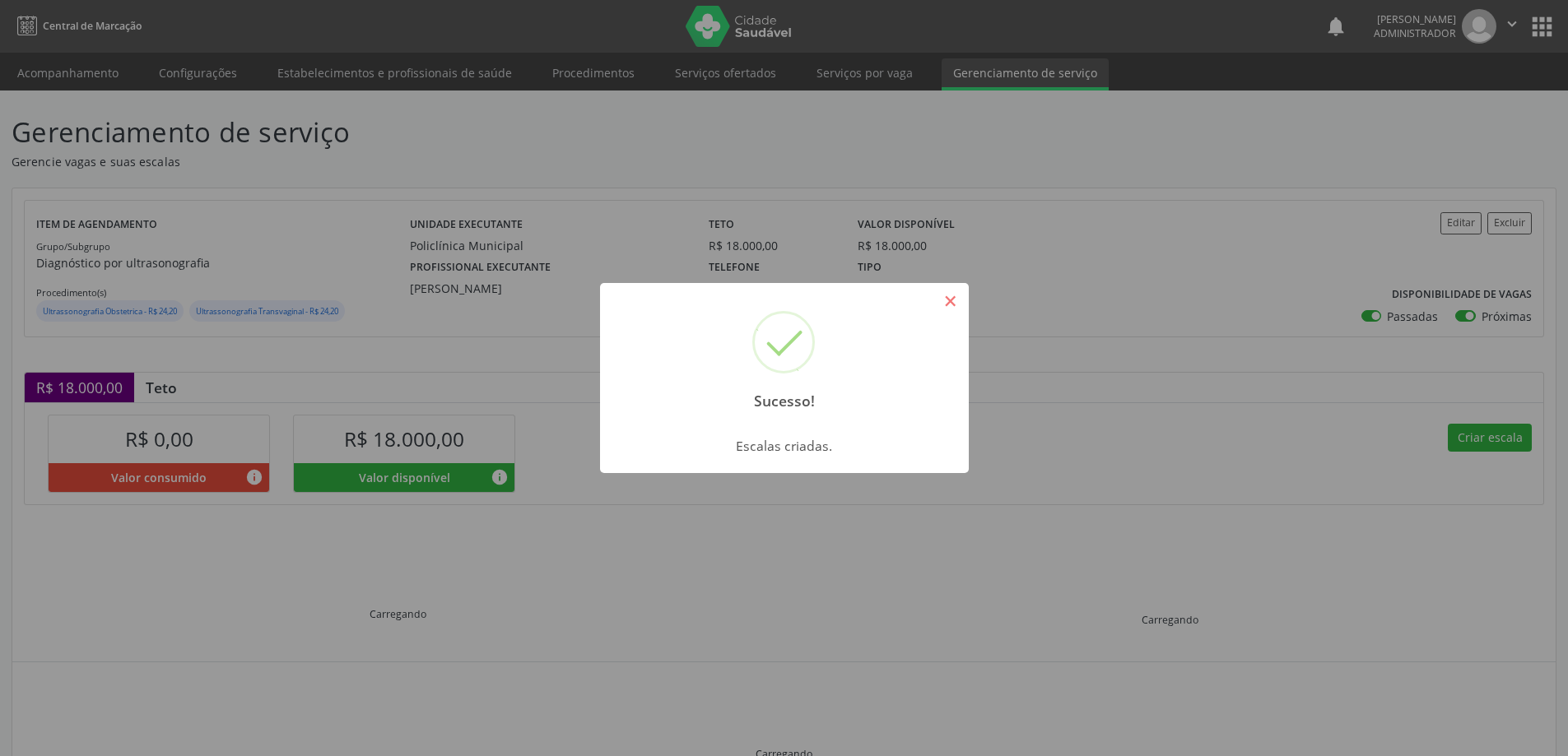
click at [959, 300] on button "×" at bounding box center [951, 301] width 28 height 28
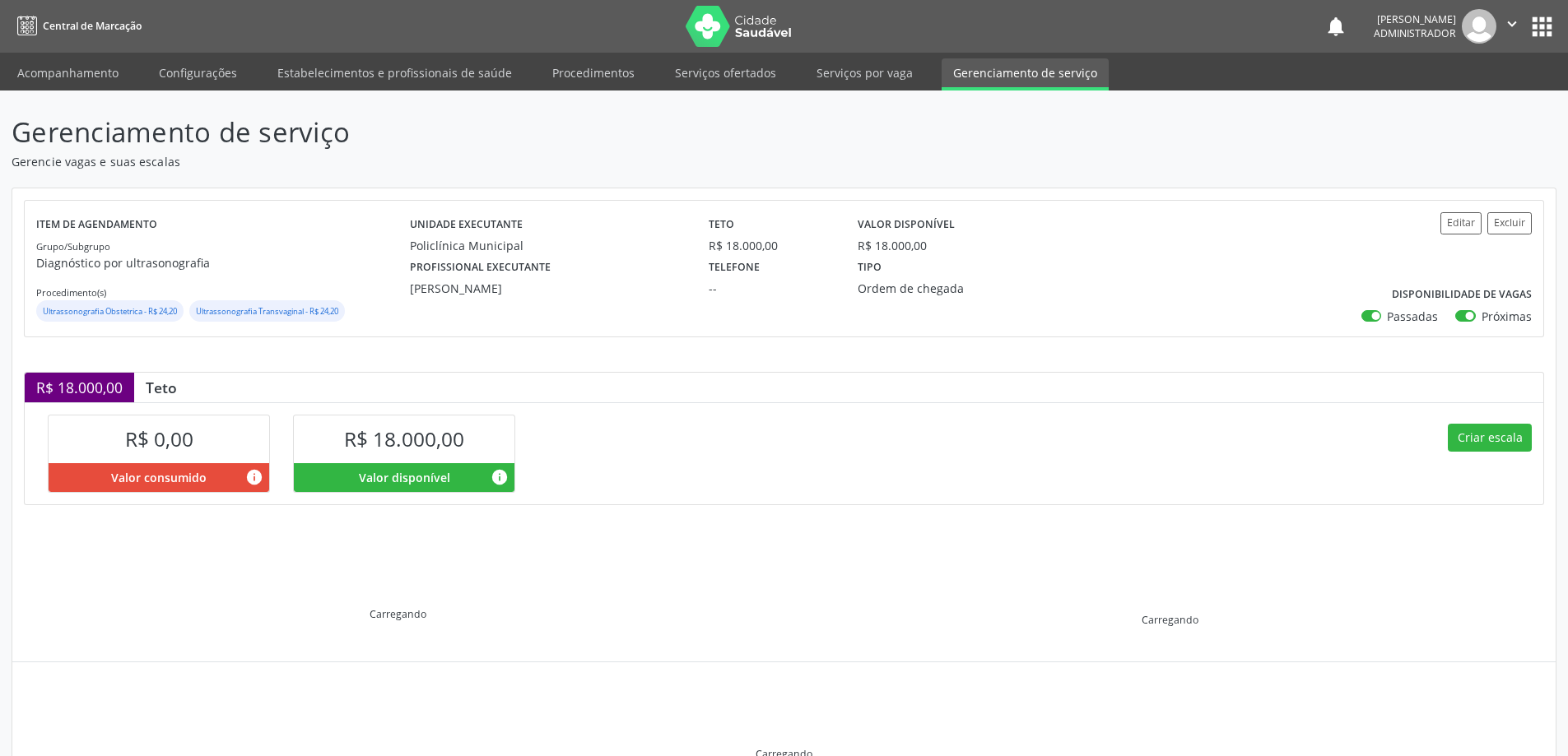
click at [1484, 422] on div "Criar escala" at bounding box center [1164, 453] width 760 height 101
click at [1479, 439] on button "Criar escala" at bounding box center [1490, 438] width 84 height 28
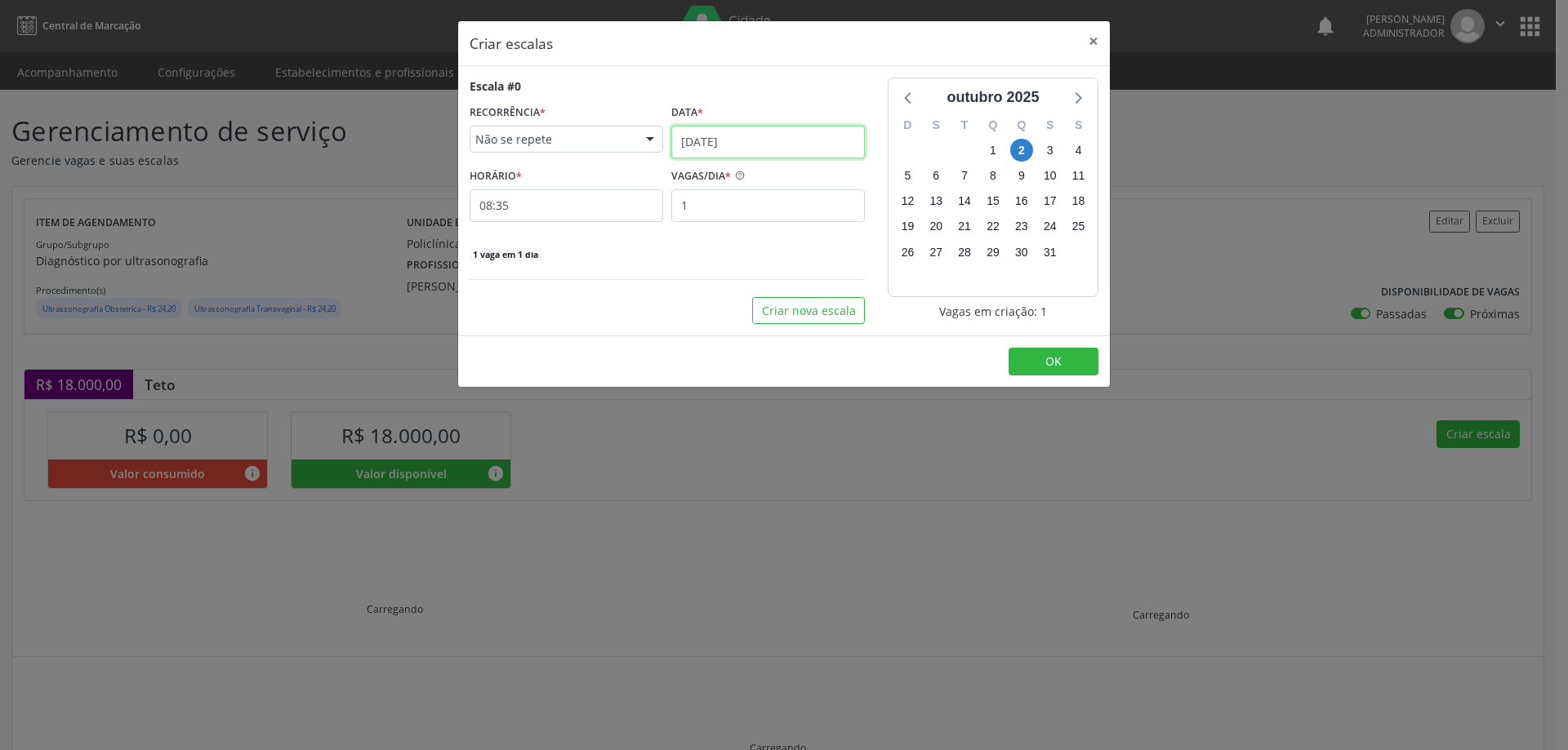
click at [773, 138] on input "[DATE]" at bounding box center [768, 142] width 194 height 32
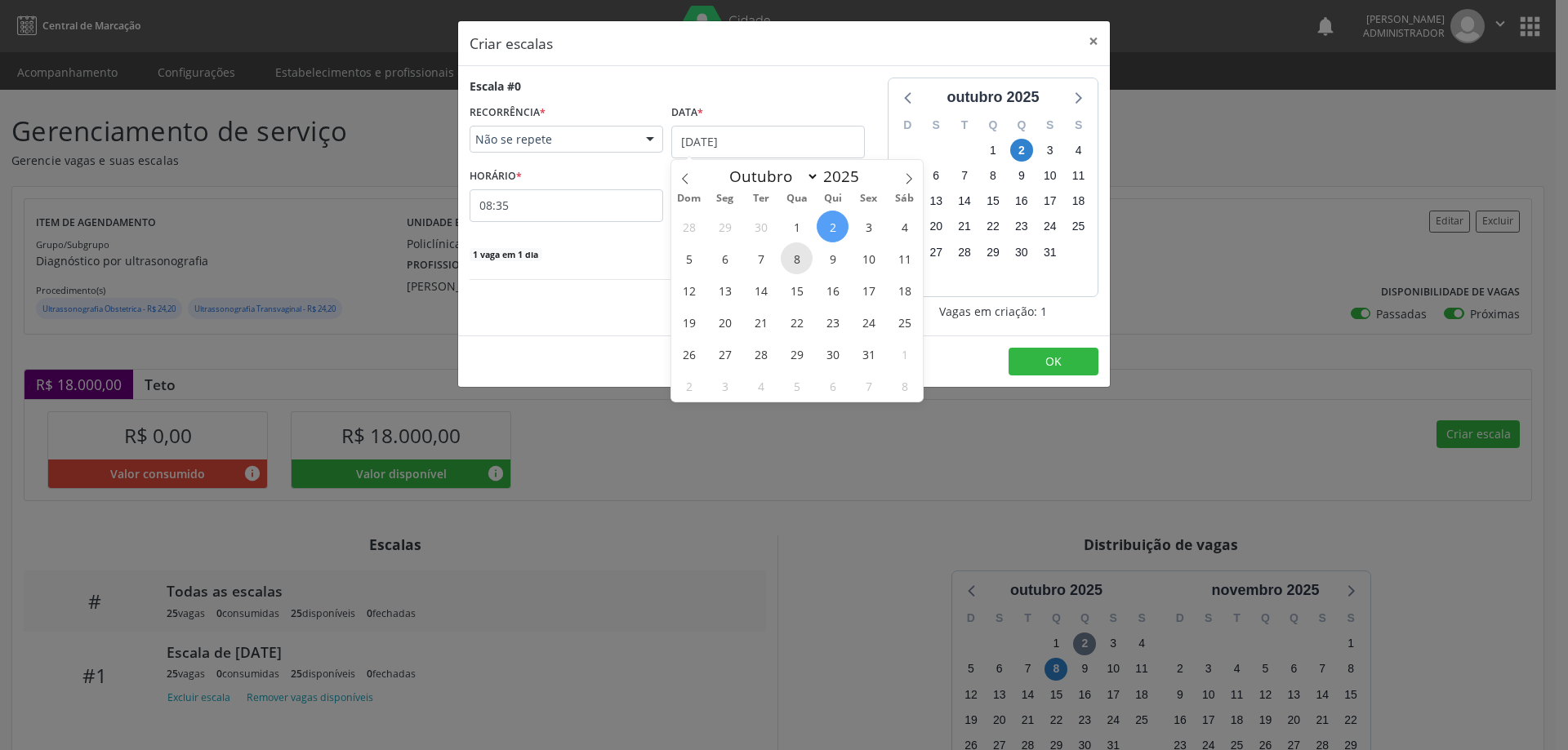
click at [792, 266] on span "8" at bounding box center [796, 259] width 31 height 31
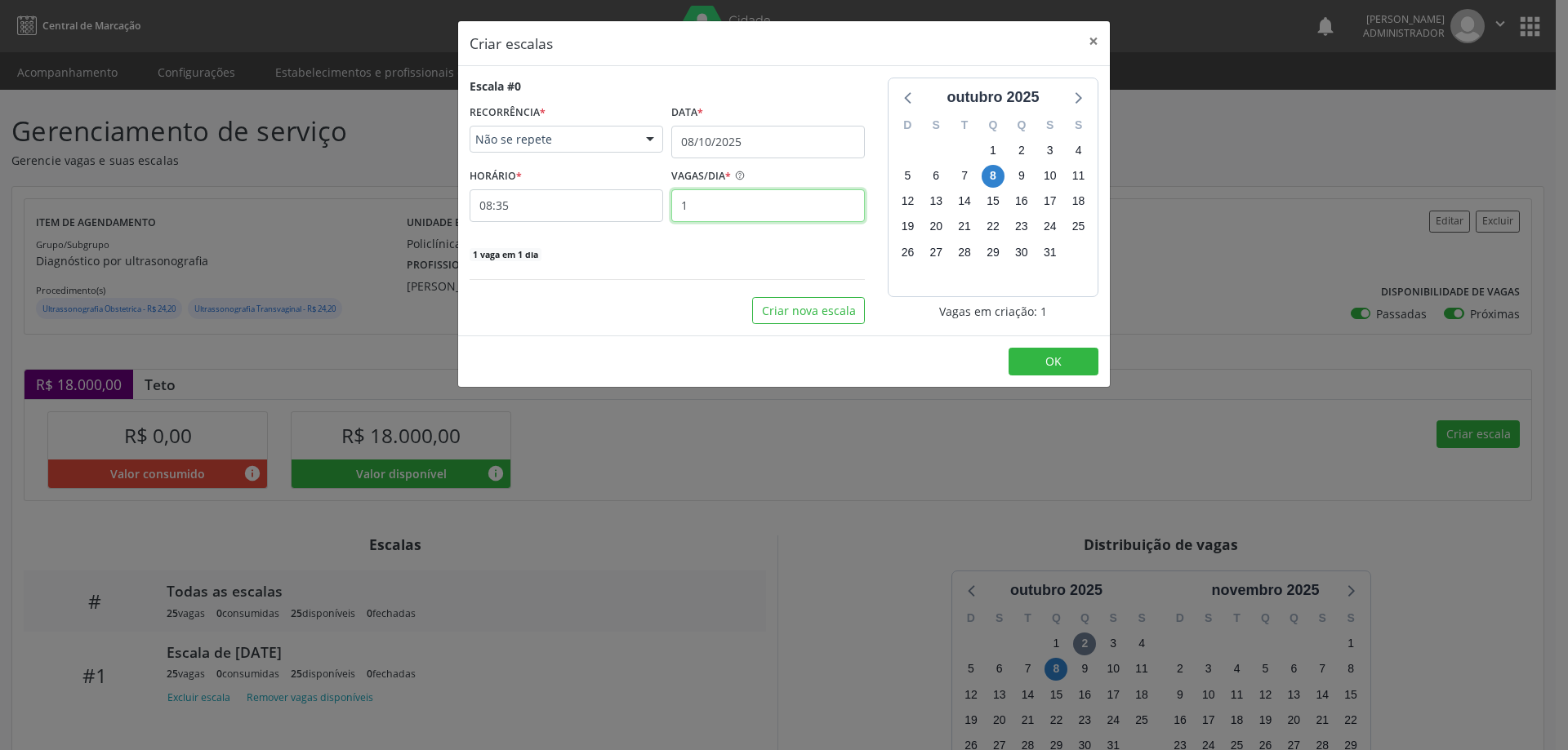
click at [725, 219] on input "1" at bounding box center [768, 205] width 194 height 32
type input "20"
click at [624, 205] on input "08:35" at bounding box center [566, 205] width 194 height 32
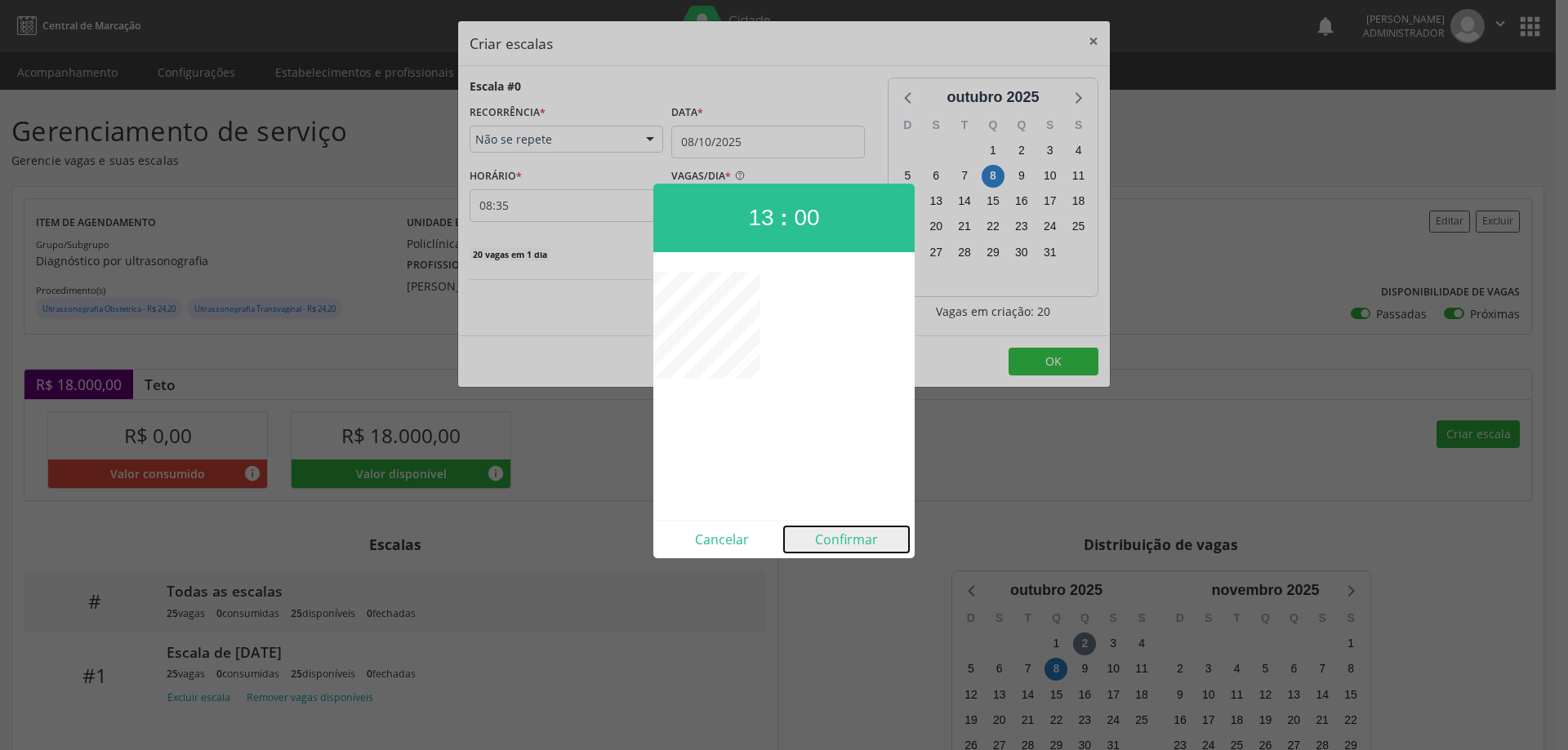
click at [826, 533] on button "Confirmar" at bounding box center [845, 540] width 125 height 27
type input "13:00"
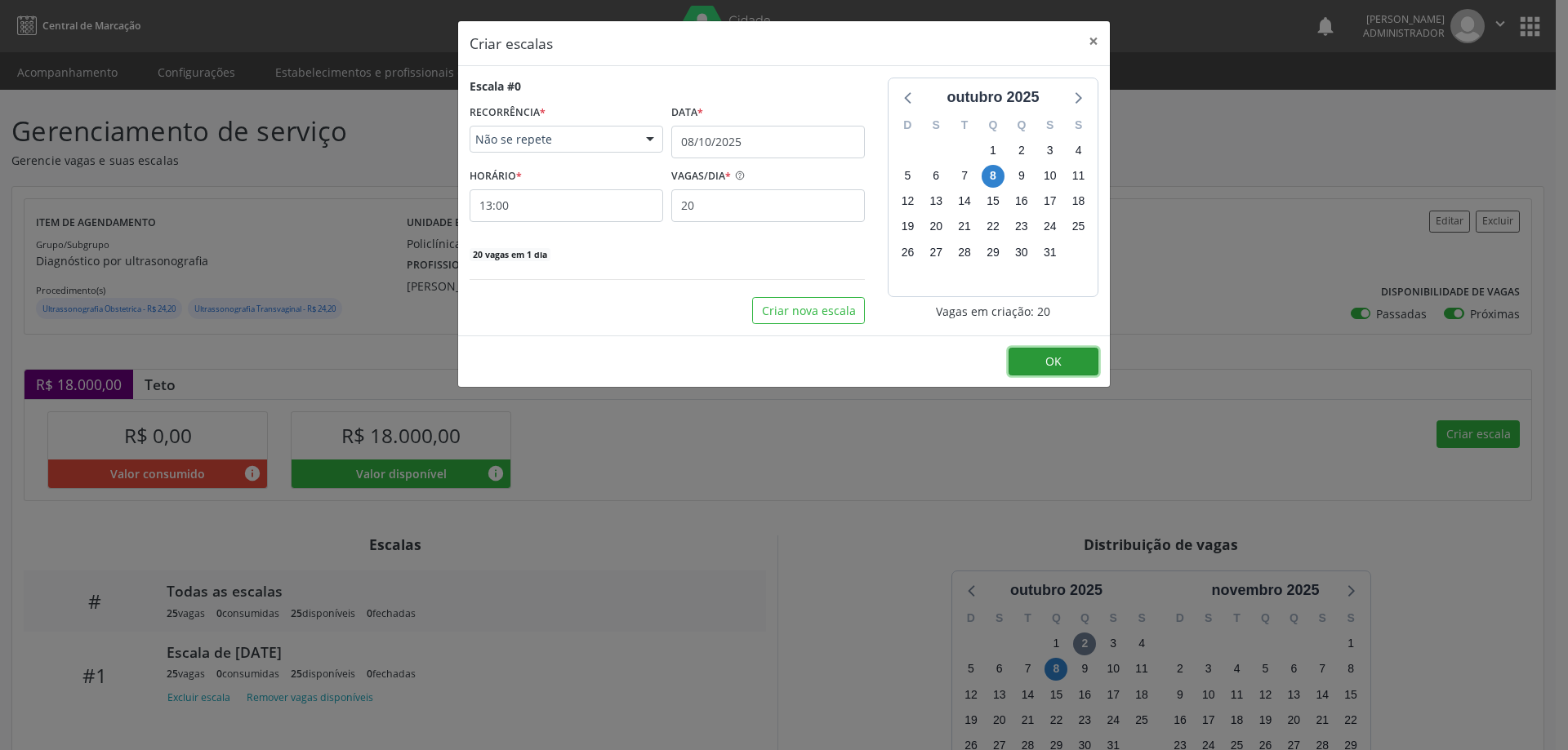
click at [1049, 356] on span "OK" at bounding box center [1053, 362] width 17 height 16
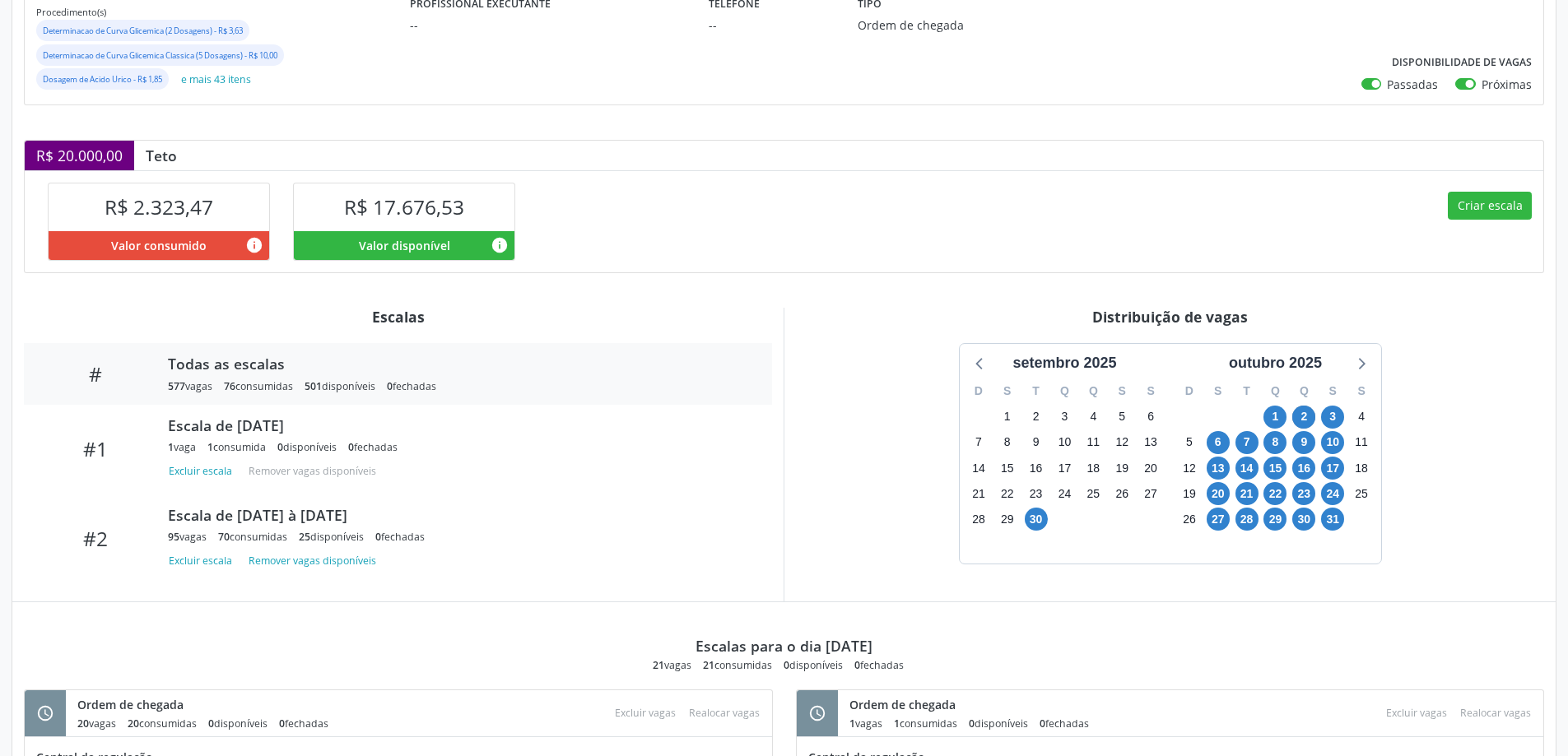
scroll to position [307, 0]
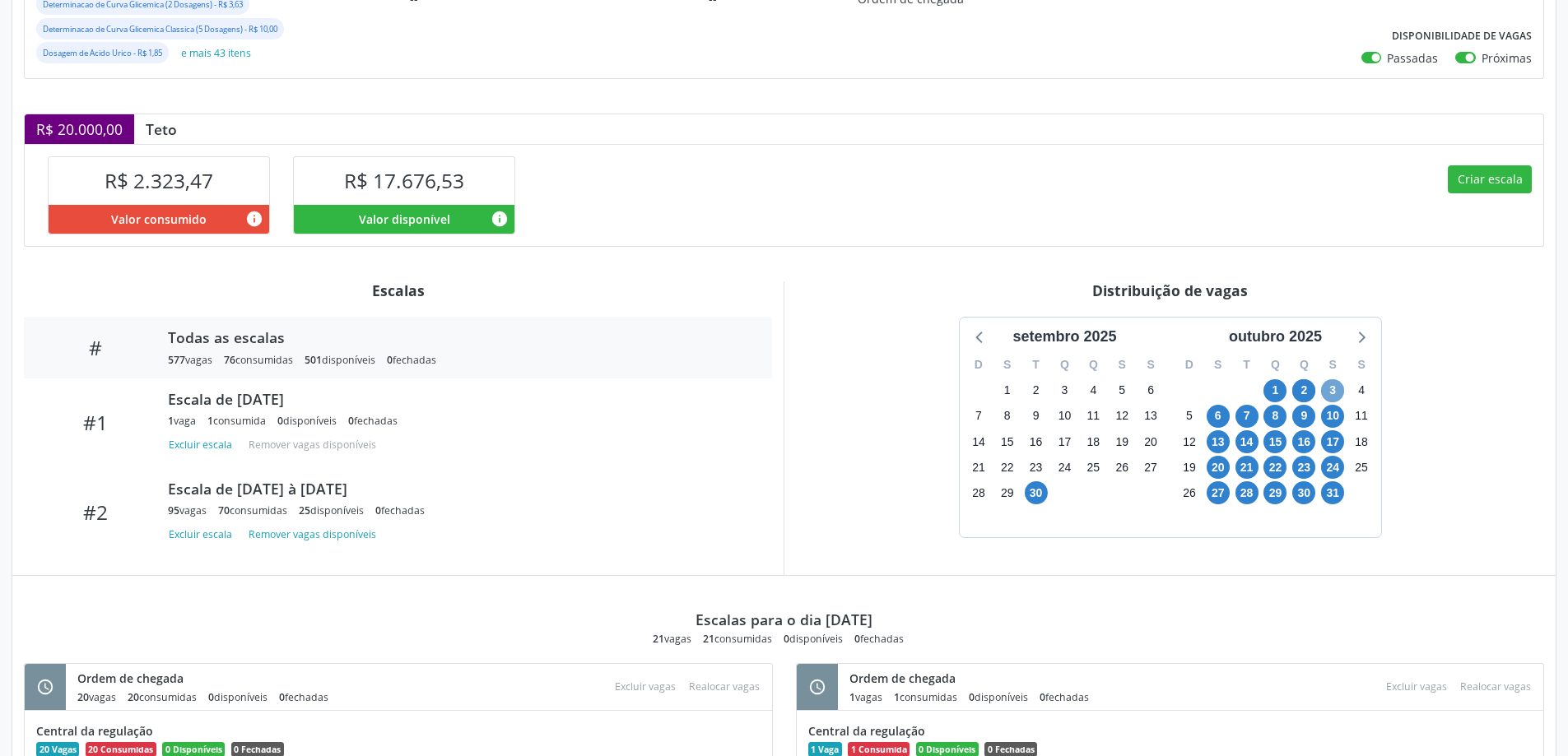
click at [1333, 387] on span "3" at bounding box center [1332, 390] width 23 height 23
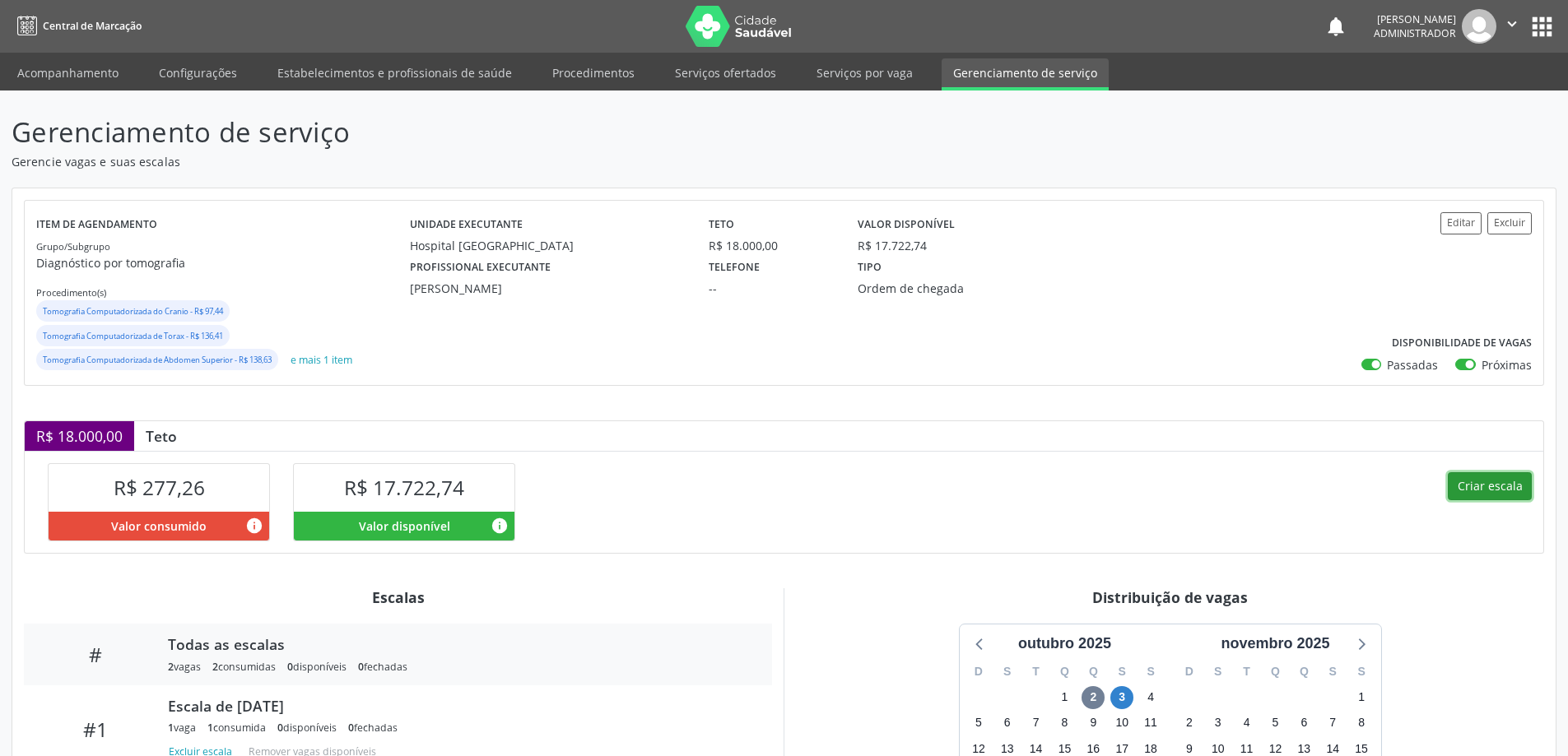
click at [1473, 481] on button "Criar escala" at bounding box center [1490, 486] width 84 height 28
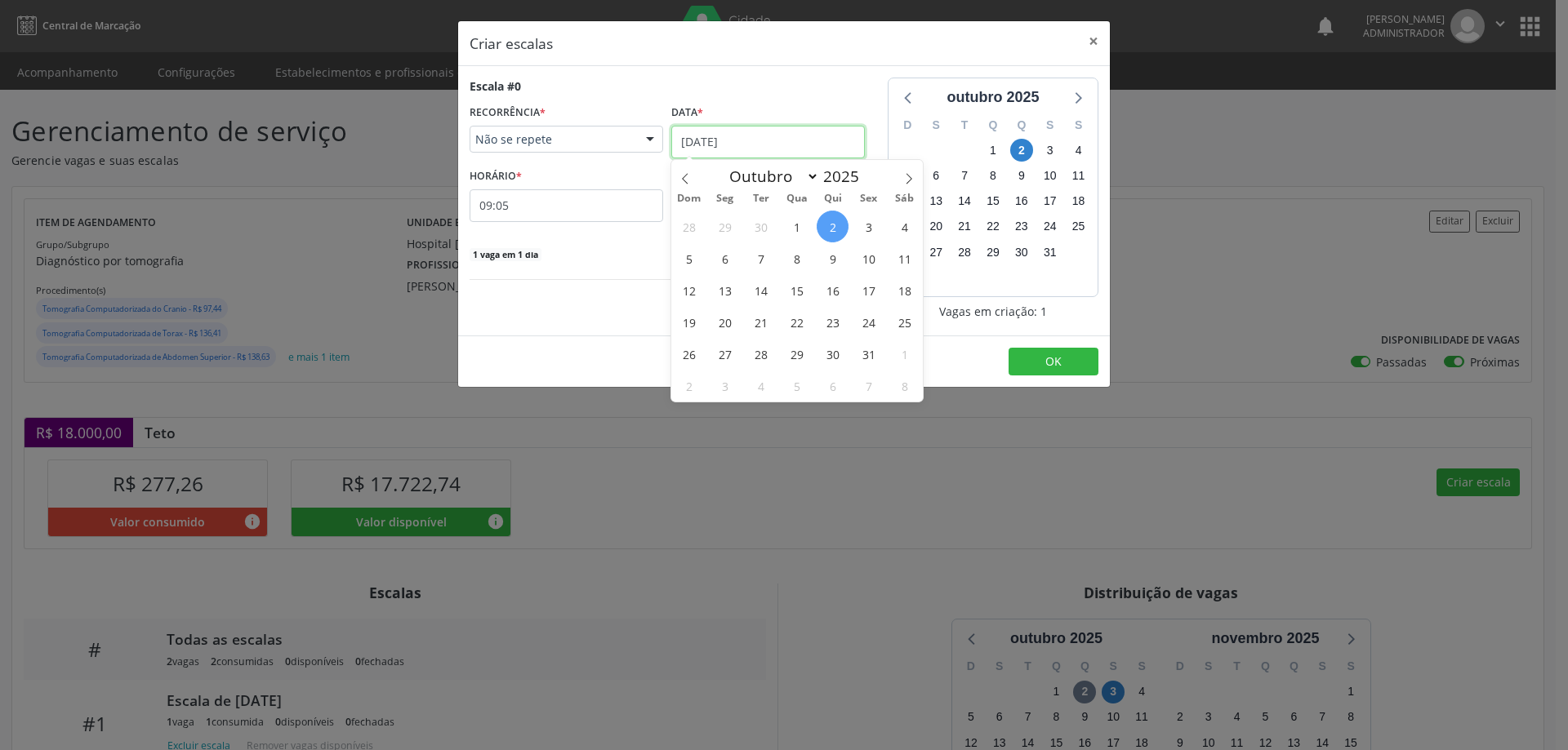
click at [739, 137] on input "[DATE]" at bounding box center [768, 142] width 194 height 32
click at [903, 224] on span "4" at bounding box center [904, 226] width 31 height 31
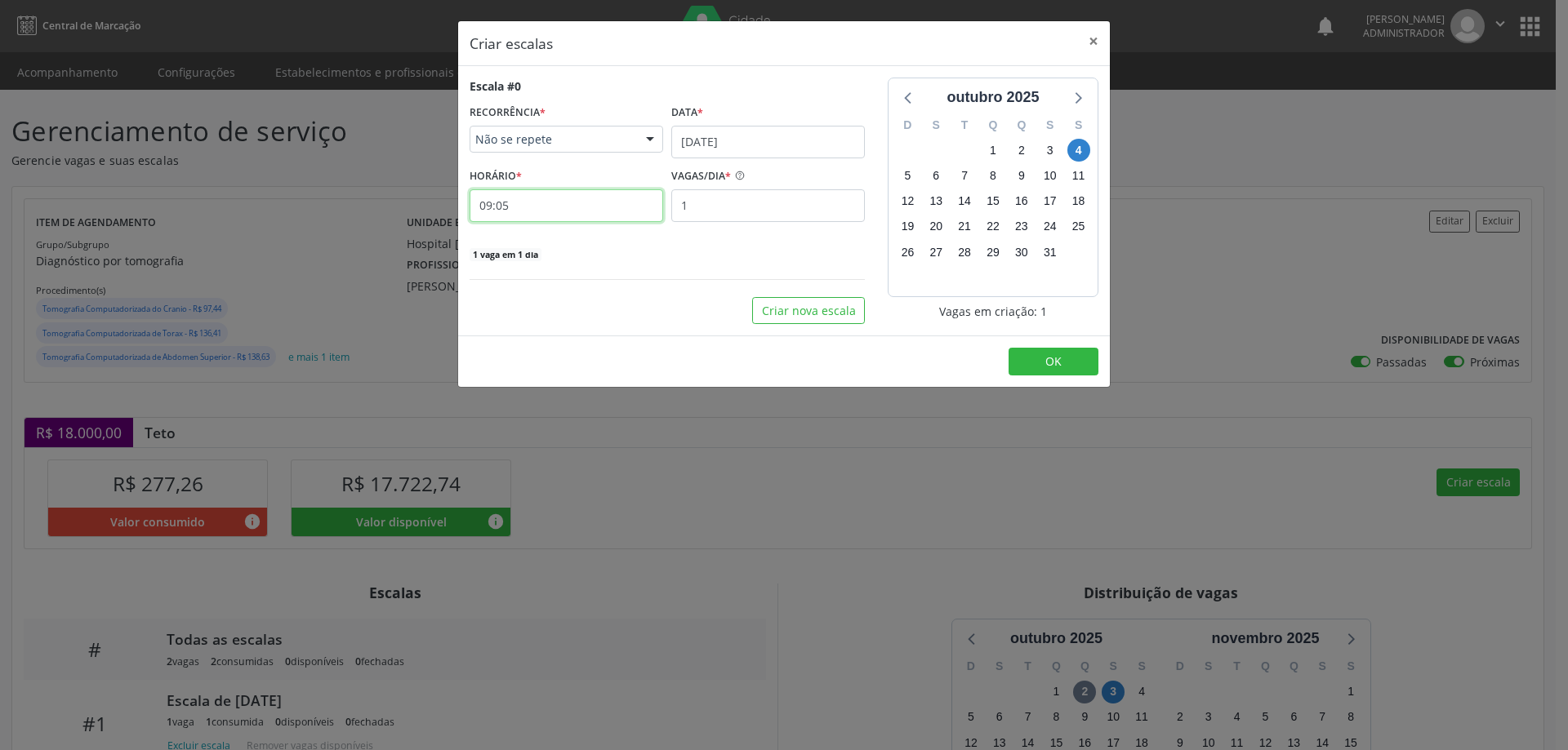
click at [605, 204] on input "09:05" at bounding box center [566, 205] width 194 height 32
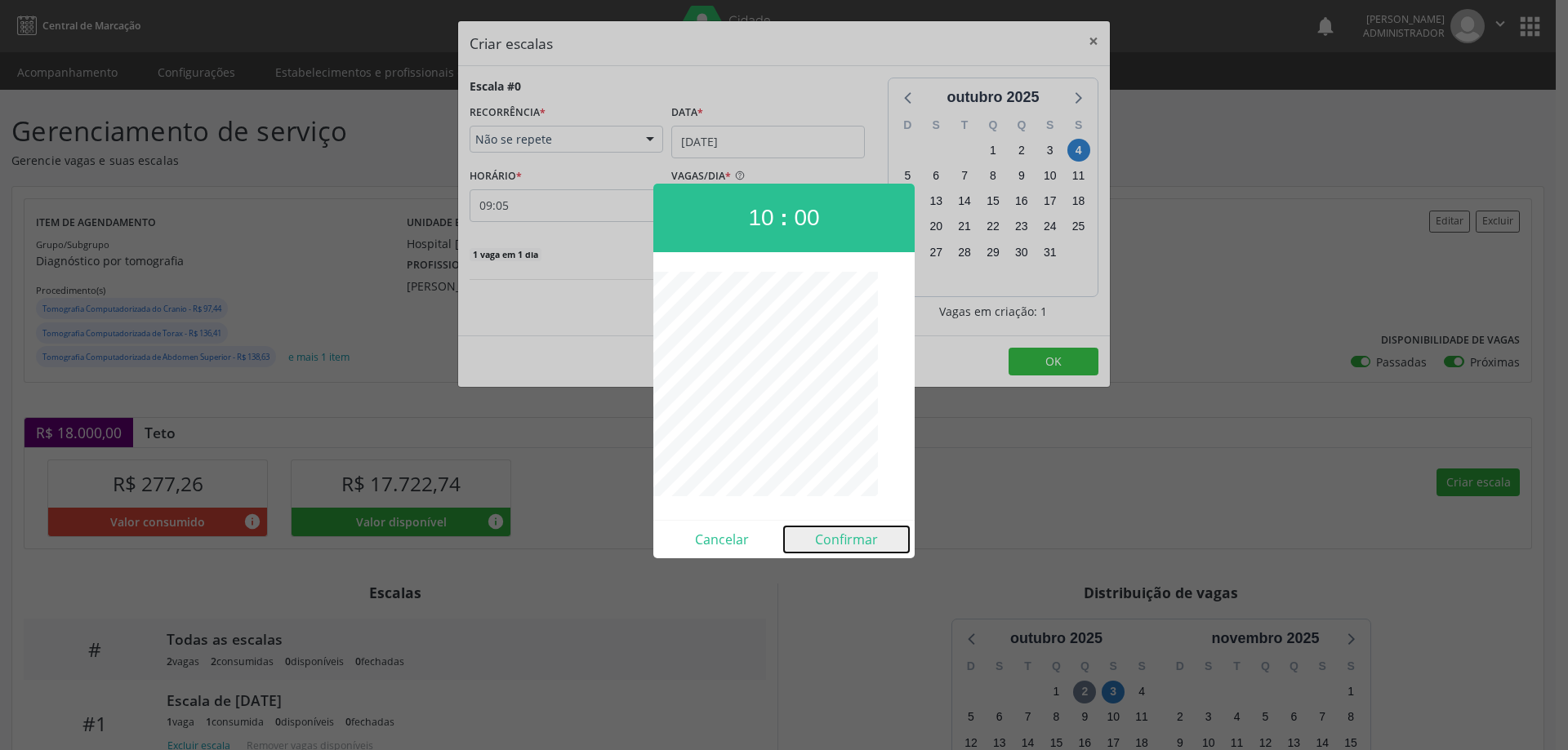
click at [860, 535] on button "Confirmar" at bounding box center [845, 540] width 125 height 27
type input "10:00"
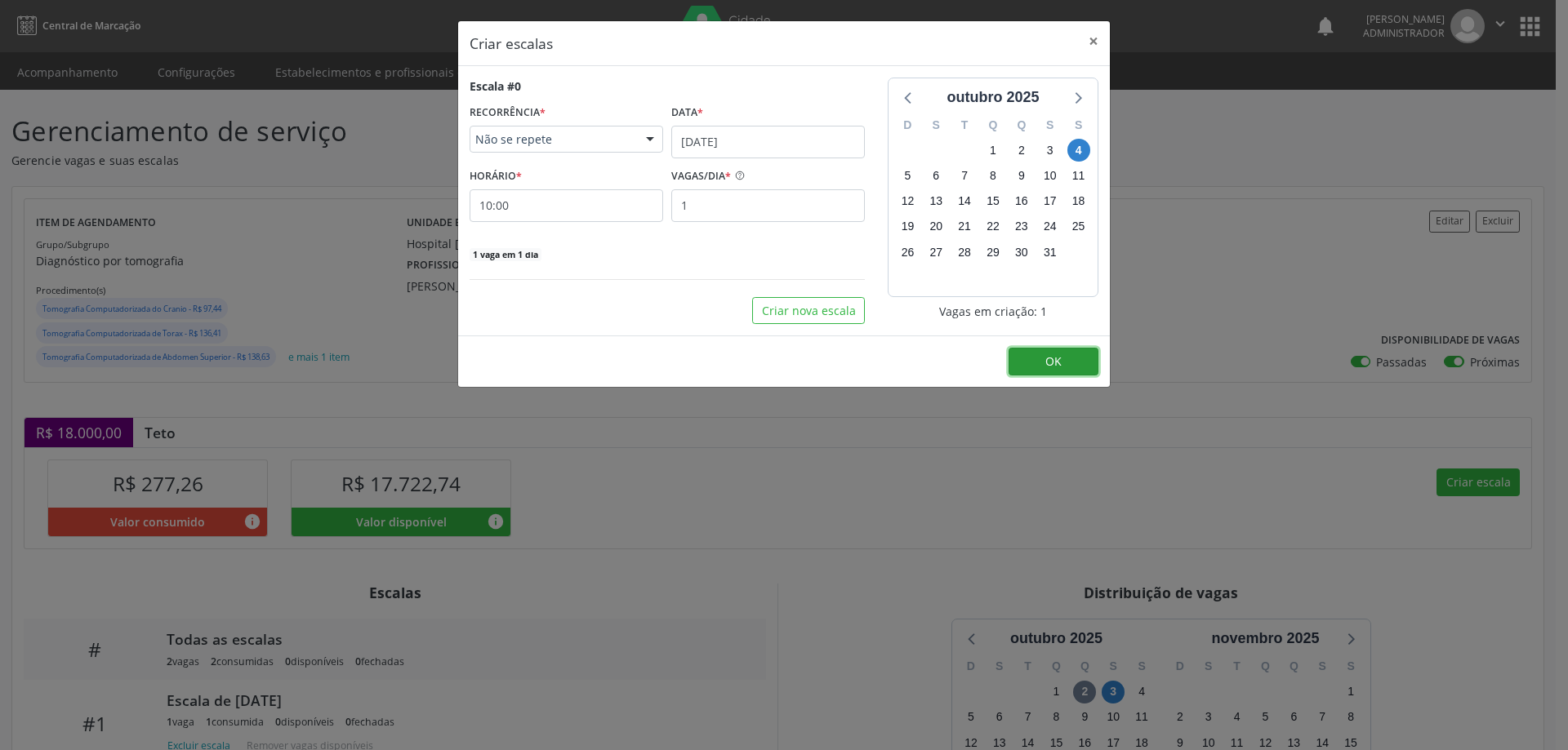
click at [1033, 368] on button "OK" at bounding box center [1053, 362] width 89 height 28
